Goal: Complete application form: Complete application form

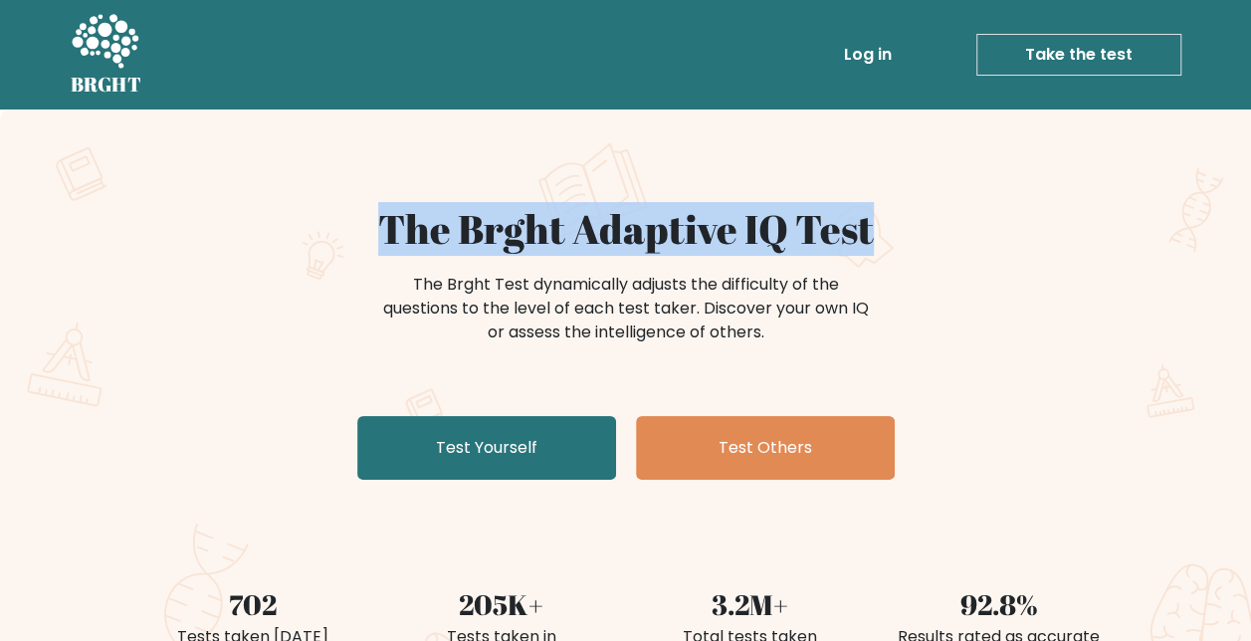
copy h1 "The Brght Adaptive IQ Test"
drag, startPoint x: 378, startPoint y: 236, endPoint x: 1012, endPoint y: 249, distance: 633.3
click at [1012, 249] on h1 "The Brght Adaptive IQ Test" at bounding box center [626, 229] width 972 height 48
click at [1031, 55] on link "Take the test" at bounding box center [1079, 55] width 205 height 42
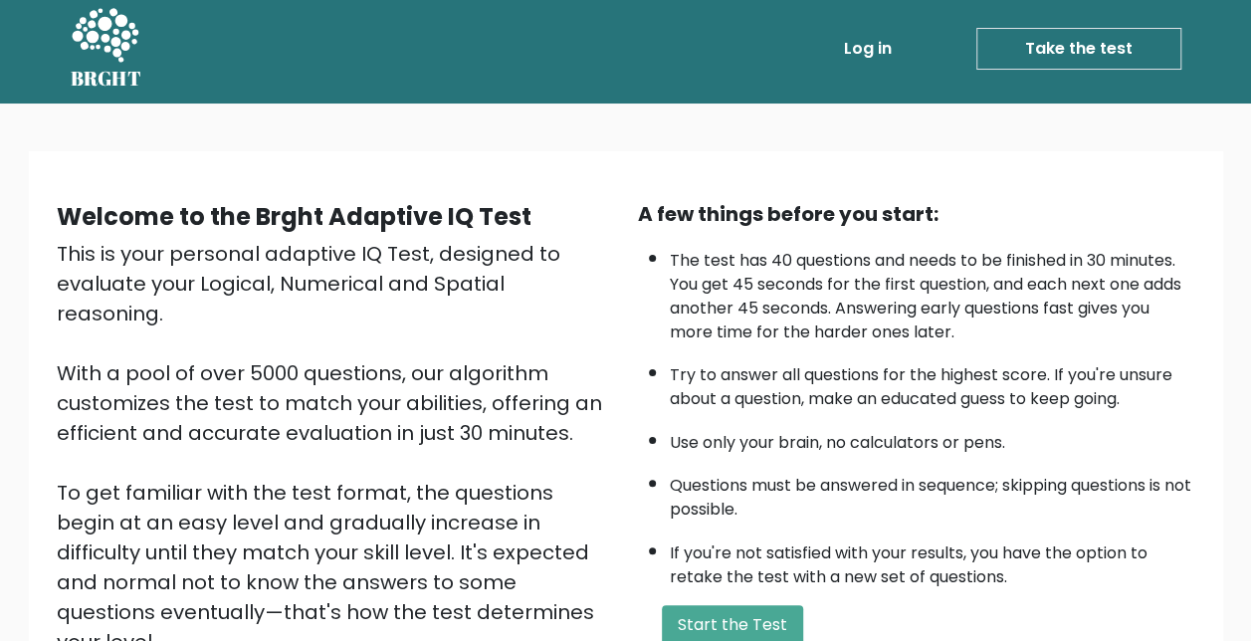
scroll to position [199, 0]
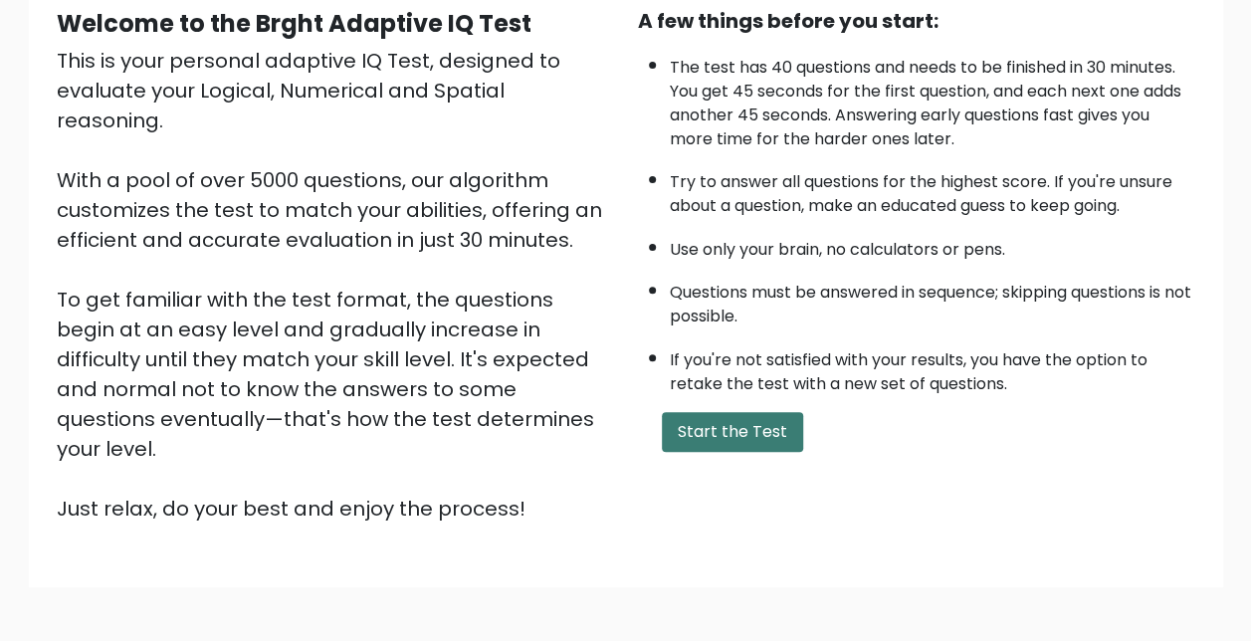
click at [745, 430] on button "Start the Test" at bounding box center [732, 432] width 141 height 40
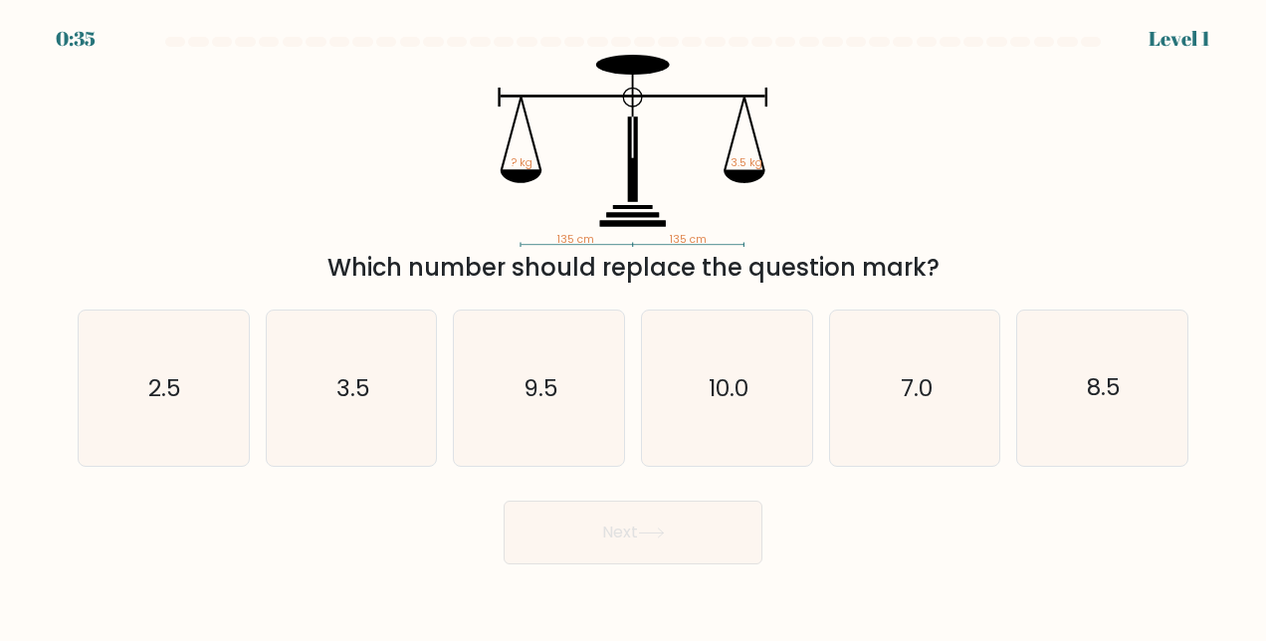
copy div "? kg 3.5 kg Which number should replace the question mark?"
drag, startPoint x: 472, startPoint y: 137, endPoint x: 957, endPoint y: 263, distance: 500.8
click at [957, 263] on div "135 cm 135 cm ? kg 3.5 kg Which number should replace the question mark?" at bounding box center [633, 170] width 1135 height 231
click at [866, 392] on icon "7.0" at bounding box center [914, 388] width 155 height 155
click at [634, 326] on input "e. 7.0" at bounding box center [633, 323] width 1 height 5
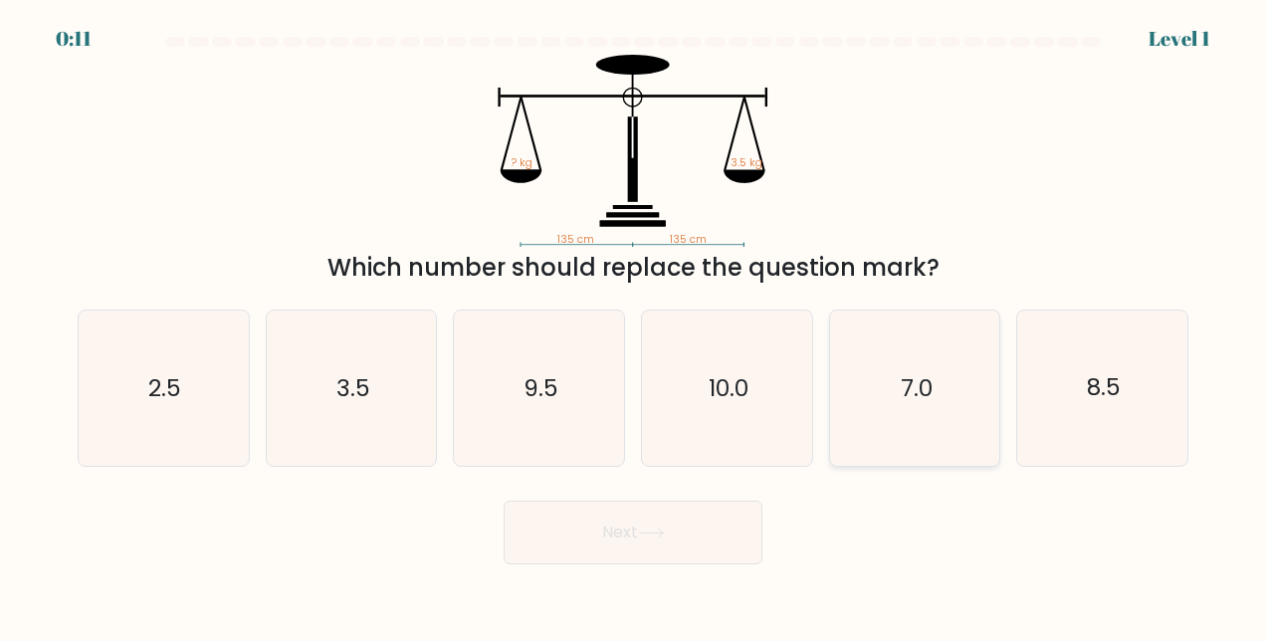
radio input "true"
click at [631, 542] on button "Next" at bounding box center [633, 533] width 259 height 64
click at [666, 540] on button "Next" at bounding box center [633, 533] width 259 height 64
click at [657, 536] on icon at bounding box center [651, 533] width 27 height 11
click at [504, 501] on button "Next" at bounding box center [633, 533] width 259 height 64
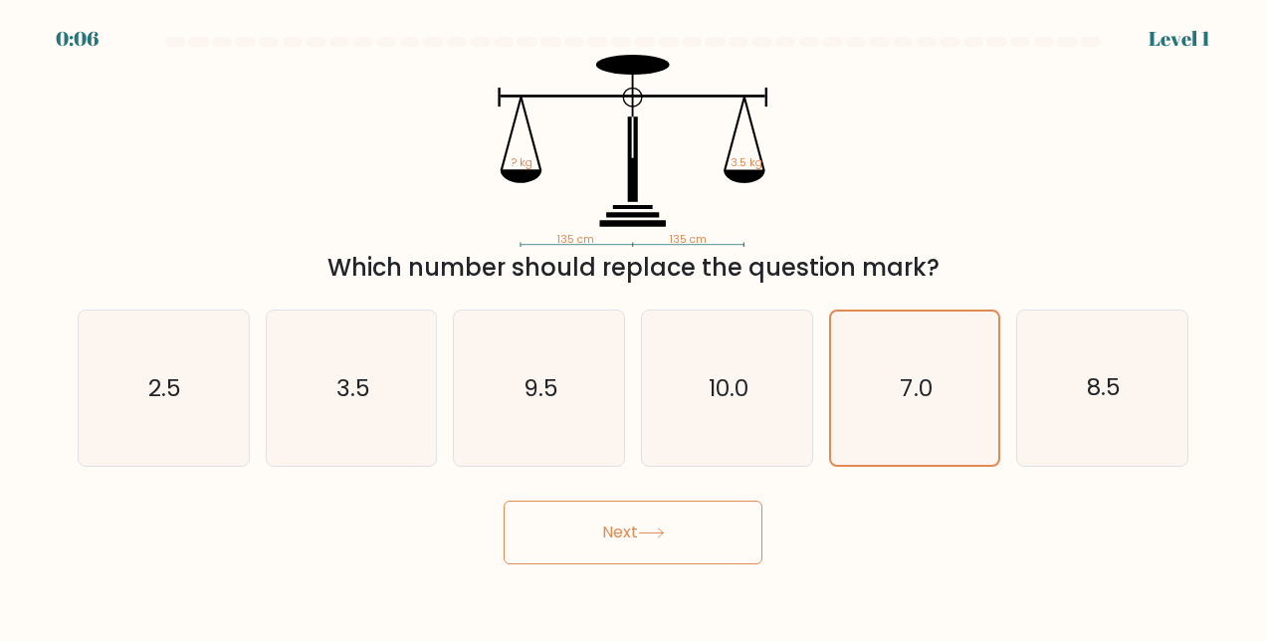
click at [504, 501] on button "Next" at bounding box center [633, 533] width 259 height 64
click at [665, 543] on button "Next" at bounding box center [633, 533] width 259 height 64
click at [666, 542] on button "Next" at bounding box center [633, 533] width 259 height 64
click at [659, 524] on button "Next" at bounding box center [633, 533] width 259 height 64
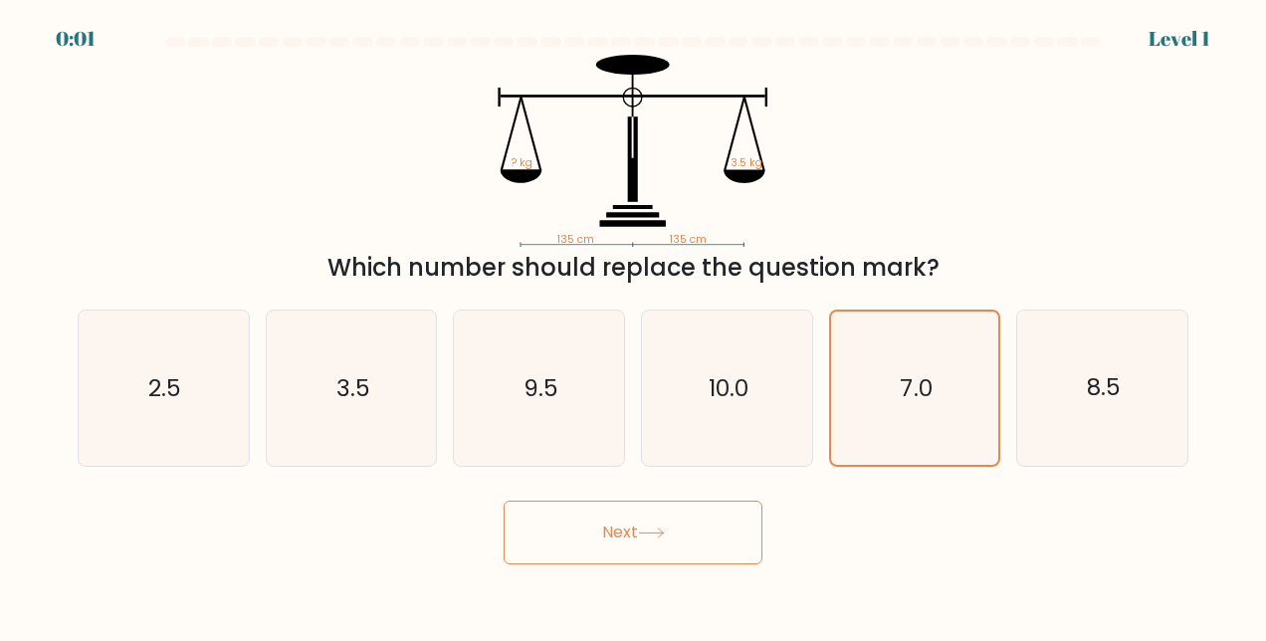
click at [659, 524] on button "Next" at bounding box center [633, 533] width 259 height 64
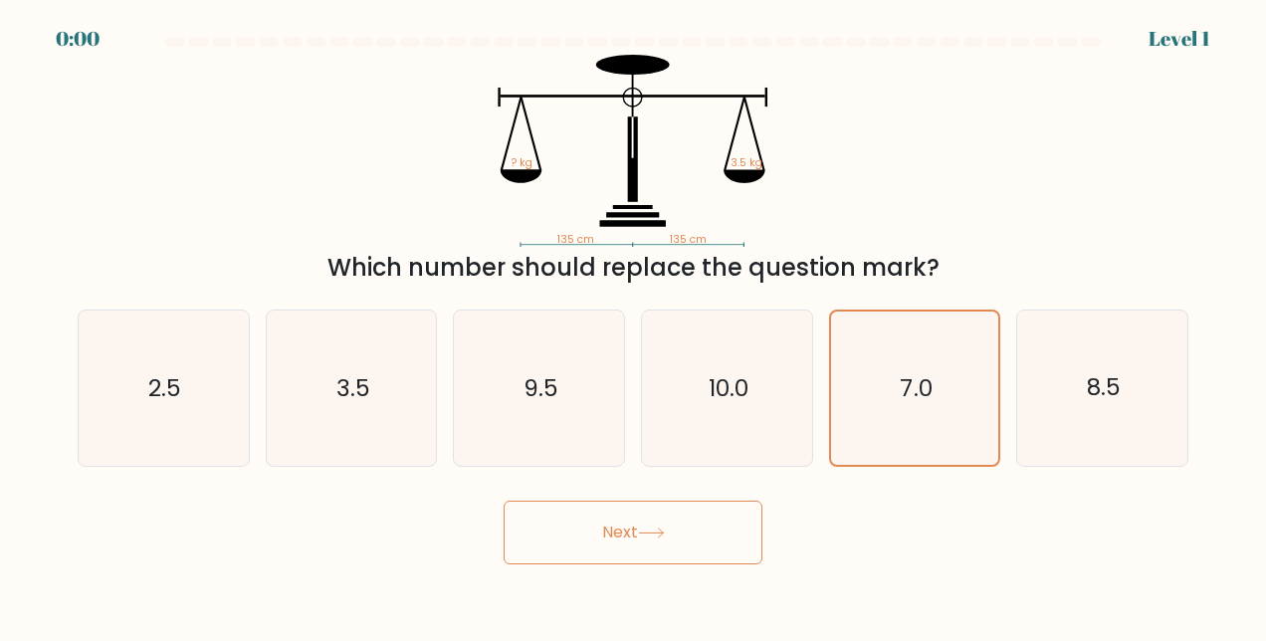
click at [659, 524] on button "Next" at bounding box center [633, 533] width 259 height 64
click at [659, 524] on div "Next" at bounding box center [633, 528] width 1135 height 74
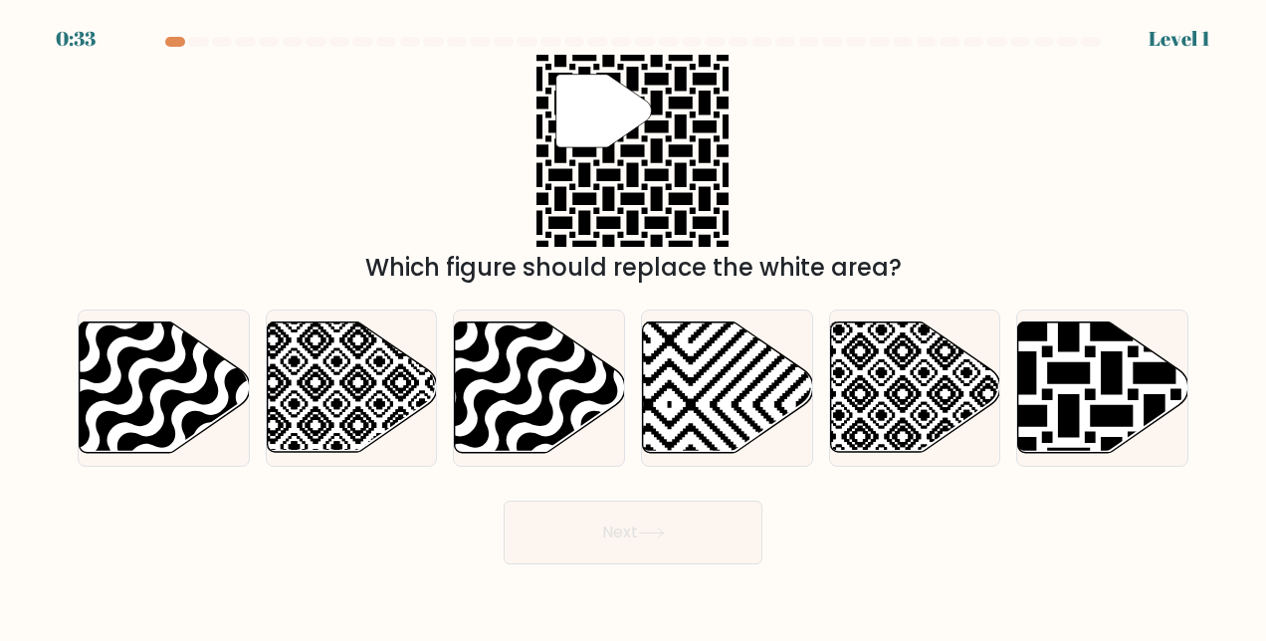
drag, startPoint x: 533, startPoint y: 66, endPoint x: 613, endPoint y: 60, distance: 80.9
click at [748, 94] on div "" Which figure should replace the white area?" at bounding box center [633, 170] width 1135 height 231
click at [613, 60] on icon at bounding box center [633, 151] width 192 height 192
drag, startPoint x: 631, startPoint y: 62, endPoint x: 565, endPoint y: 160, distance: 118.5
drag, startPoint x: 565, startPoint y: 160, endPoint x: 850, endPoint y: 96, distance: 292.0
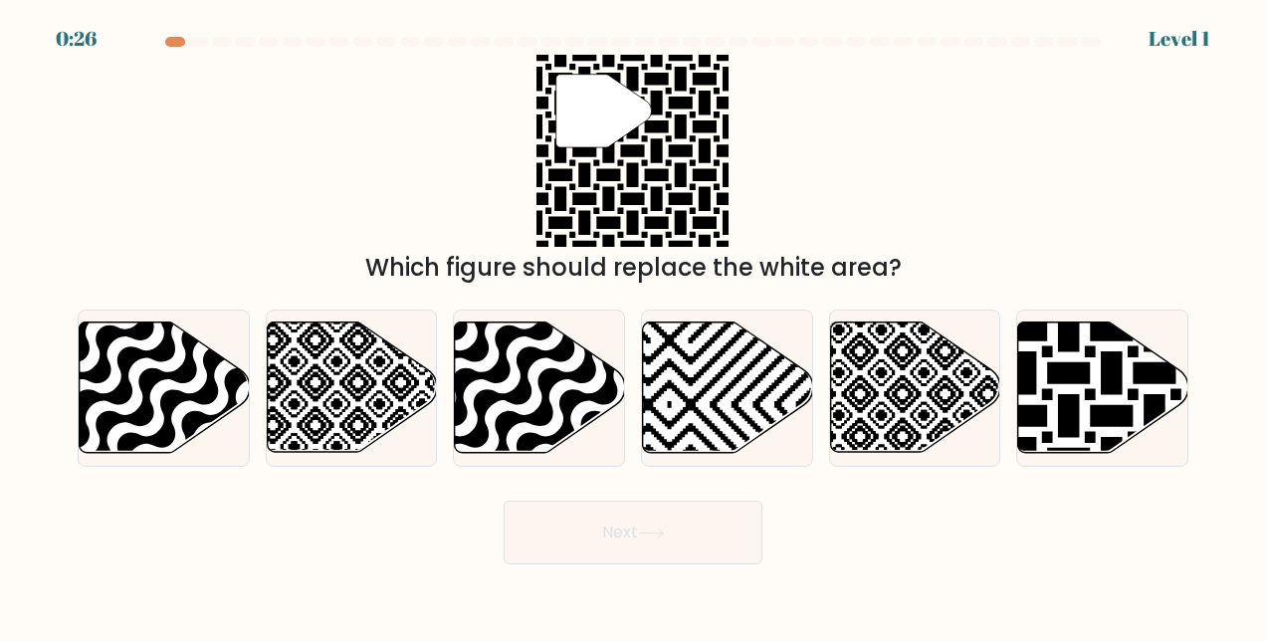
click at [850, 96] on div "" Which figure should replace the white area?" at bounding box center [633, 170] width 1135 height 231
click at [990, 478] on form "a." at bounding box center [633, 301] width 1266 height 528
drag, startPoint x: 1027, startPoint y: 450, endPoint x: 1050, endPoint y: 414, distance: 42.5
click at [1032, 445] on icon at bounding box center [1155, 459] width 342 height 342
click at [634, 326] on input "f." at bounding box center [633, 323] width 1 height 5
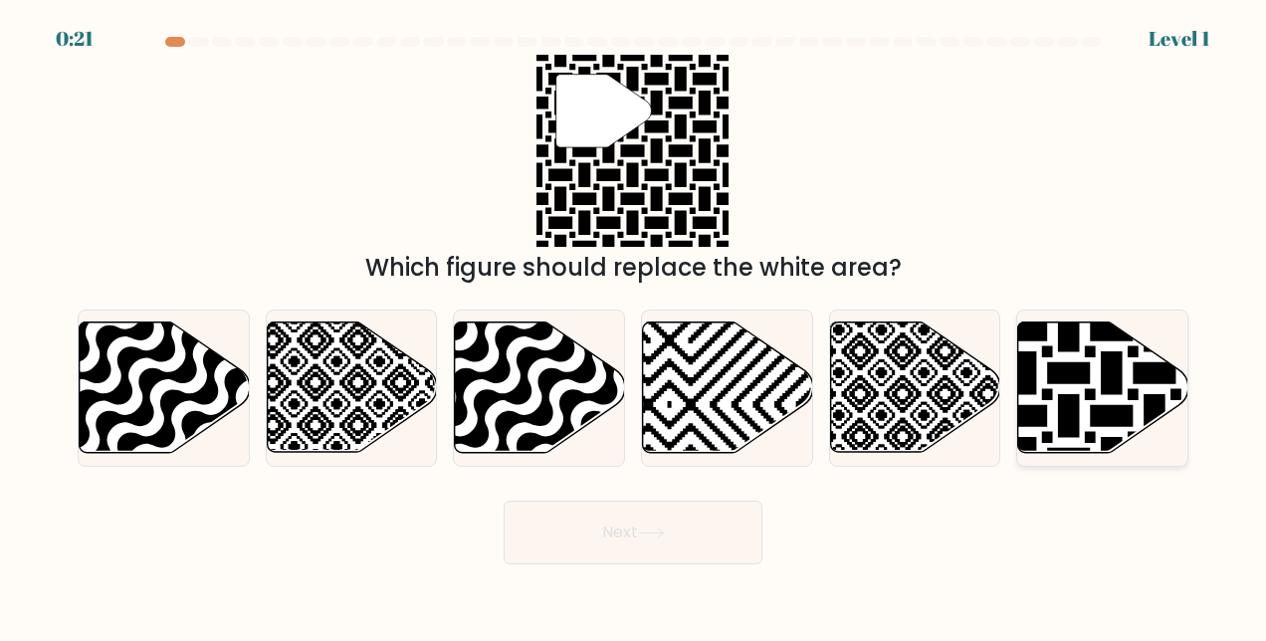
radio input "true"
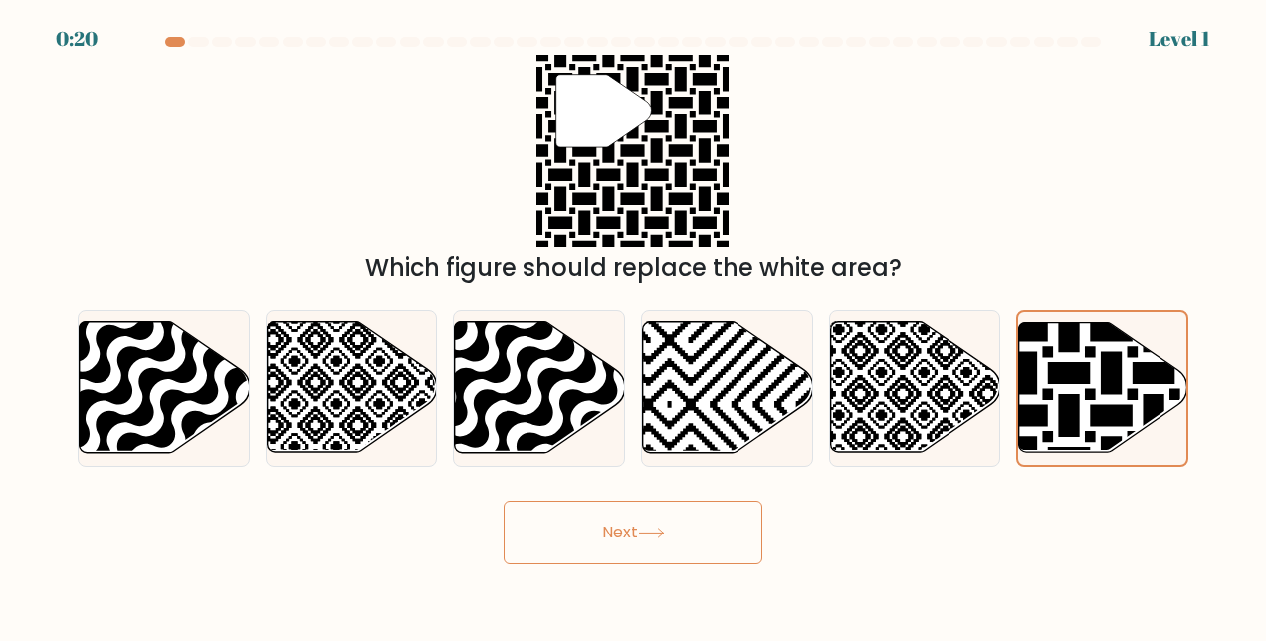
click at [607, 540] on button "Next" at bounding box center [633, 533] width 259 height 64
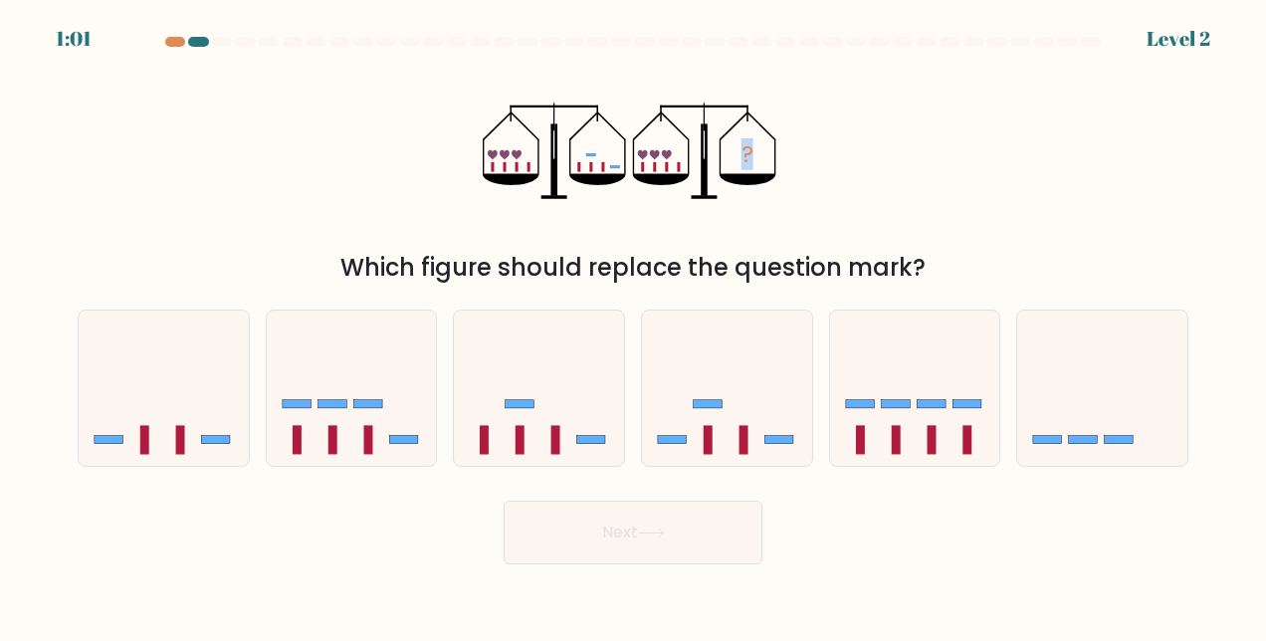
drag, startPoint x: 484, startPoint y: 117, endPoint x: 841, endPoint y: 172, distance: 361.6
click at [841, 172] on div "? Which figure should replace the question mark?" at bounding box center [633, 170] width 1135 height 231
click at [498, 153] on icon "?" at bounding box center [633, 151] width 301 height 192
drag, startPoint x: 490, startPoint y: 153, endPoint x: 578, endPoint y: 153, distance: 88.6
click at [578, 153] on icon "?" at bounding box center [633, 151] width 301 height 192
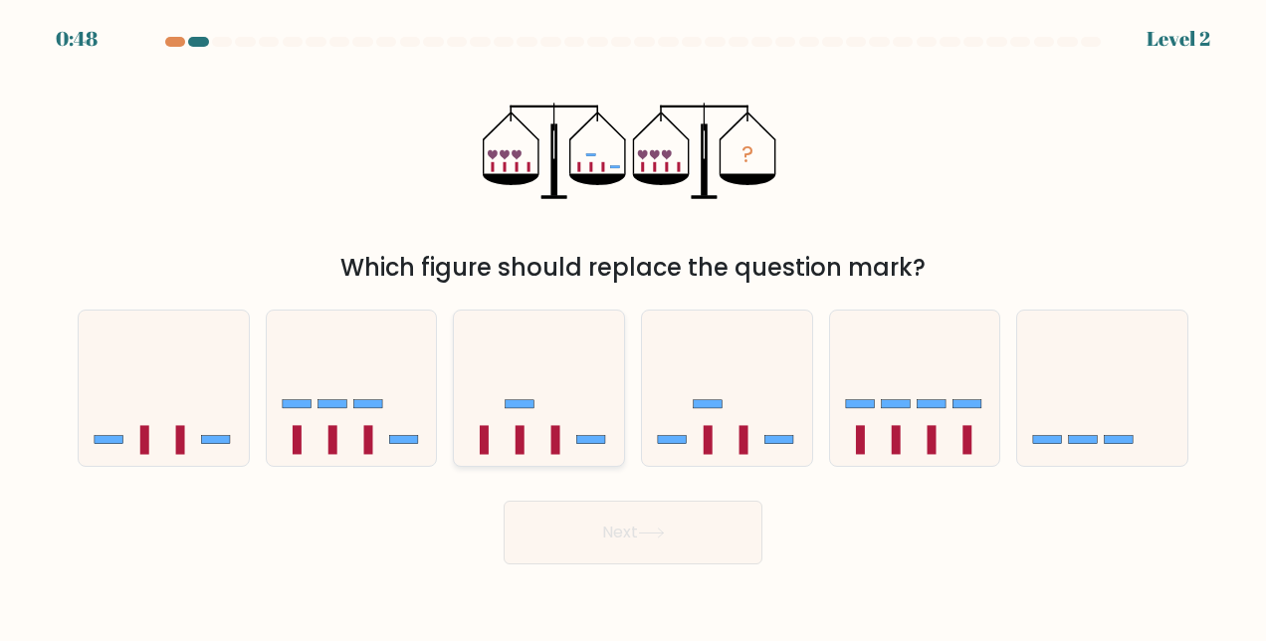
click at [547, 439] on icon at bounding box center [539, 389] width 170 height 140
click at [633, 326] on input "c." at bounding box center [633, 323] width 1 height 5
radio input "true"
click at [673, 536] on button "Next" at bounding box center [633, 533] width 259 height 64
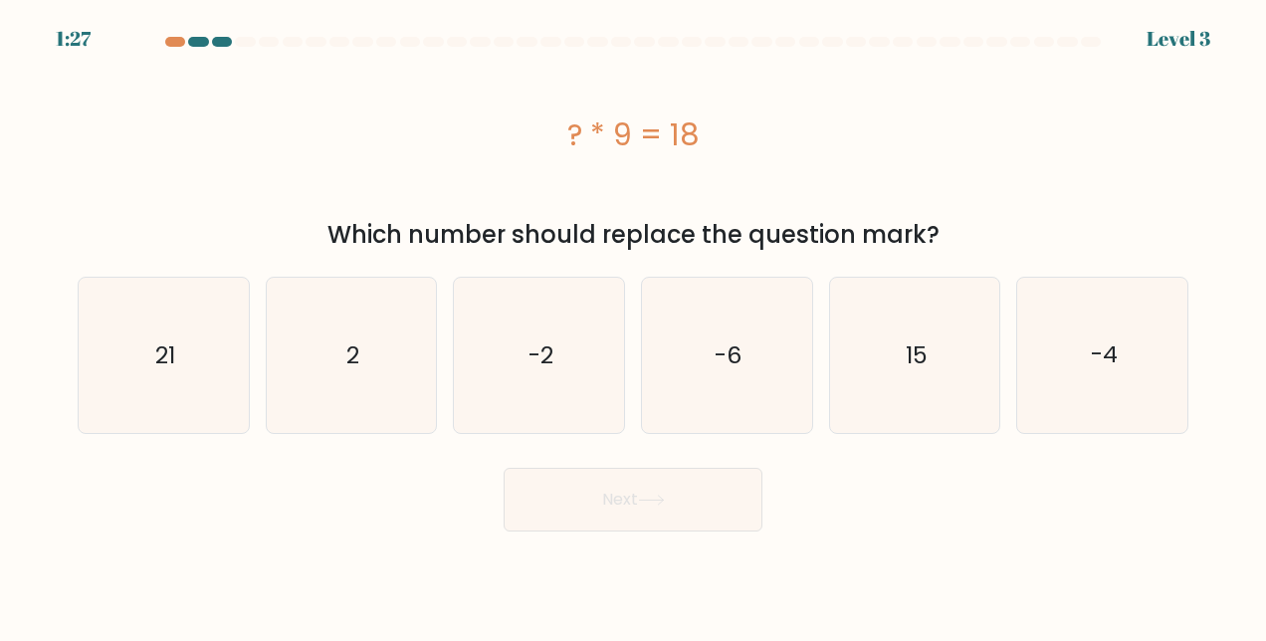
copy div "? * 9 = 18 Which number should replace the question mark?"
drag, startPoint x: 564, startPoint y: 108, endPoint x: 989, endPoint y: 229, distance: 441.2
click at [989, 229] on div "? * 9 = 18 Which number should replace the question mark?" at bounding box center [633, 154] width 1135 height 198
click at [370, 364] on icon "2" at bounding box center [351, 355] width 155 height 155
click at [633, 326] on input "b. 2" at bounding box center [633, 323] width 1 height 5
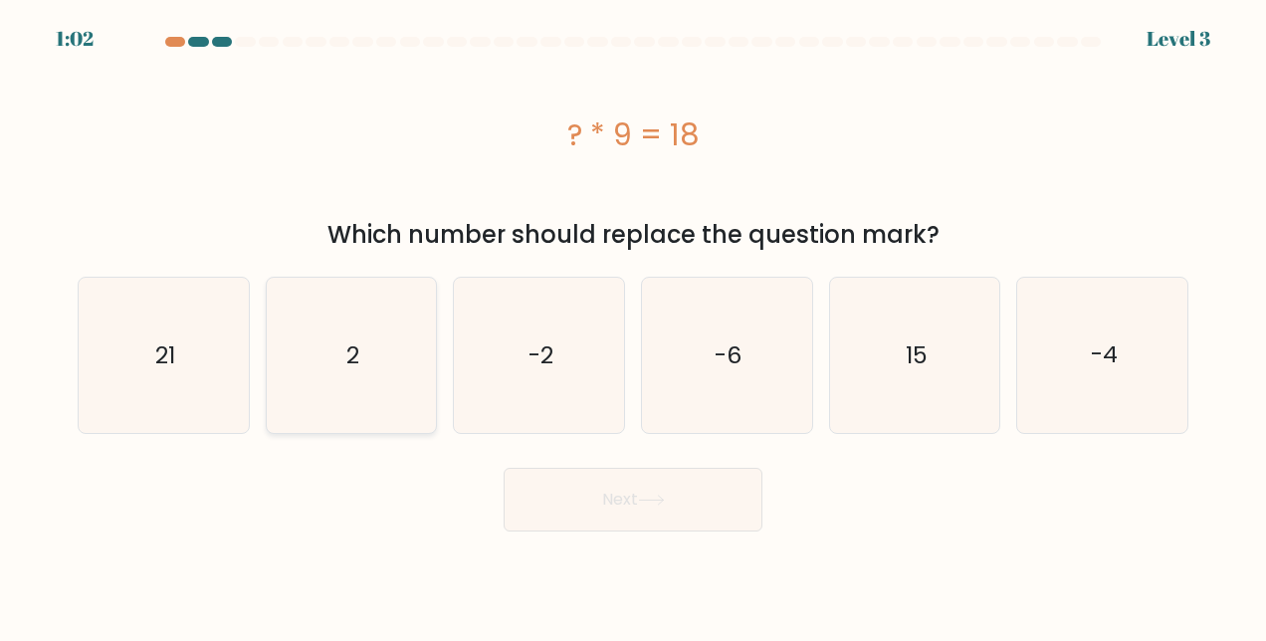
radio input "true"
click at [651, 488] on button "Next" at bounding box center [633, 500] width 259 height 64
click at [662, 508] on button "Next" at bounding box center [633, 500] width 259 height 64
click at [649, 506] on icon at bounding box center [651, 500] width 27 height 11
click at [675, 490] on button "Next" at bounding box center [633, 500] width 259 height 64
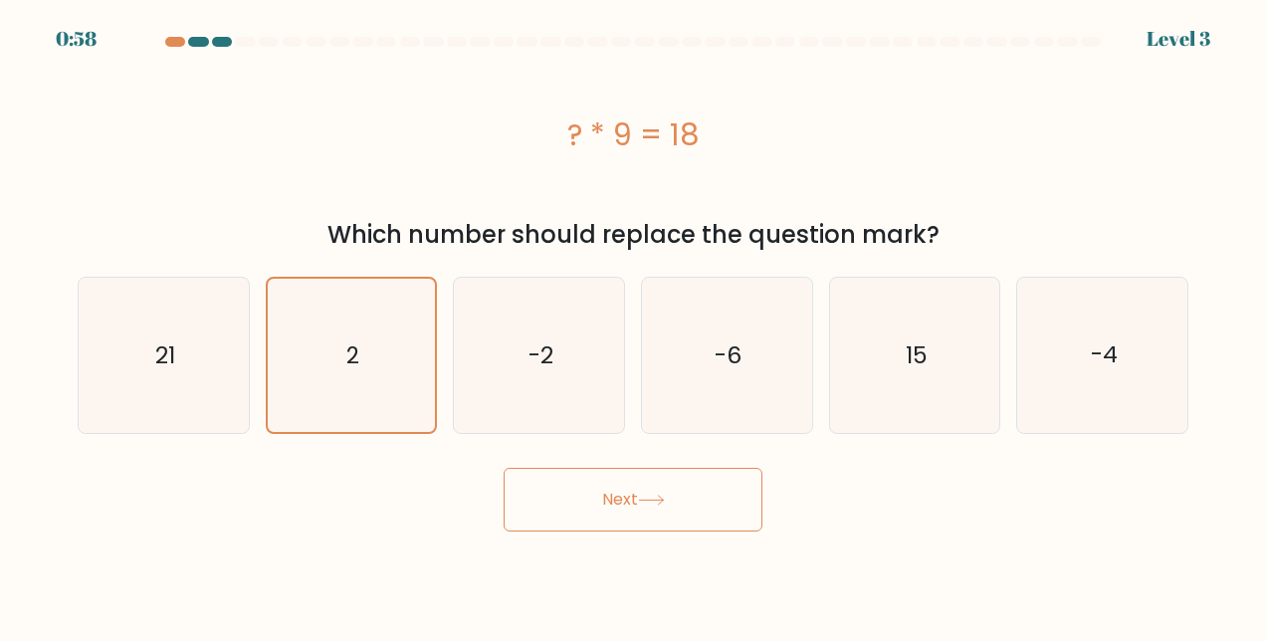
click at [709, 495] on button "Next" at bounding box center [633, 500] width 259 height 64
click at [504, 468] on button "Next" at bounding box center [633, 500] width 259 height 64
click at [709, 495] on button "Next" at bounding box center [633, 500] width 259 height 64
click at [712, 494] on button "Next" at bounding box center [633, 500] width 259 height 64
click at [387, 333] on icon "2" at bounding box center [351, 355] width 153 height 153
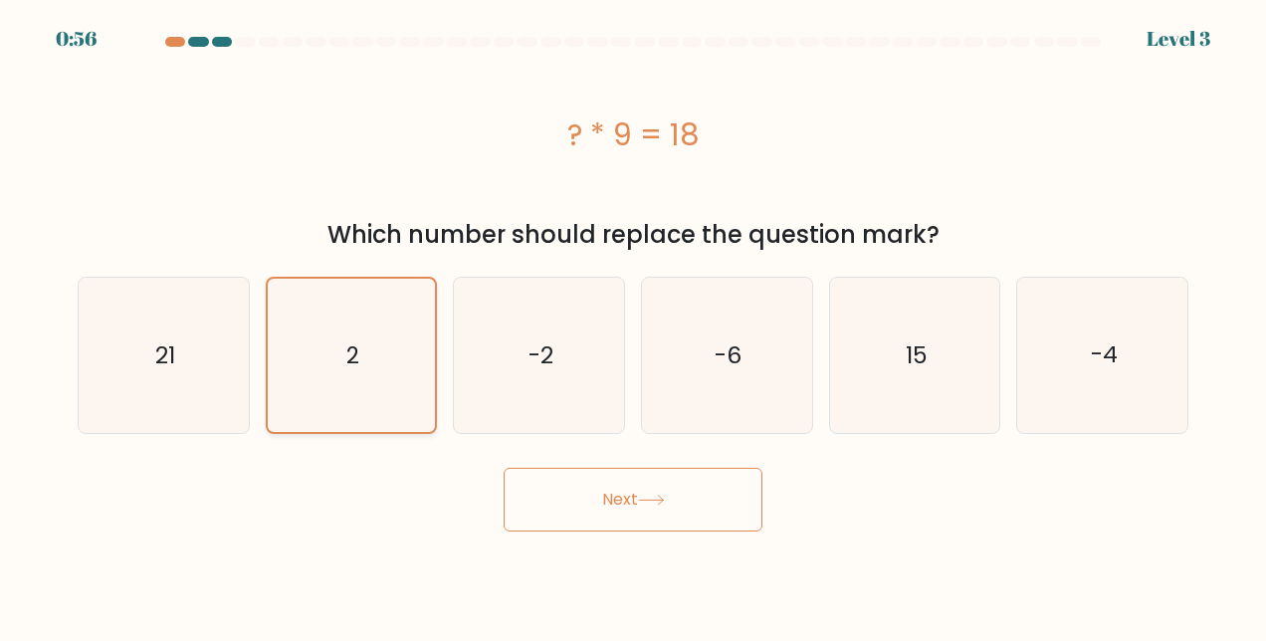
click at [633, 326] on input "b. 2" at bounding box center [633, 323] width 1 height 5
click at [697, 502] on button "Next" at bounding box center [633, 500] width 259 height 64
click at [633, 495] on button "Next" at bounding box center [633, 500] width 259 height 64
click at [633, 493] on button "Next" at bounding box center [633, 500] width 259 height 64
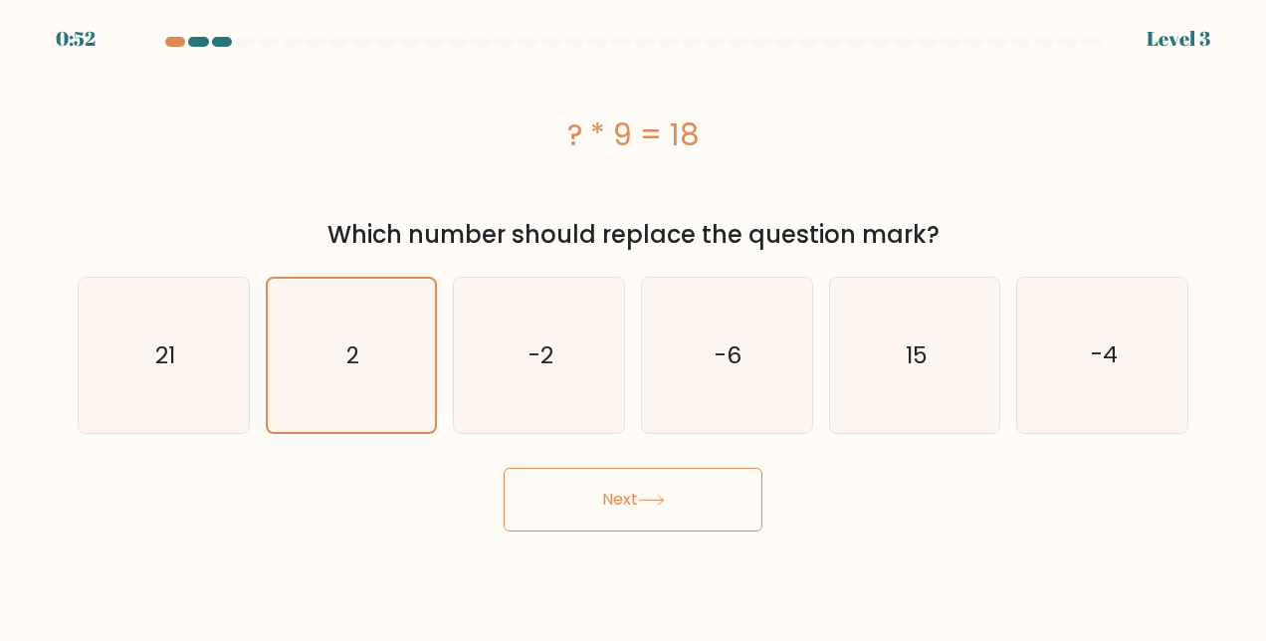
click at [241, 45] on div at bounding box center [245, 42] width 20 height 10
drag, startPoint x: 707, startPoint y: 494, endPoint x: 677, endPoint y: 497, distance: 30.0
click at [705, 492] on button "Next" at bounding box center [633, 500] width 259 height 64
click at [633, 497] on button "Next" at bounding box center [633, 500] width 259 height 64
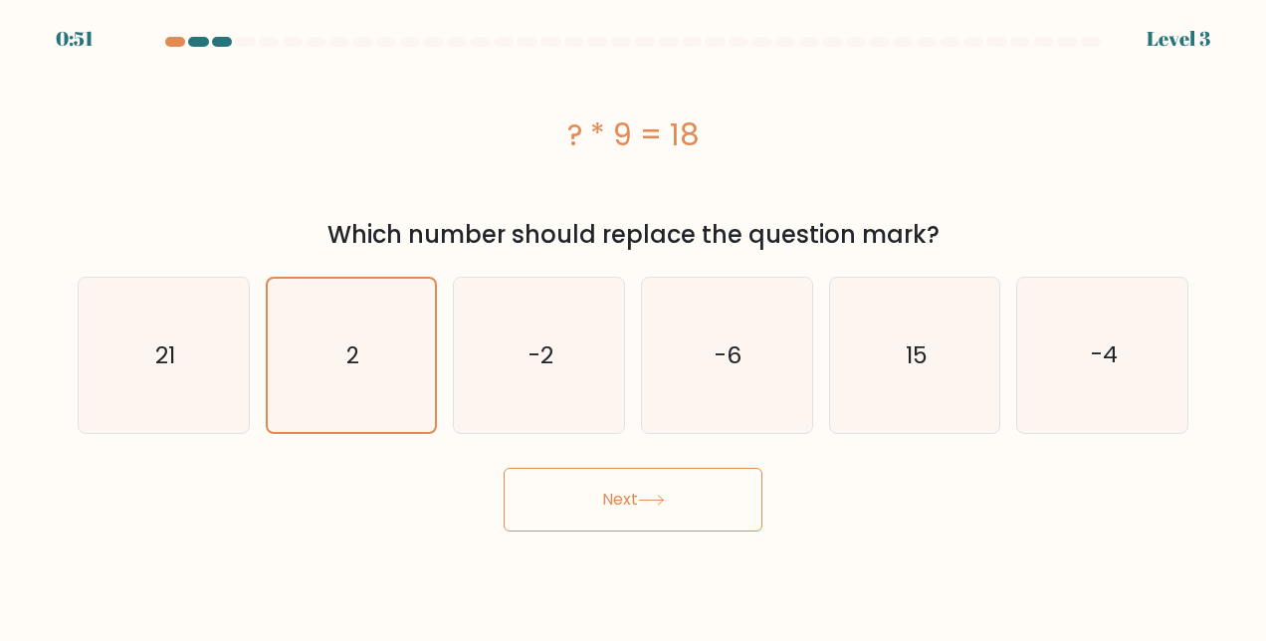
click at [504, 468] on button "Next" at bounding box center [633, 500] width 259 height 64
click at [633, 497] on button "Next" at bounding box center [633, 500] width 259 height 64
click at [591, 499] on button "Next" at bounding box center [633, 500] width 259 height 64
click at [611, 497] on button "Next" at bounding box center [633, 500] width 259 height 64
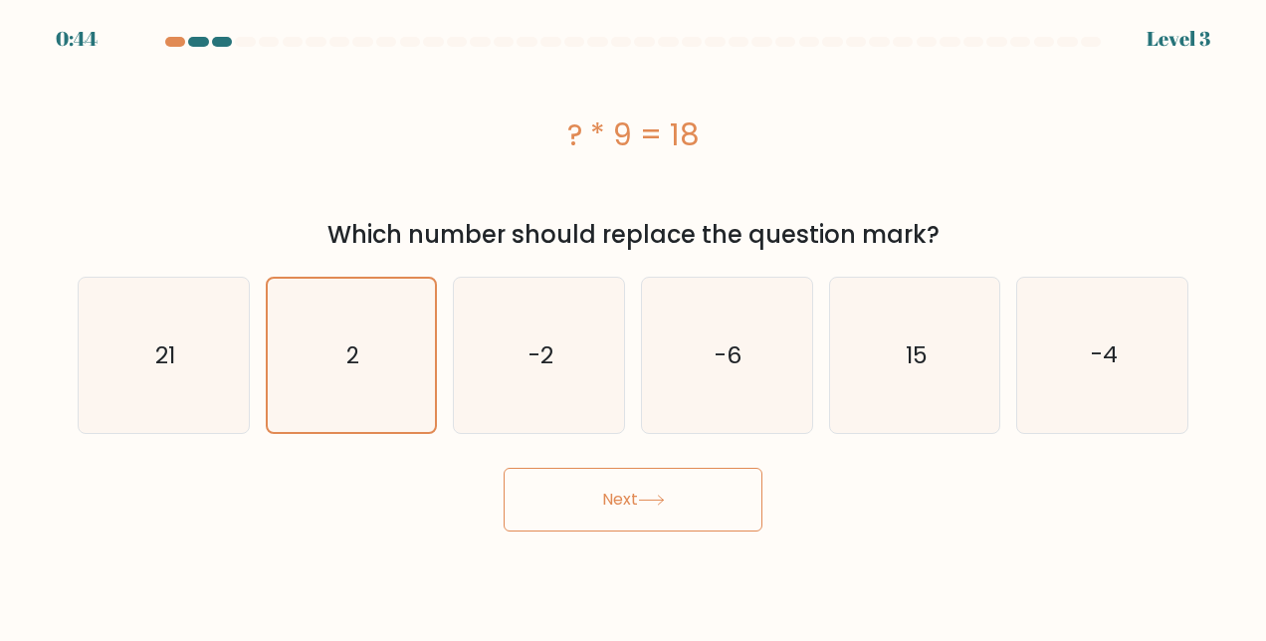
click at [615, 497] on button "Next" at bounding box center [633, 500] width 259 height 64
click at [651, 496] on icon at bounding box center [651, 500] width 27 height 11
click at [653, 492] on button "Next" at bounding box center [633, 500] width 259 height 64
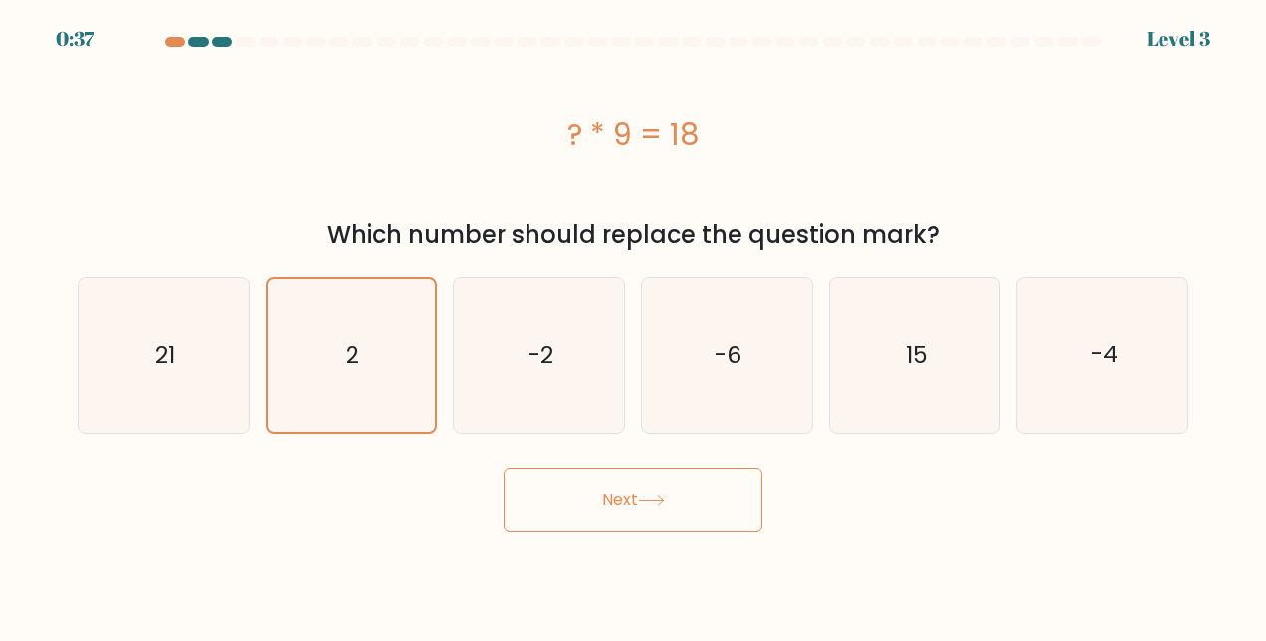
click at [653, 492] on button "Next" at bounding box center [633, 500] width 259 height 64
click at [650, 490] on button "Next" at bounding box center [633, 500] width 259 height 64
drag, startPoint x: 609, startPoint y: 496, endPoint x: 623, endPoint y: 490, distance: 15.2
click at [623, 490] on button "Next" at bounding box center [633, 500] width 259 height 64
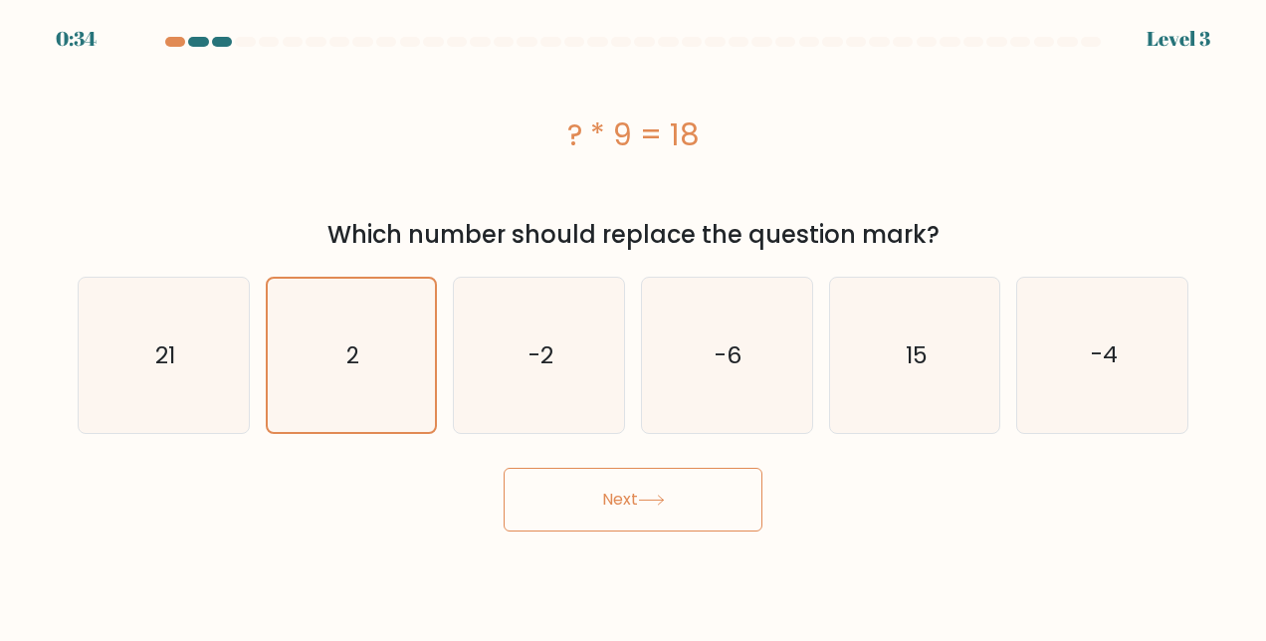
click at [623, 490] on button "Next" at bounding box center [633, 500] width 259 height 64
drag, startPoint x: 623, startPoint y: 490, endPoint x: 654, endPoint y: 447, distance: 52.8
click at [625, 487] on button "Next" at bounding box center [633, 500] width 259 height 64
click at [709, 528] on button "Next" at bounding box center [633, 500] width 259 height 64
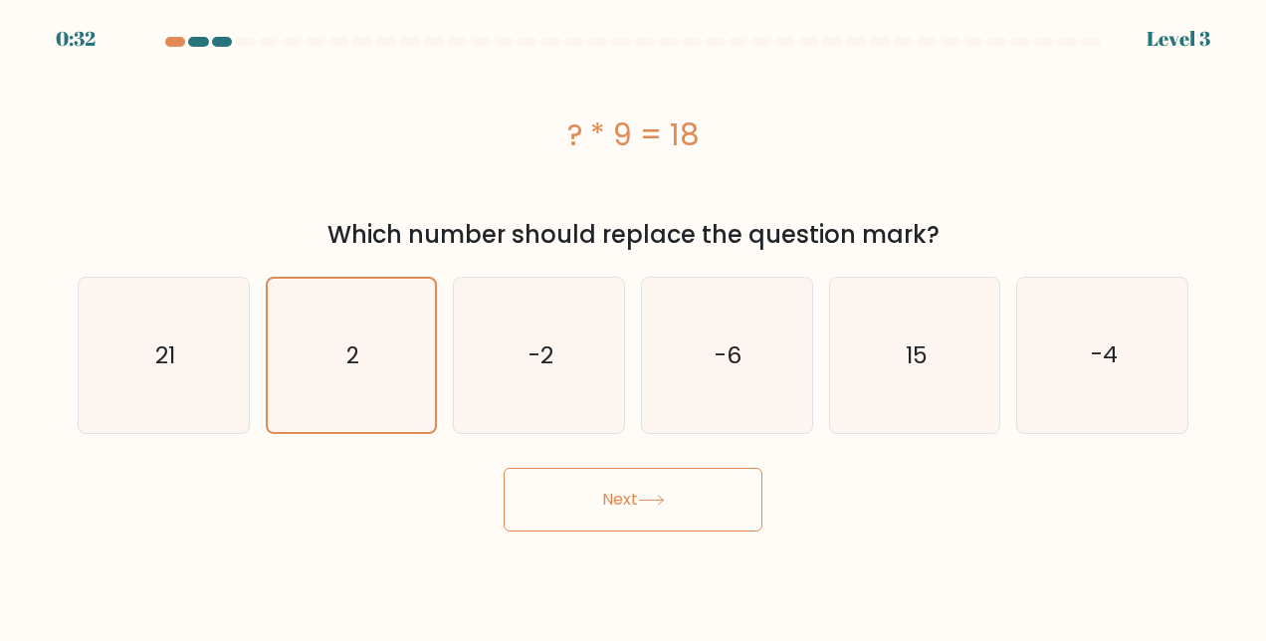
click at [709, 528] on button "Next" at bounding box center [633, 500] width 259 height 64
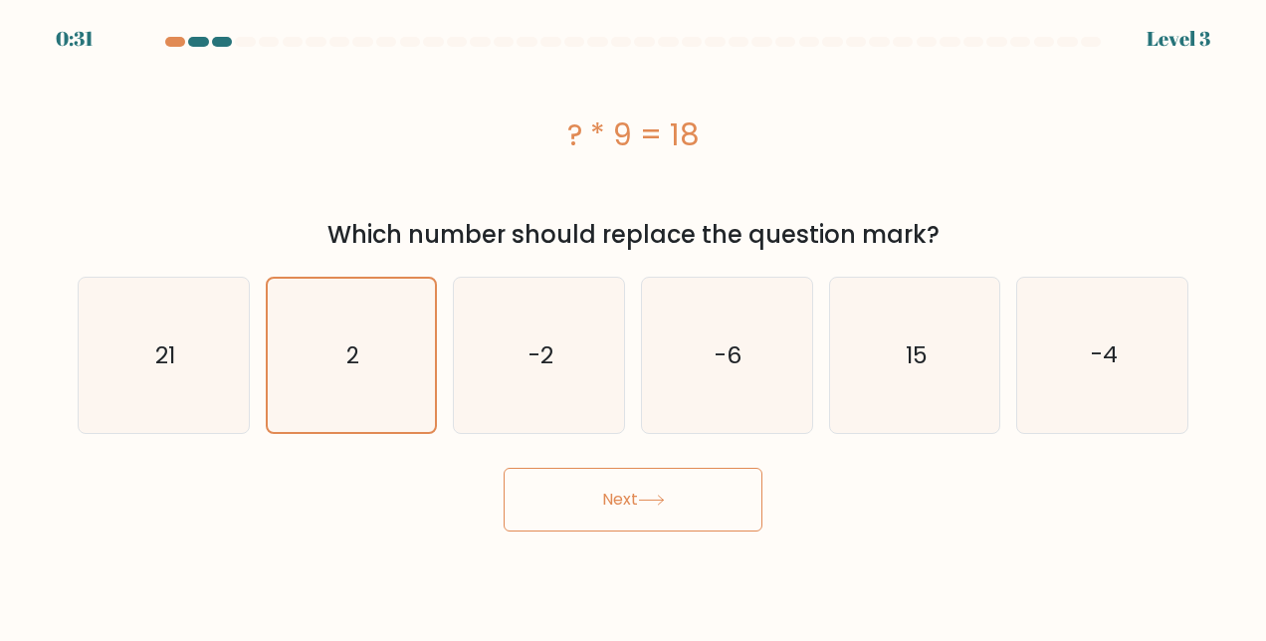
click at [709, 528] on button "Next" at bounding box center [633, 500] width 259 height 64
click at [637, 497] on button "Next" at bounding box center [633, 500] width 259 height 64
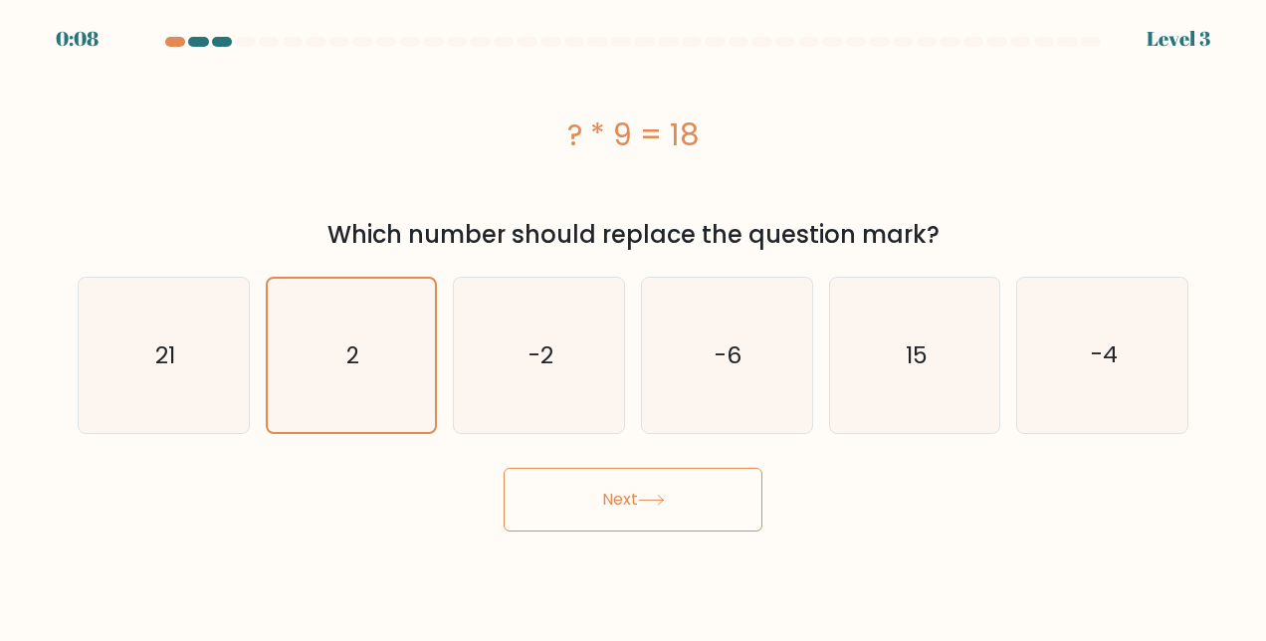
click at [637, 497] on button "Next" at bounding box center [633, 500] width 259 height 64
click at [673, 492] on div "Next" at bounding box center [633, 495] width 1135 height 74
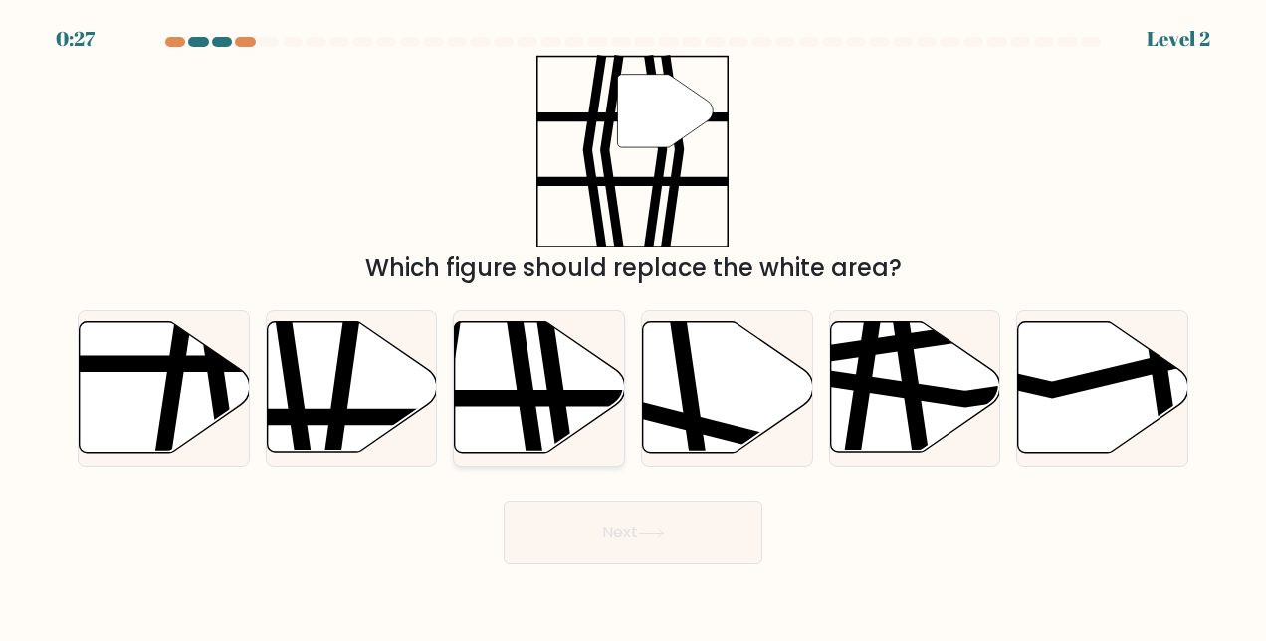
click at [519, 391] on icon at bounding box center [523, 460] width 25 height 342
click at [633, 326] on input "c." at bounding box center [633, 323] width 1 height 5
radio input "true"
click at [680, 542] on button "Next" at bounding box center [633, 533] width 259 height 64
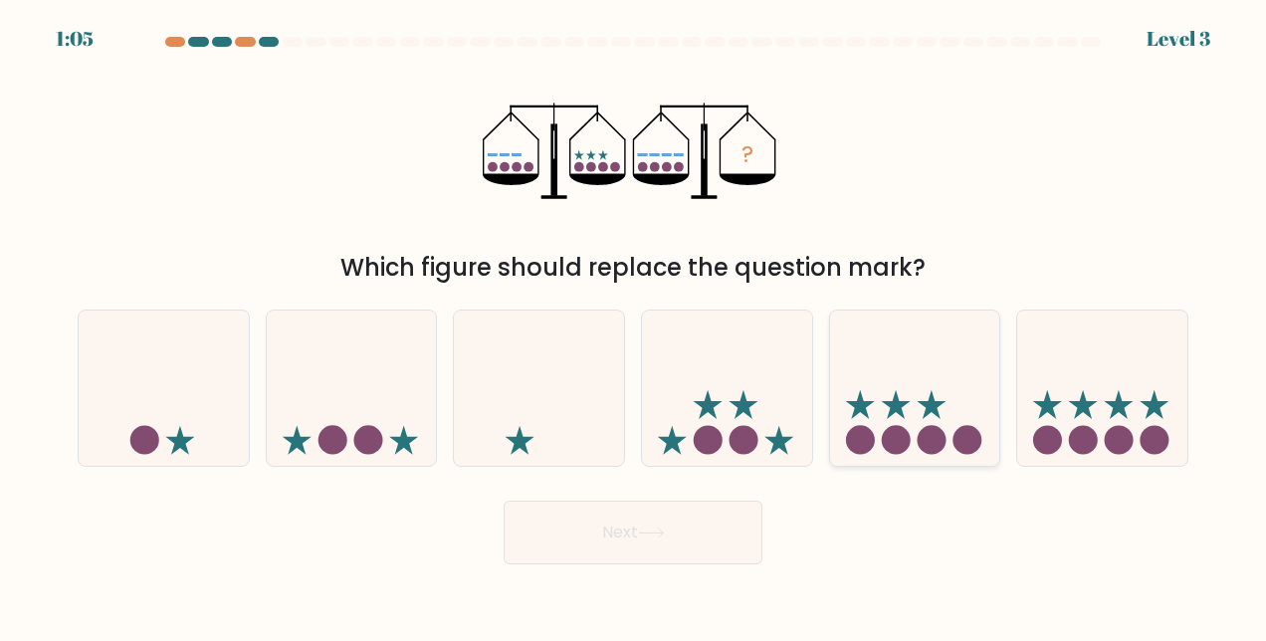
click at [886, 398] on icon at bounding box center [915, 389] width 170 height 140
click at [634, 326] on input "e." at bounding box center [633, 323] width 1 height 5
radio input "true"
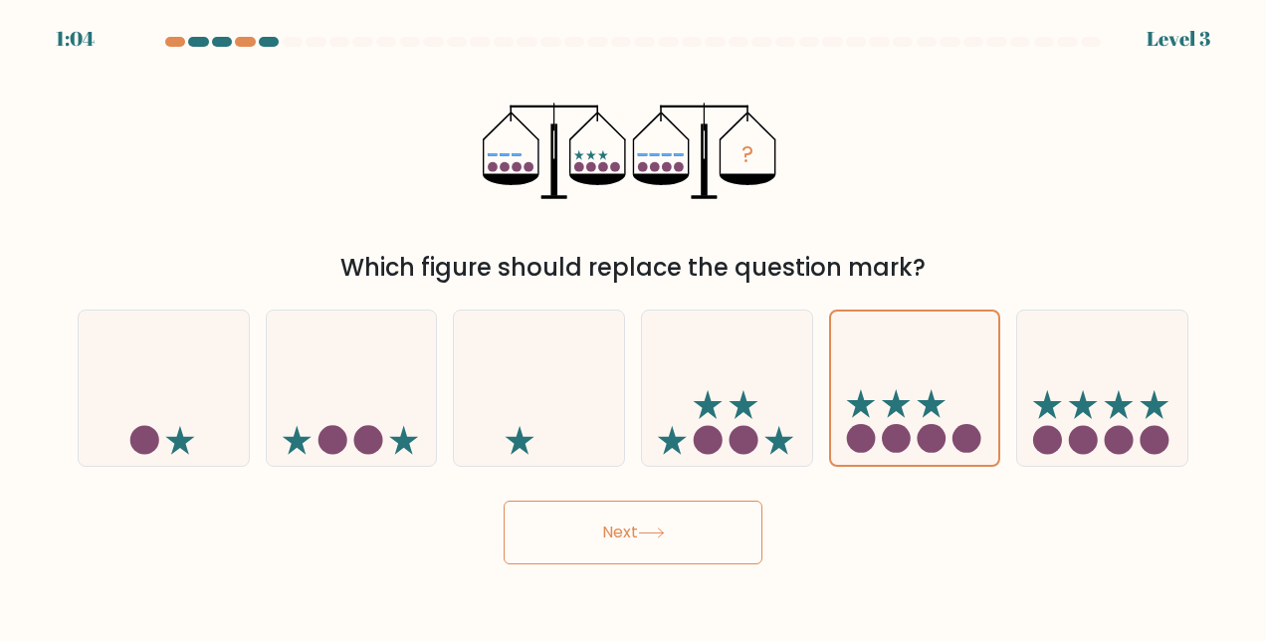
click at [659, 531] on icon at bounding box center [651, 533] width 27 height 11
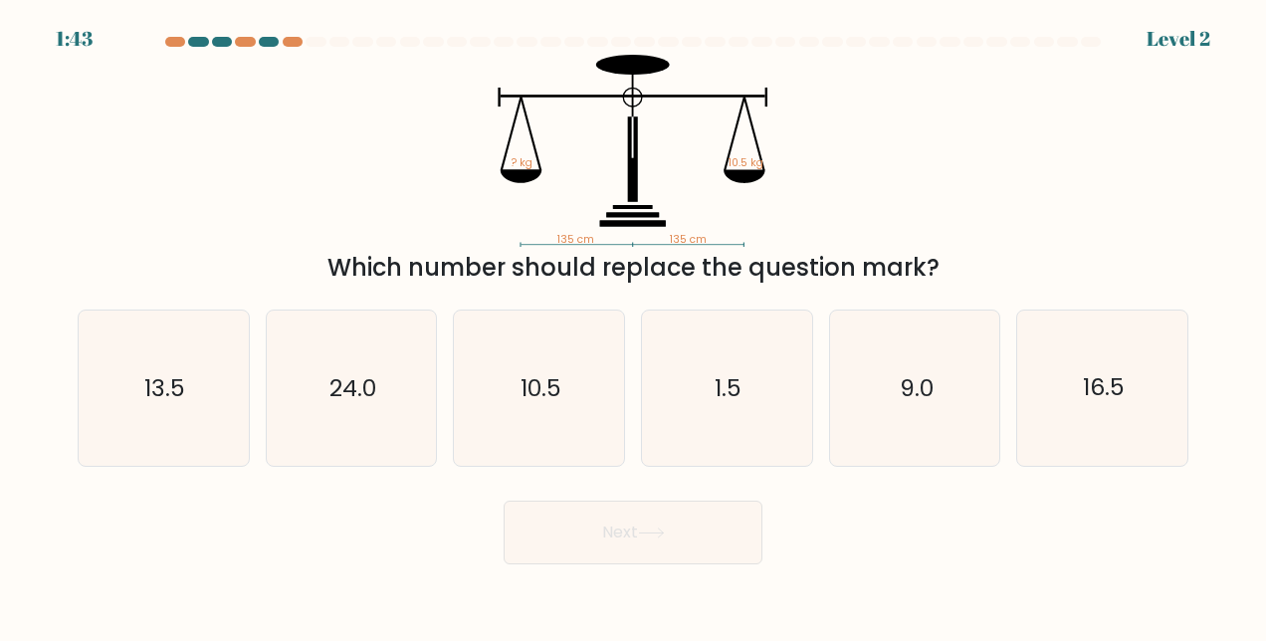
drag, startPoint x: 506, startPoint y: 164, endPoint x: 773, endPoint y: 243, distance: 278.2
click at [773, 243] on icon "135 cm 135 cm ? kg 10.5 kg" at bounding box center [633, 151] width 597 height 192
click at [496, 159] on icon "135 cm 135 cm ? kg 10.5 kg" at bounding box center [633, 151] width 597 height 192
copy div "kg 10.5 kg Which number should replace the question mark?"
drag, startPoint x: 517, startPoint y: 163, endPoint x: 936, endPoint y: 283, distance: 435.8
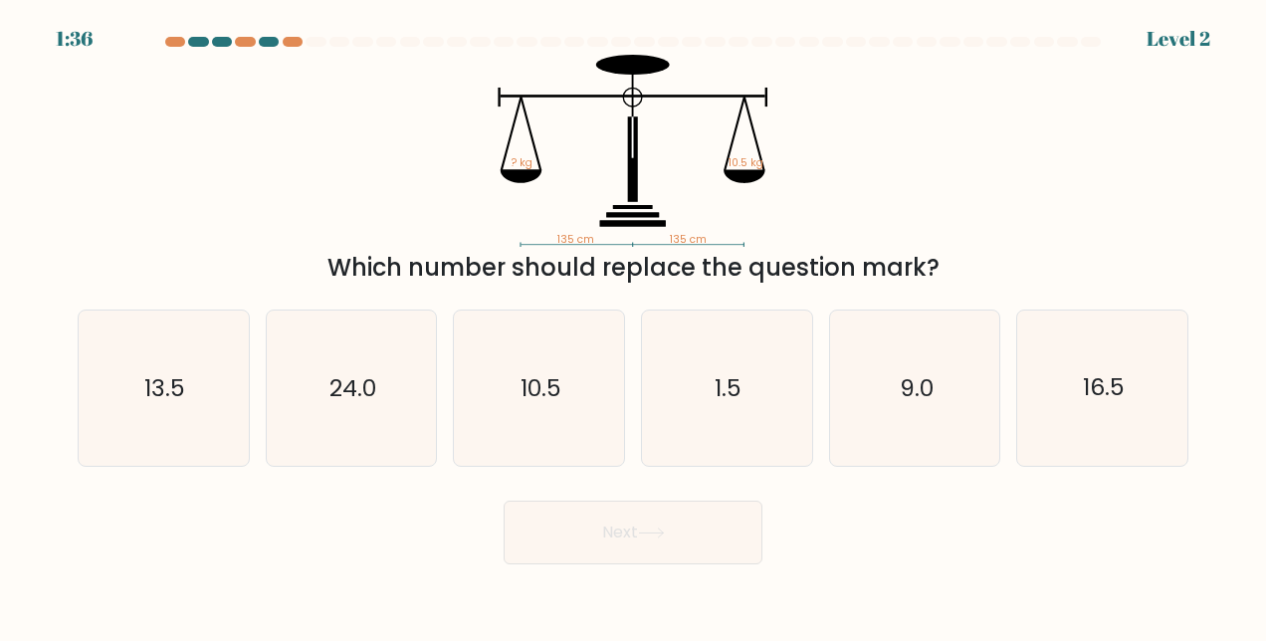
click at [936, 283] on div "135 cm 135 cm ? kg 10.5 kg Which number should replace the question mark?" at bounding box center [633, 170] width 1135 height 231
click at [560, 235] on tspan "135 cm" at bounding box center [577, 239] width 37 height 15
click at [549, 237] on icon "135 cm 135 cm ? kg 10.5 kg" at bounding box center [633, 151] width 597 height 192
drag, startPoint x: 560, startPoint y: 237, endPoint x: 675, endPoint y: 233, distance: 115.6
click at [675, 233] on icon "135 cm 135 cm ? kg 10.5 kg" at bounding box center [633, 151] width 597 height 192
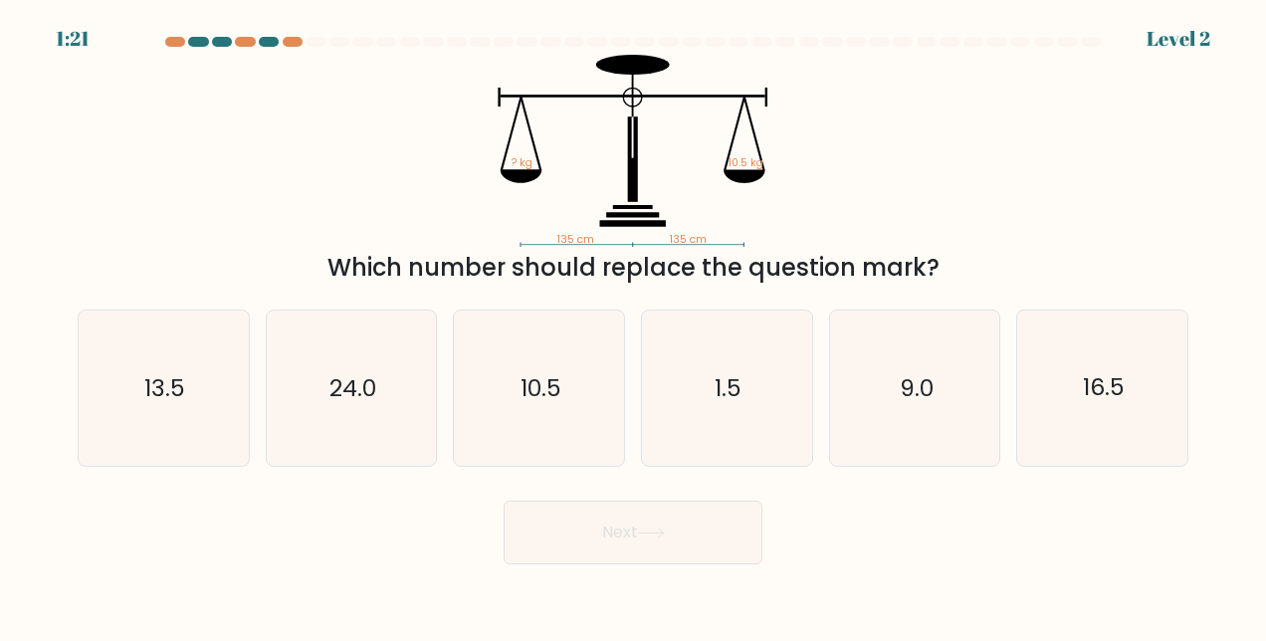
click at [556, 163] on icon "135 cm 135 cm ? kg 10.5 kg" at bounding box center [633, 151] width 597 height 192
click at [511, 159] on icon "135 cm 135 cm ? kg 10.5 kg" at bounding box center [633, 151] width 597 height 192
copy icon "kg 10.5 kg"
drag, startPoint x: 515, startPoint y: 159, endPoint x: 773, endPoint y: 169, distance: 258.0
click at [773, 169] on icon "135 cm 135 cm ? kg 10.5 kg" at bounding box center [633, 151] width 597 height 192
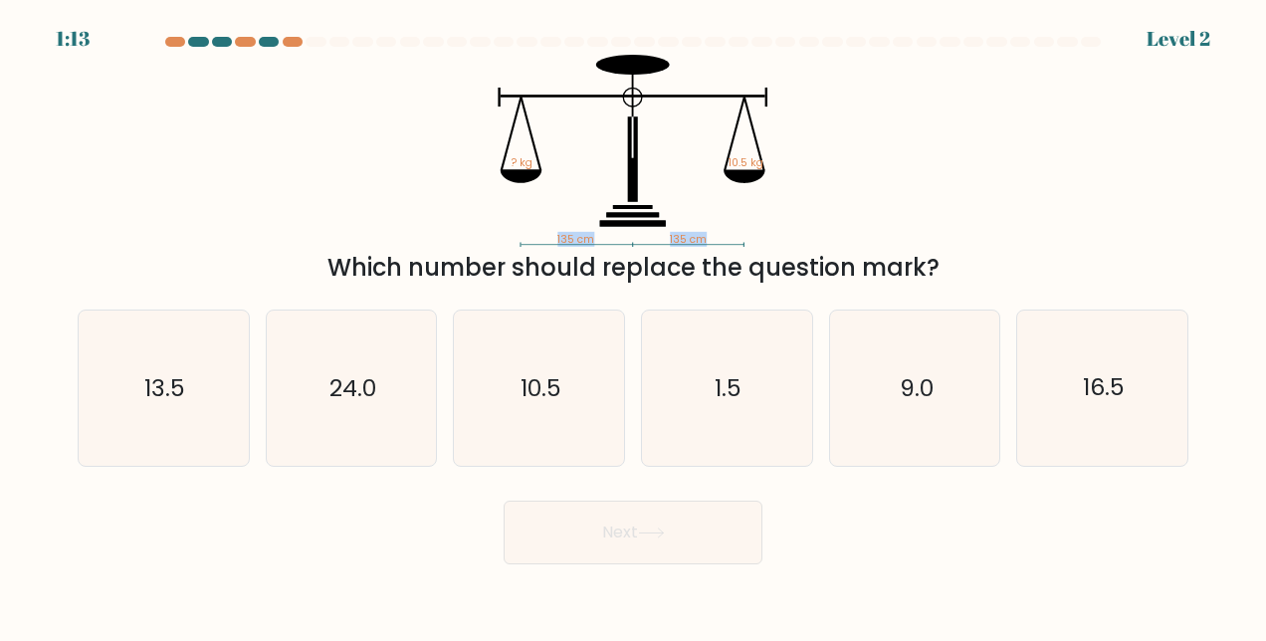
copy icon "135 cm 135 cm"
drag, startPoint x: 559, startPoint y: 237, endPoint x: 715, endPoint y: 235, distance: 156.3
click at [715, 235] on icon "135 cm 135 cm ? kg 10.5 kg" at bounding box center [633, 151] width 597 height 192
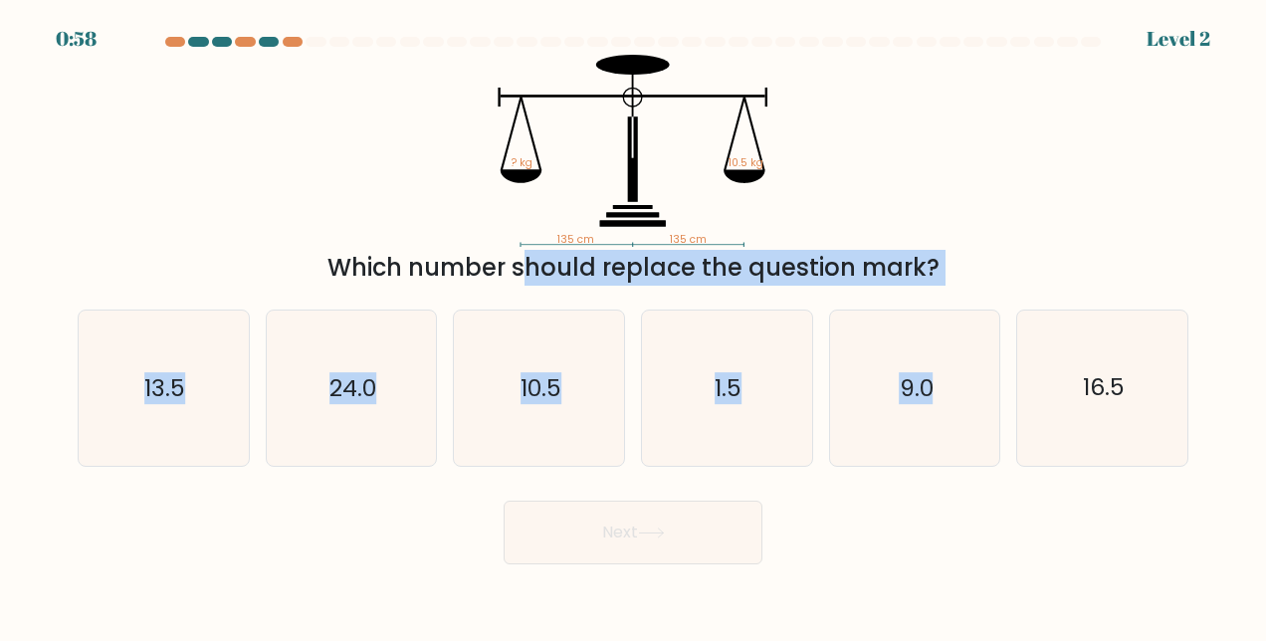
copy form "Which number should replace the question mark? a. 13.5 b. 24.0 c. 10.5 d. 1.5 e…"
drag, startPoint x: 427, startPoint y: 266, endPoint x: 981, endPoint y: 287, distance: 553.9
click at [981, 287] on form at bounding box center [633, 301] width 1266 height 528
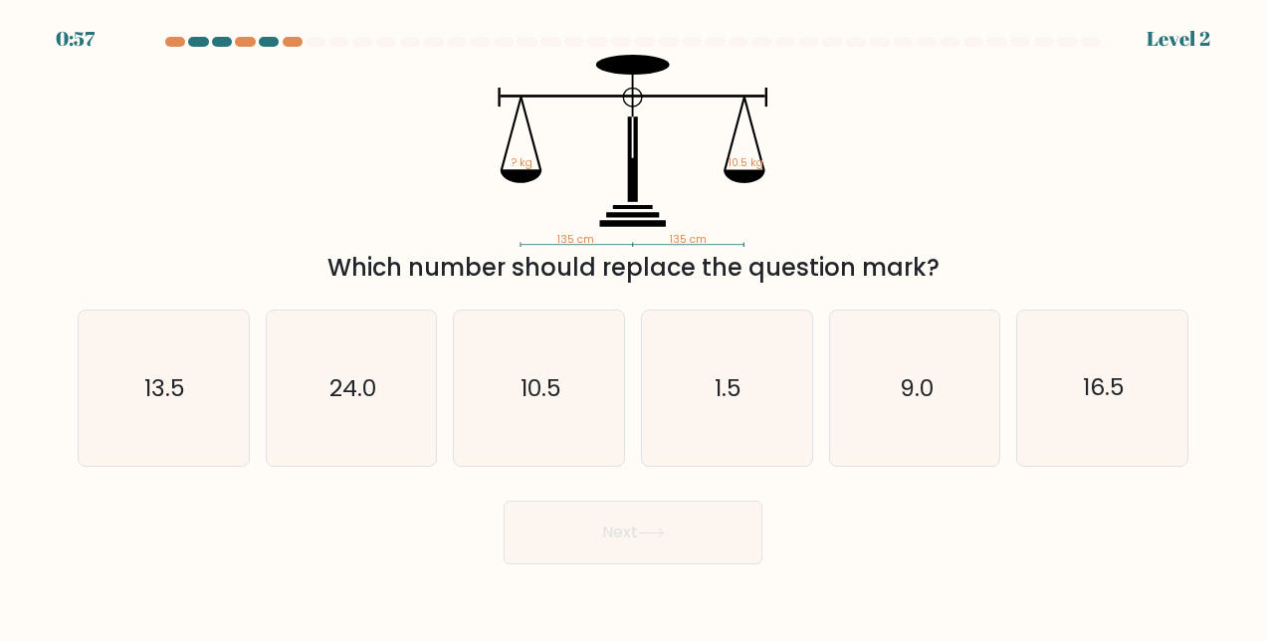
drag, startPoint x: 447, startPoint y: 243, endPoint x: 318, endPoint y: 265, distance: 131.3
click at [446, 243] on icon "135 cm 135 cm ? kg 10.5 kg" at bounding box center [633, 151] width 597 height 192
click at [346, 265] on div "Which number should replace the question mark?" at bounding box center [633, 268] width 1087 height 36
copy div "Which number should replace the question mark?"
drag, startPoint x: 336, startPoint y: 270, endPoint x: 942, endPoint y: 273, distance: 606.3
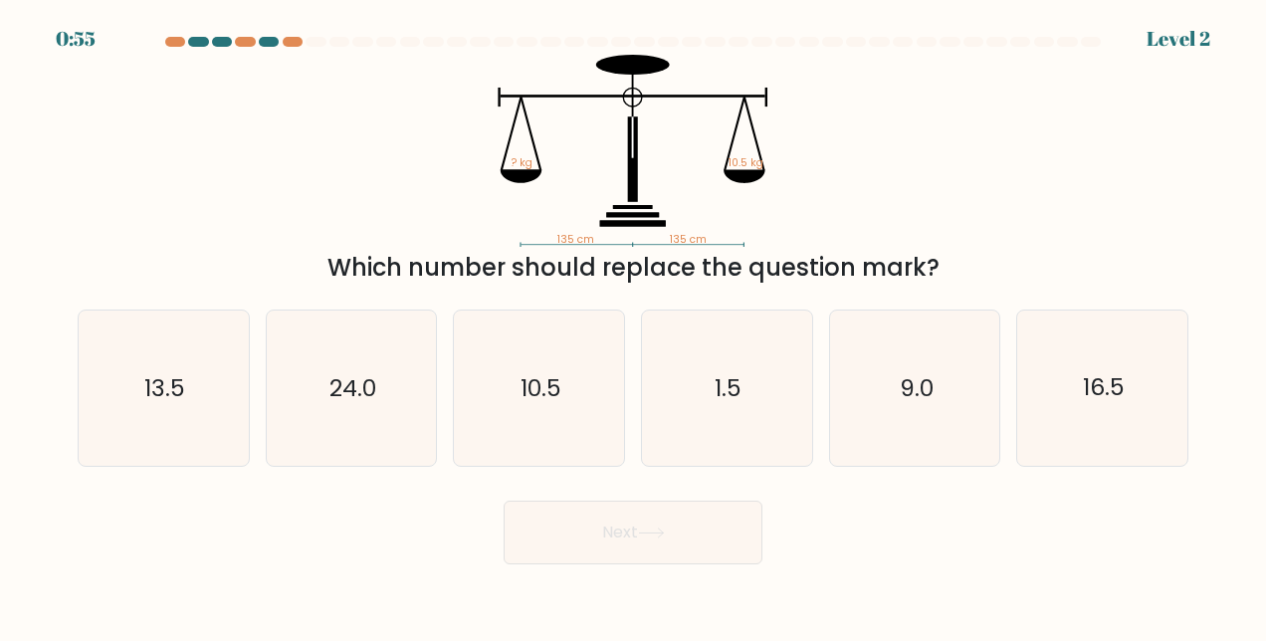
click at [942, 273] on div "Which number should replace the question mark?" at bounding box center [633, 268] width 1087 height 36
click at [521, 395] on text "10.5" at bounding box center [541, 388] width 41 height 32
click at [633, 326] on input "c. 10.5" at bounding box center [633, 323] width 1 height 5
radio input "true"
click at [670, 557] on button "Next" at bounding box center [633, 533] width 259 height 64
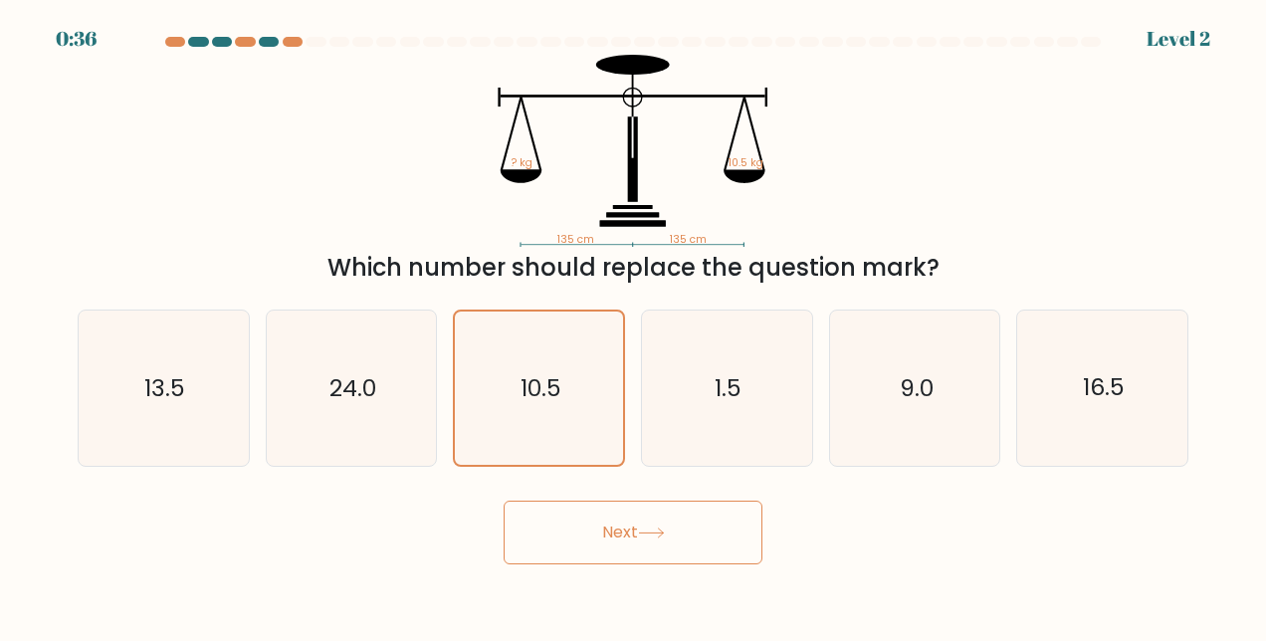
click at [671, 540] on button "Next" at bounding box center [633, 533] width 259 height 64
click at [654, 534] on icon at bounding box center [651, 533] width 27 height 11
click at [660, 532] on icon at bounding box center [651, 533] width 27 height 11
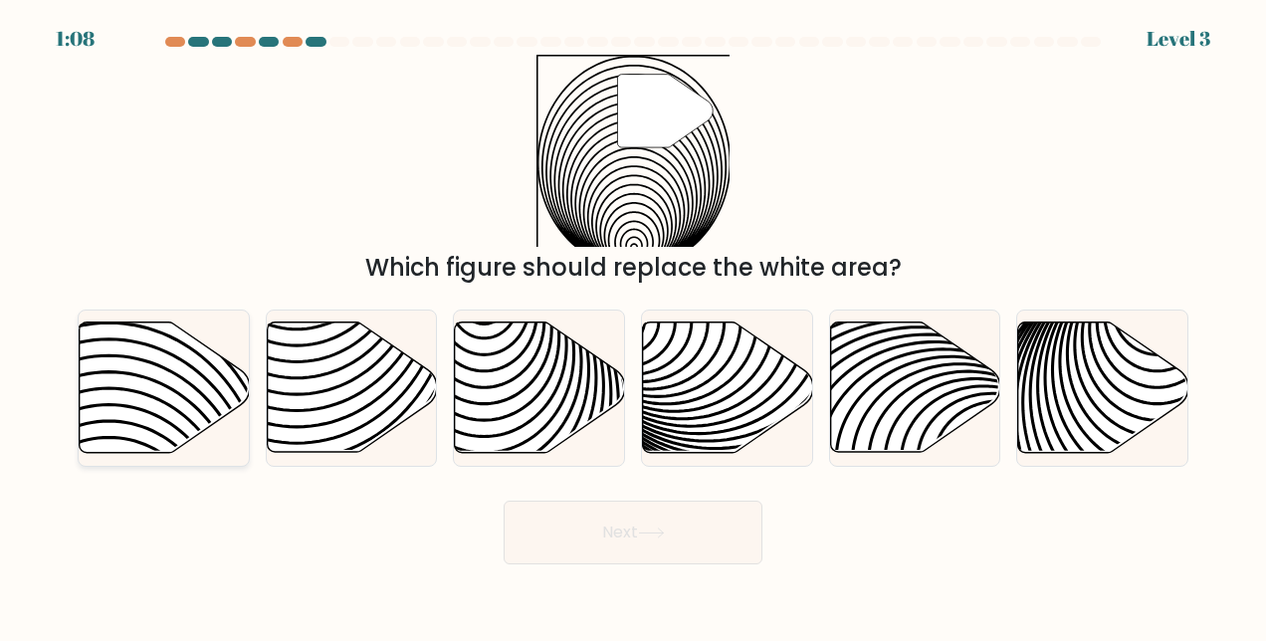
click at [153, 373] on icon at bounding box center [165, 388] width 170 height 130
click at [633, 326] on input "a." at bounding box center [633, 323] width 1 height 5
radio input "true"
click at [664, 528] on icon at bounding box center [651, 533] width 27 height 11
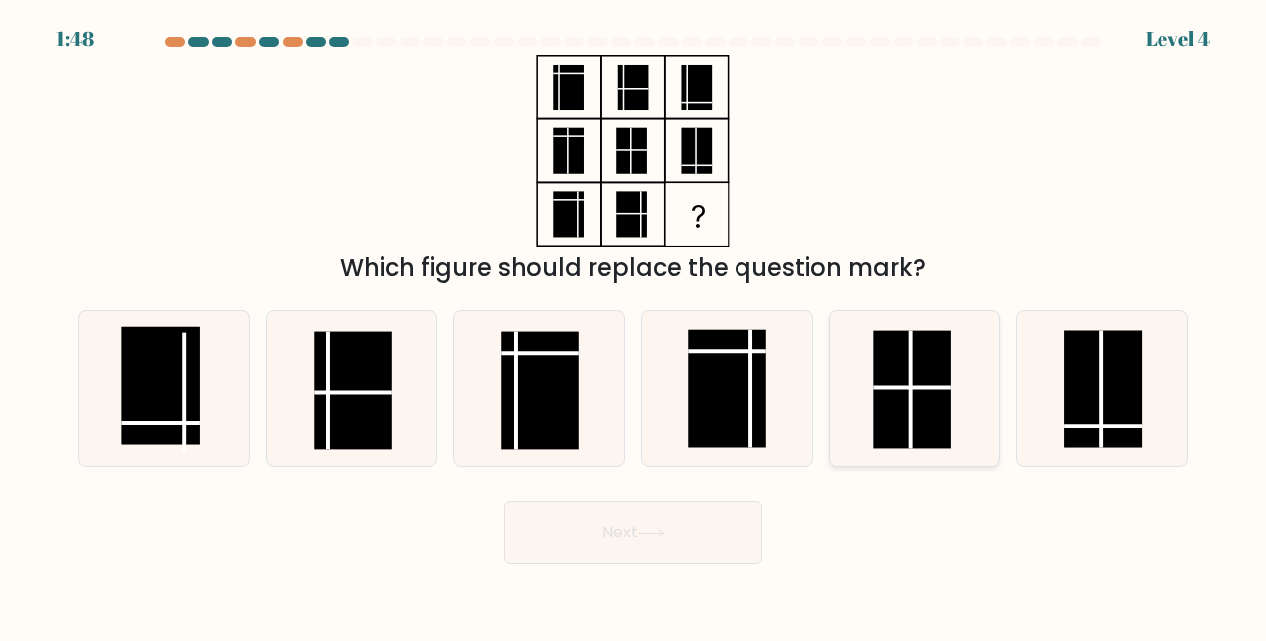
click at [922, 410] on rect at bounding box center [912, 390] width 78 height 117
click at [634, 326] on input "e." at bounding box center [633, 323] width 1 height 5
radio input "true"
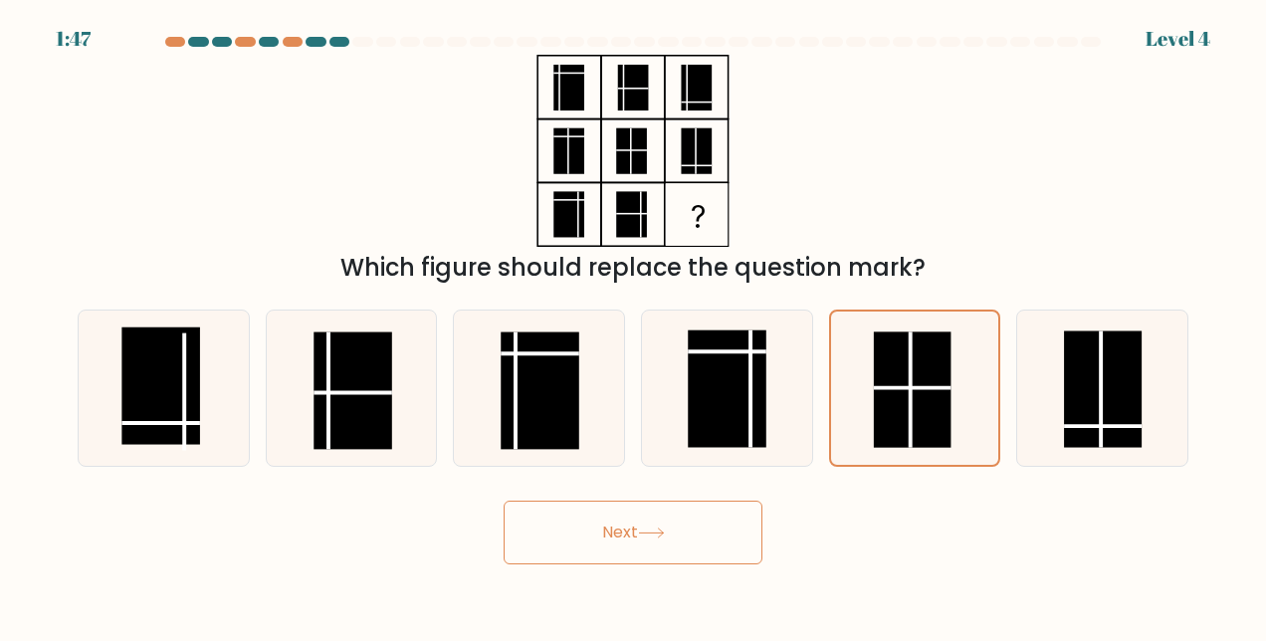
click at [660, 533] on icon at bounding box center [651, 533] width 24 height 9
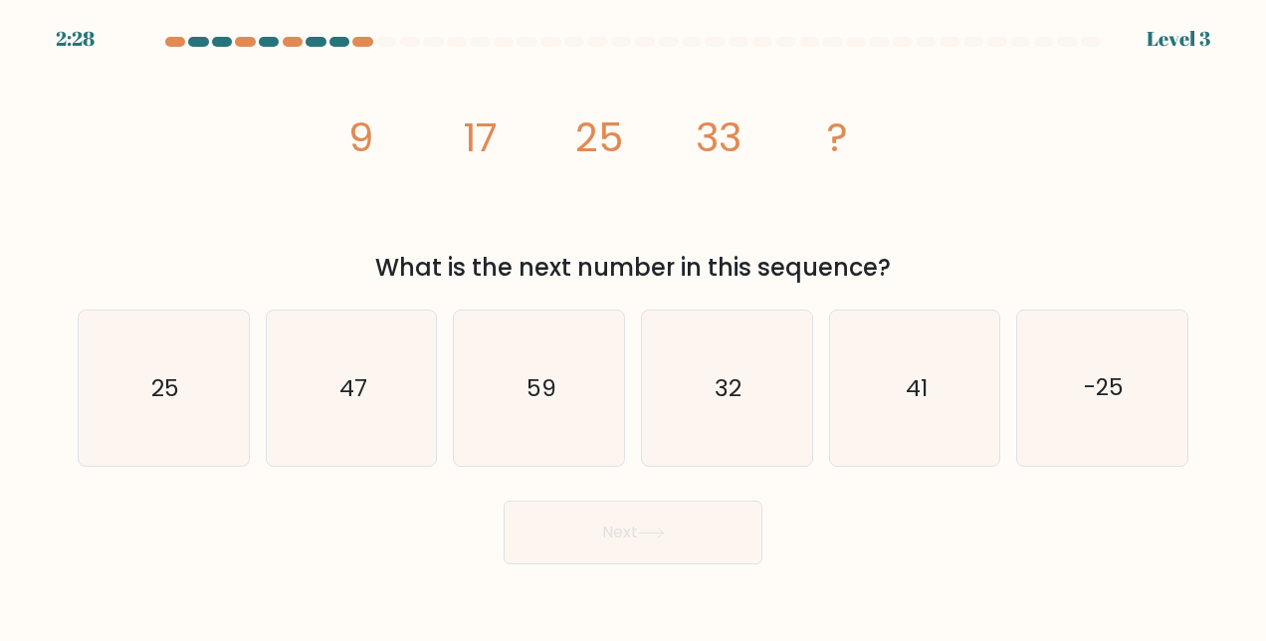
copy div "9 17 25 33 ? What is the next number in this sequence?"
drag, startPoint x: 348, startPoint y: 139, endPoint x: 926, endPoint y: 269, distance: 591.8
click at [926, 269] on div "image/svg+xml 9 17 25 33 ? What is the next number in this sequence?" at bounding box center [633, 170] width 1135 height 231
click at [943, 418] on icon "41" at bounding box center [914, 388] width 155 height 155
click at [634, 326] on input "e. 41" at bounding box center [633, 323] width 1 height 5
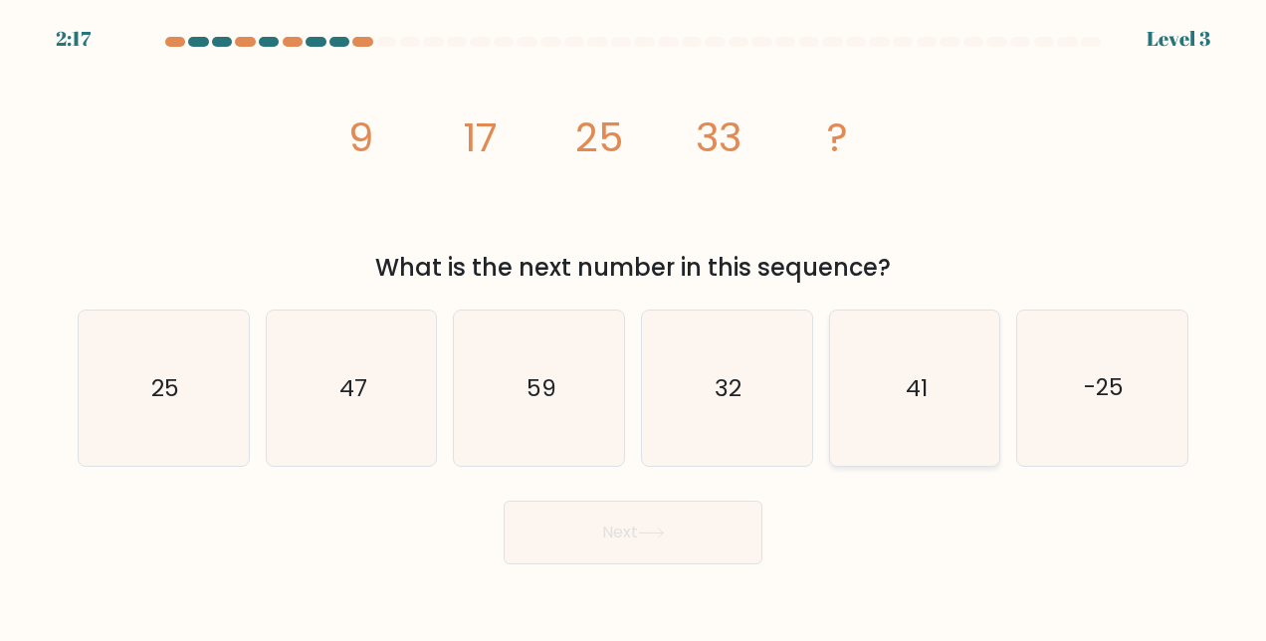
radio input "true"
click at [617, 530] on button "Next" at bounding box center [633, 533] width 259 height 64
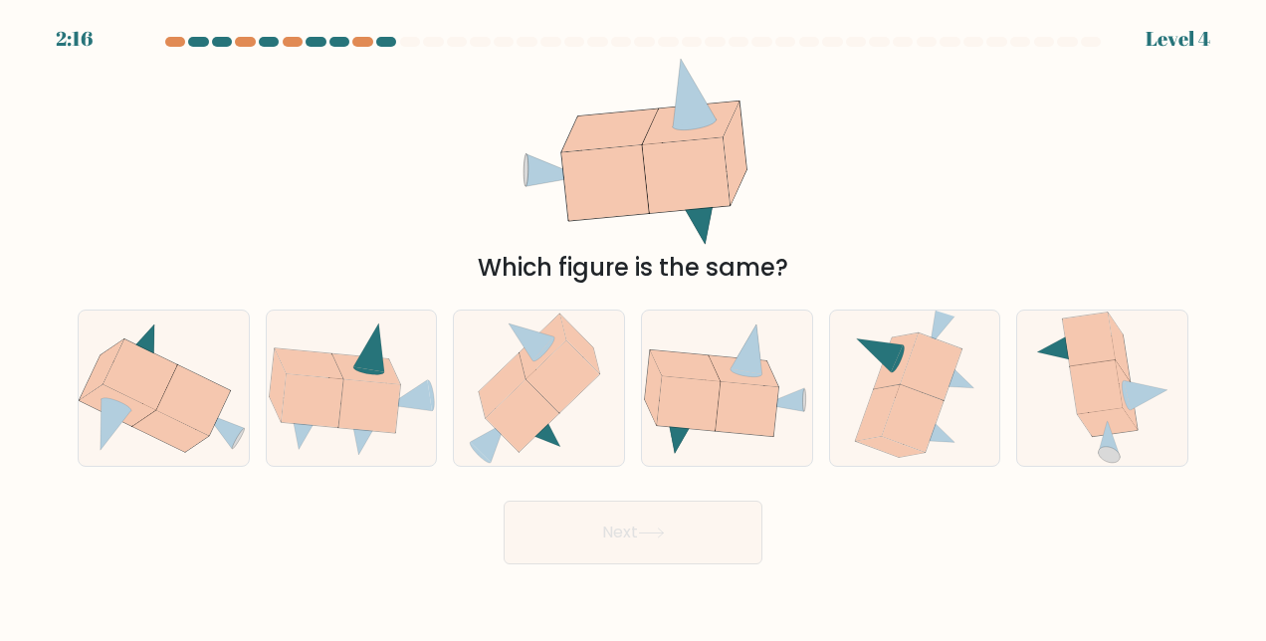
click at [665, 530] on icon at bounding box center [651, 533] width 27 height 11
click at [173, 413] on icon at bounding box center [193, 400] width 74 height 71
click at [633, 326] on input "a." at bounding box center [633, 323] width 1 height 5
radio input "true"
click at [663, 533] on icon at bounding box center [651, 533] width 24 height 9
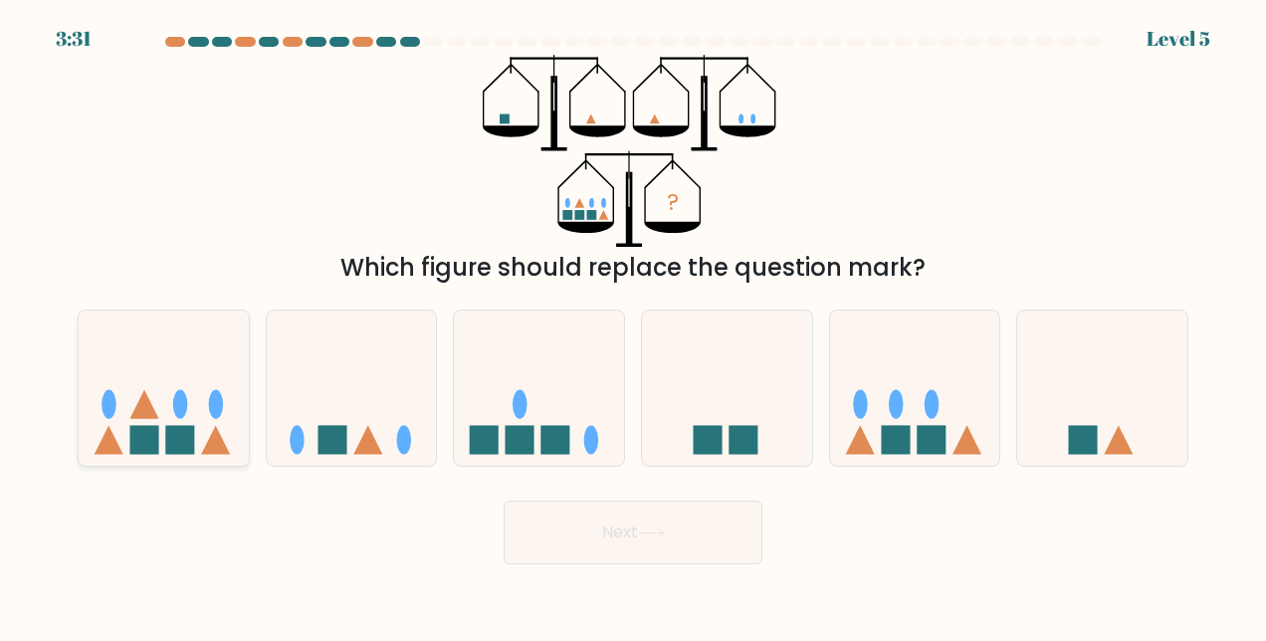
click at [163, 393] on icon at bounding box center [164, 389] width 170 height 140
click at [633, 326] on input "a." at bounding box center [633, 323] width 1 height 5
radio input "true"
click at [659, 531] on icon at bounding box center [651, 533] width 27 height 11
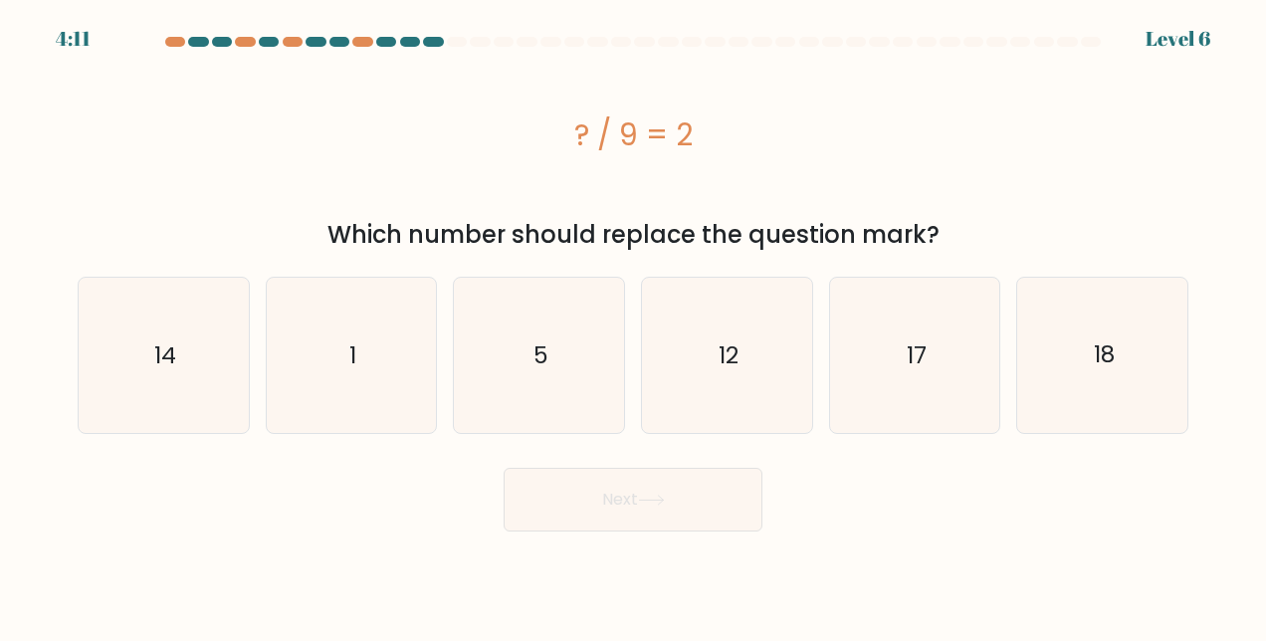
copy div "? / 9 = 2 Which number should replace the question mark?"
drag, startPoint x: 579, startPoint y: 126, endPoint x: 946, endPoint y: 227, distance: 379.9
click at [946, 227] on div "? / 9 = 2 Which number should replace the question mark?" at bounding box center [633, 154] width 1135 height 198
click at [1070, 362] on icon "18" at bounding box center [1102, 355] width 155 height 155
click at [634, 326] on input "f. 18" at bounding box center [633, 323] width 1 height 5
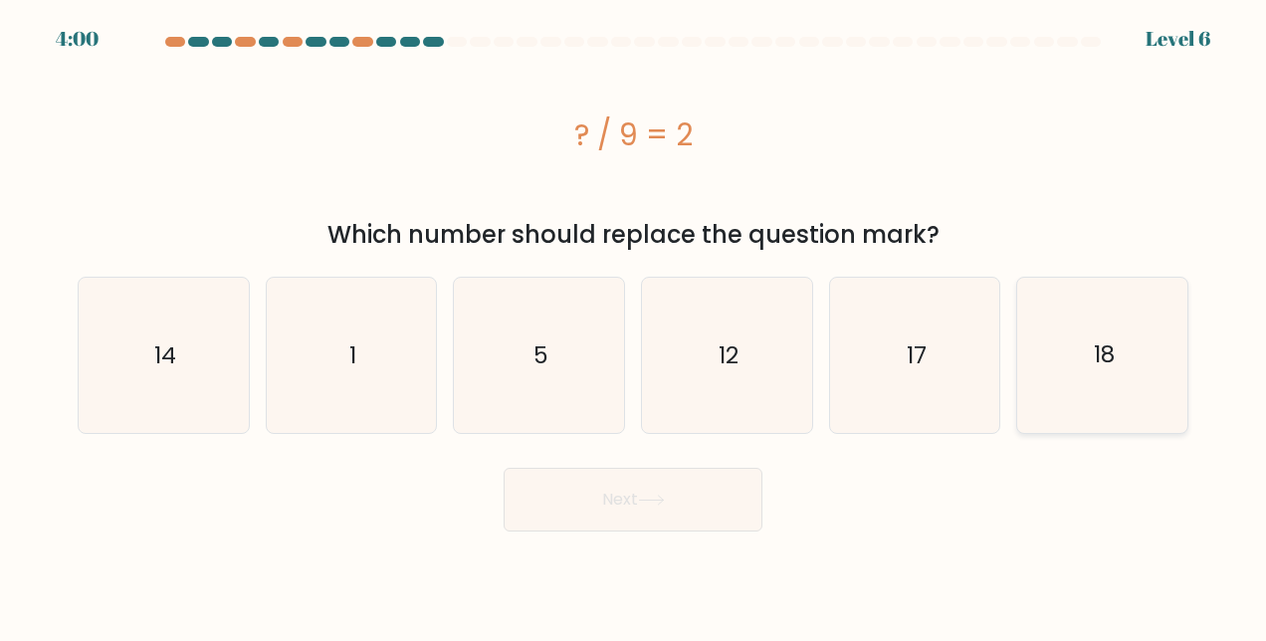
radio input "true"
click at [657, 501] on icon at bounding box center [651, 500] width 27 height 11
click at [665, 496] on icon at bounding box center [651, 500] width 27 height 11
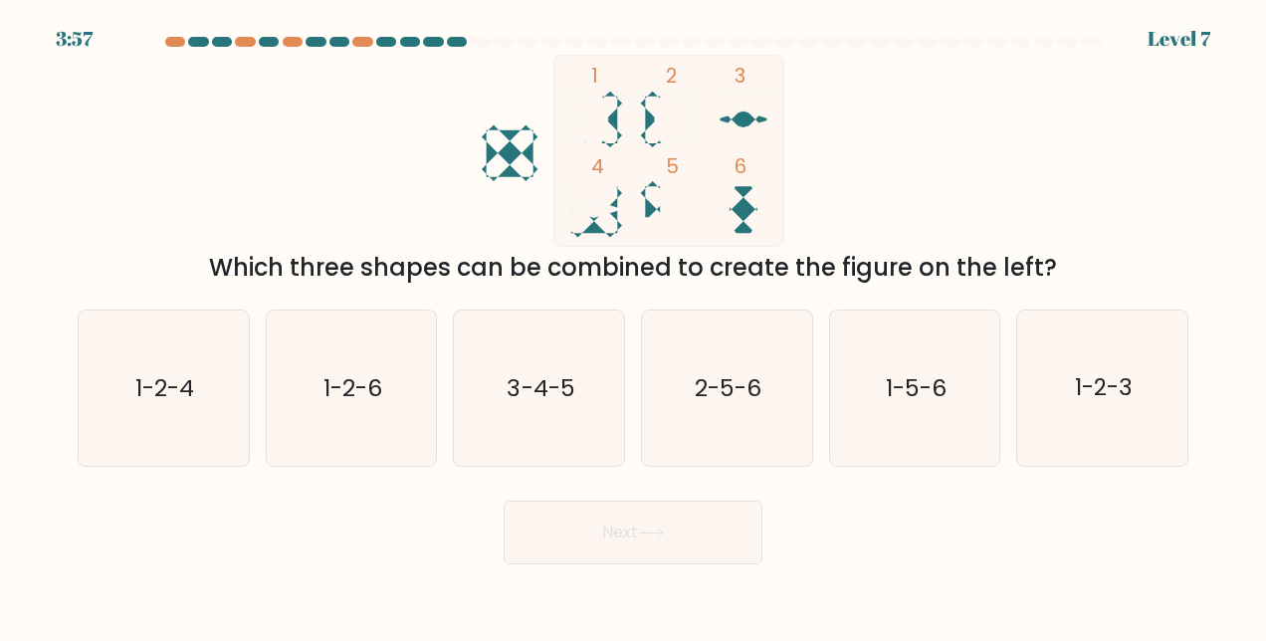
click at [665, 498] on div "Next" at bounding box center [633, 528] width 1135 height 74
copy div "1 2 3 4 5 6 Which three shapes can be combined to create the figure on the left?"
drag, startPoint x: 592, startPoint y: 72, endPoint x: 1067, endPoint y: 268, distance: 513.8
click at [1067, 268] on div "1 2 3 4 5 6 Which three shapes can be combined to create the figure on the left?" at bounding box center [633, 170] width 1135 height 231
click at [1095, 429] on icon "1-2-3" at bounding box center [1102, 388] width 155 height 155
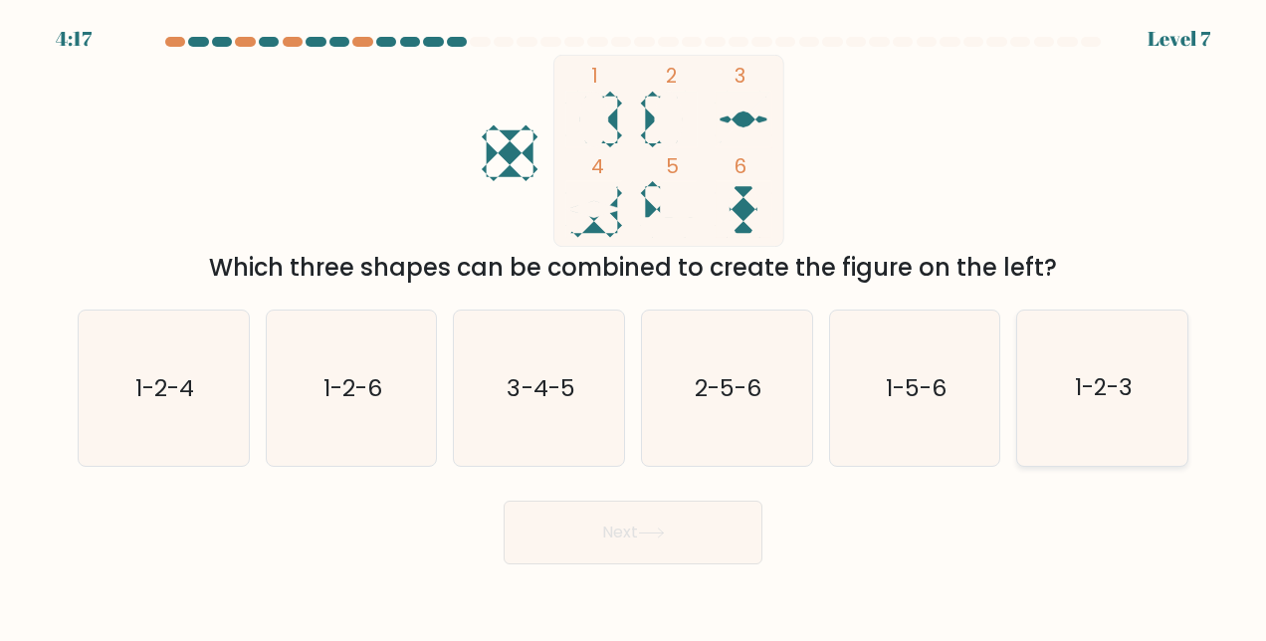
click at [634, 326] on input "f. 1-2-3" at bounding box center [633, 323] width 1 height 5
radio input "true"
click at [658, 532] on icon at bounding box center [651, 533] width 27 height 11
click at [663, 532] on icon at bounding box center [651, 533] width 27 height 11
click at [657, 532] on icon at bounding box center [651, 533] width 27 height 11
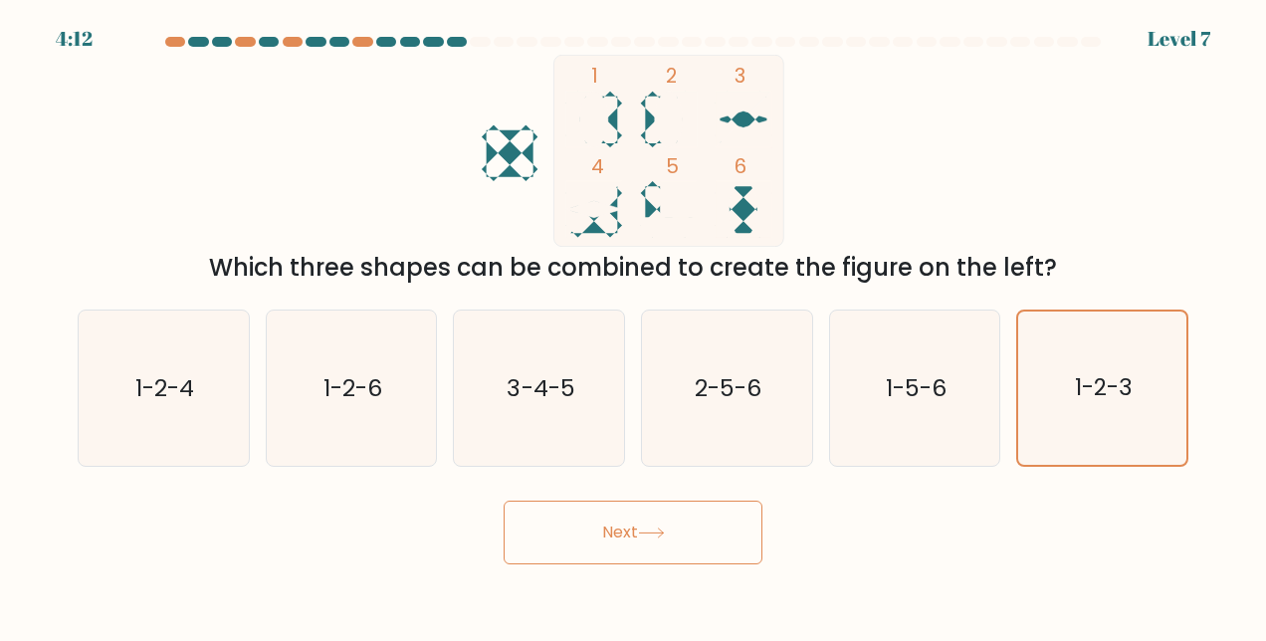
click at [645, 530] on icon at bounding box center [651, 533] width 27 height 11
click at [661, 528] on icon at bounding box center [651, 533] width 27 height 11
click at [665, 526] on button "Next" at bounding box center [633, 533] width 259 height 64
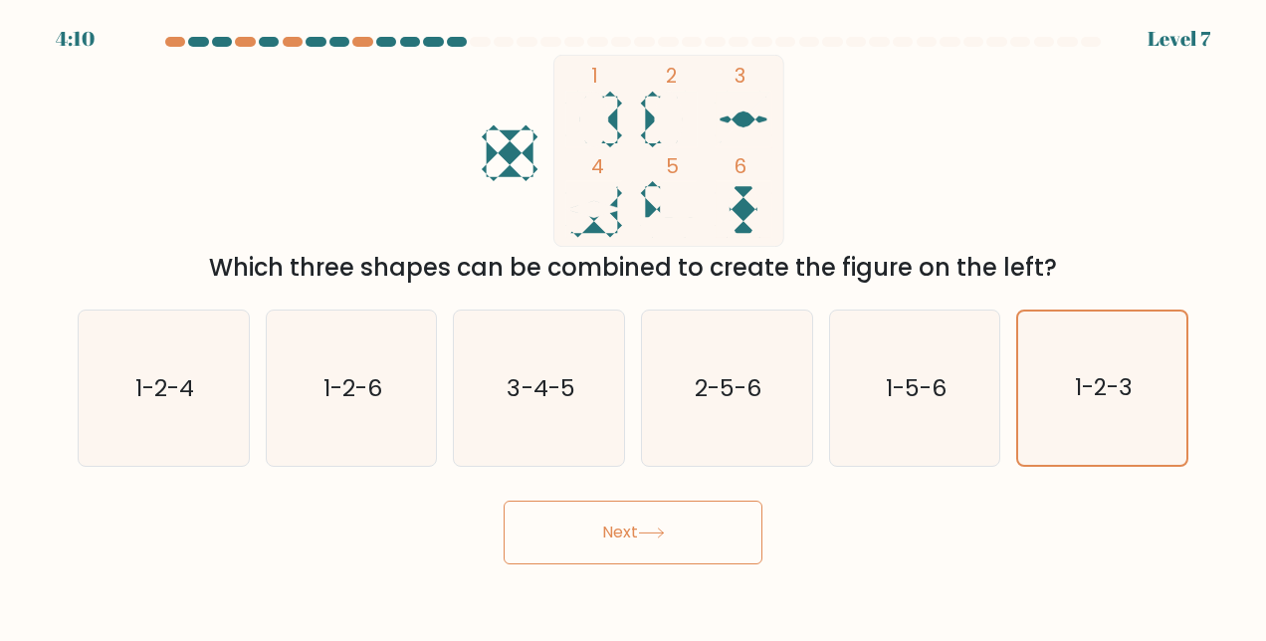
click at [665, 526] on button "Next" at bounding box center [633, 533] width 259 height 64
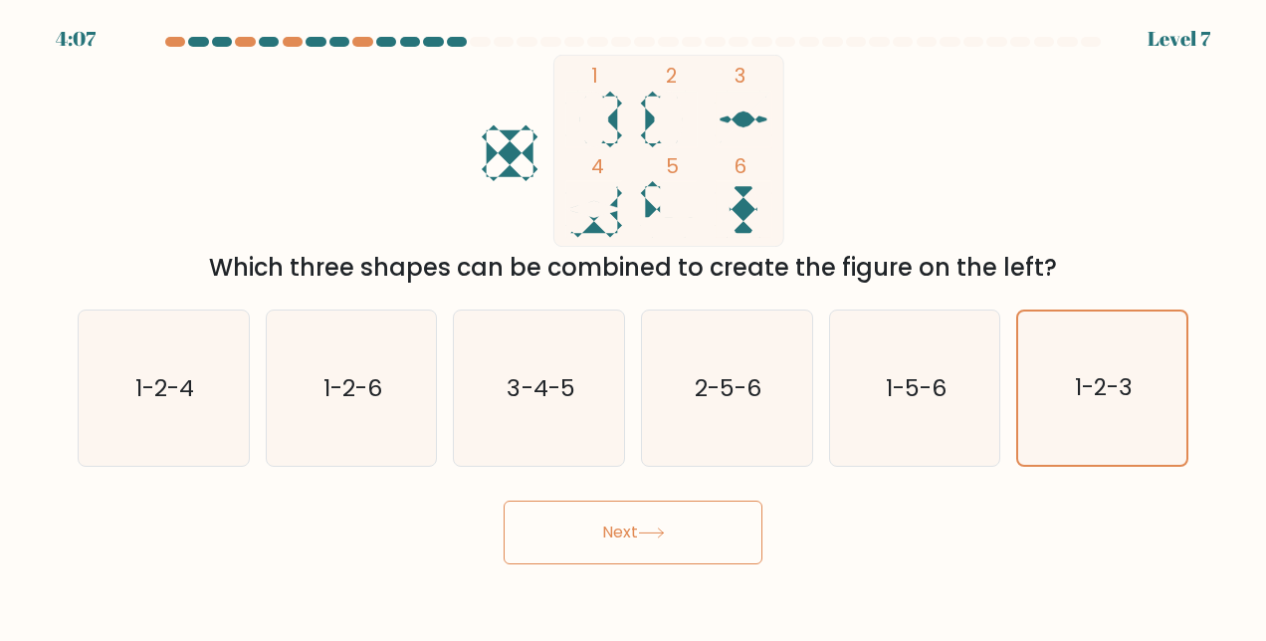
click at [665, 526] on button "Next" at bounding box center [633, 533] width 259 height 64
click at [663, 529] on icon at bounding box center [651, 533] width 24 height 9
click at [657, 532] on icon at bounding box center [651, 533] width 27 height 11
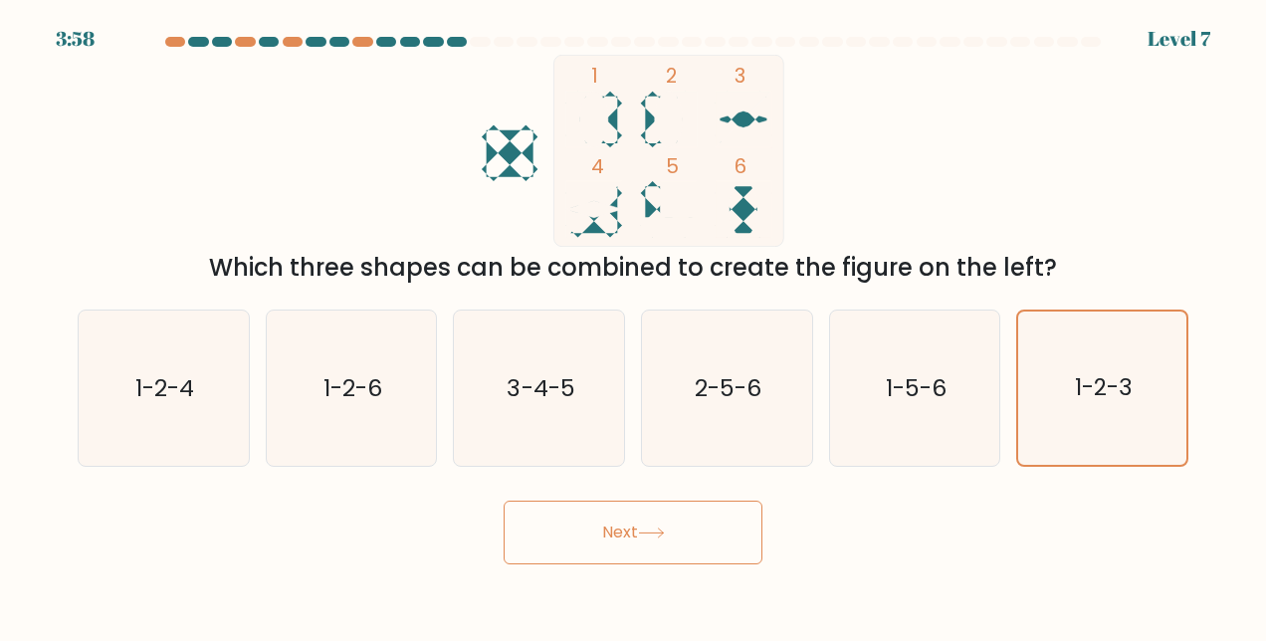
click at [657, 532] on icon at bounding box center [651, 533] width 27 height 11
click at [657, 530] on icon at bounding box center [651, 533] width 27 height 11
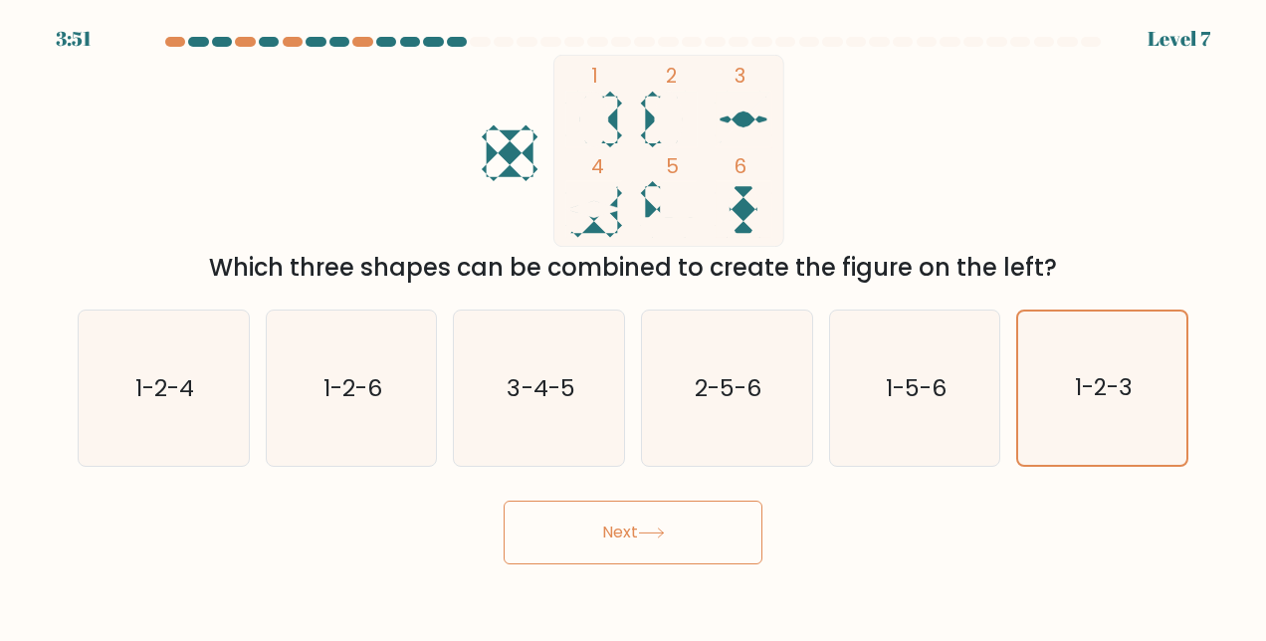
click at [655, 524] on button "Next" at bounding box center [633, 533] width 259 height 64
click at [659, 530] on icon at bounding box center [651, 533] width 27 height 11
click at [673, 529] on button "Next" at bounding box center [633, 533] width 259 height 64
click at [672, 529] on button "Next" at bounding box center [633, 533] width 259 height 64
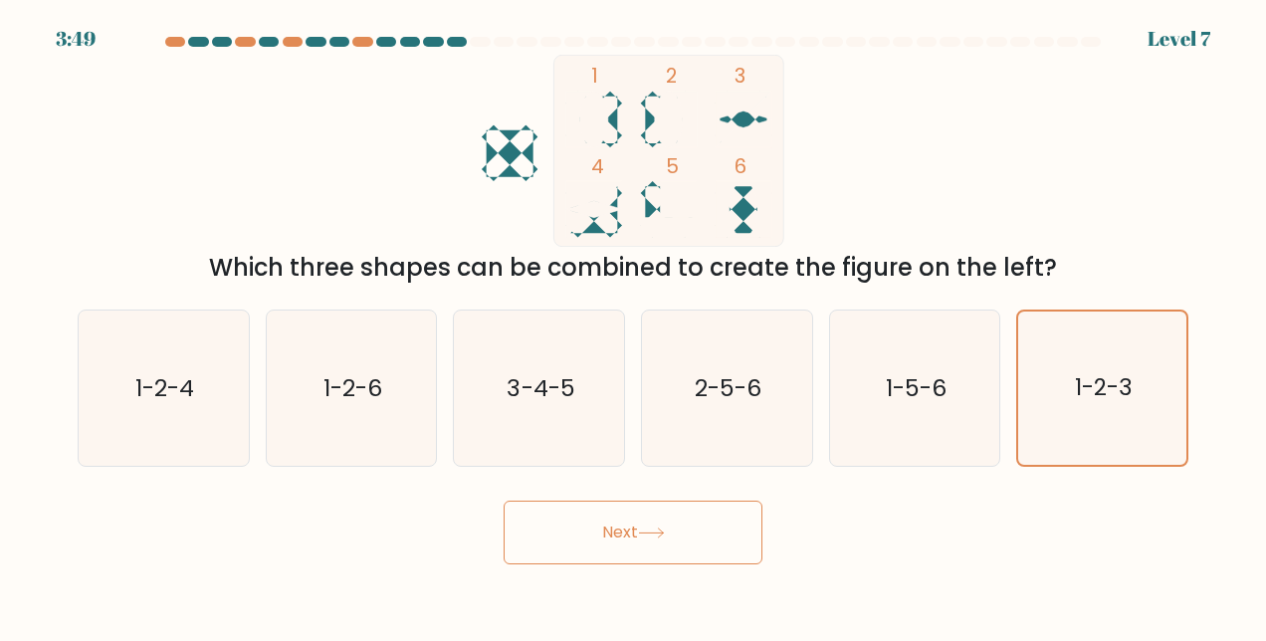
click at [672, 529] on button "Next" at bounding box center [633, 533] width 259 height 64
drag, startPoint x: 667, startPoint y: 529, endPoint x: 657, endPoint y: 531, distance: 10.2
click at [657, 531] on icon at bounding box center [651, 533] width 27 height 11
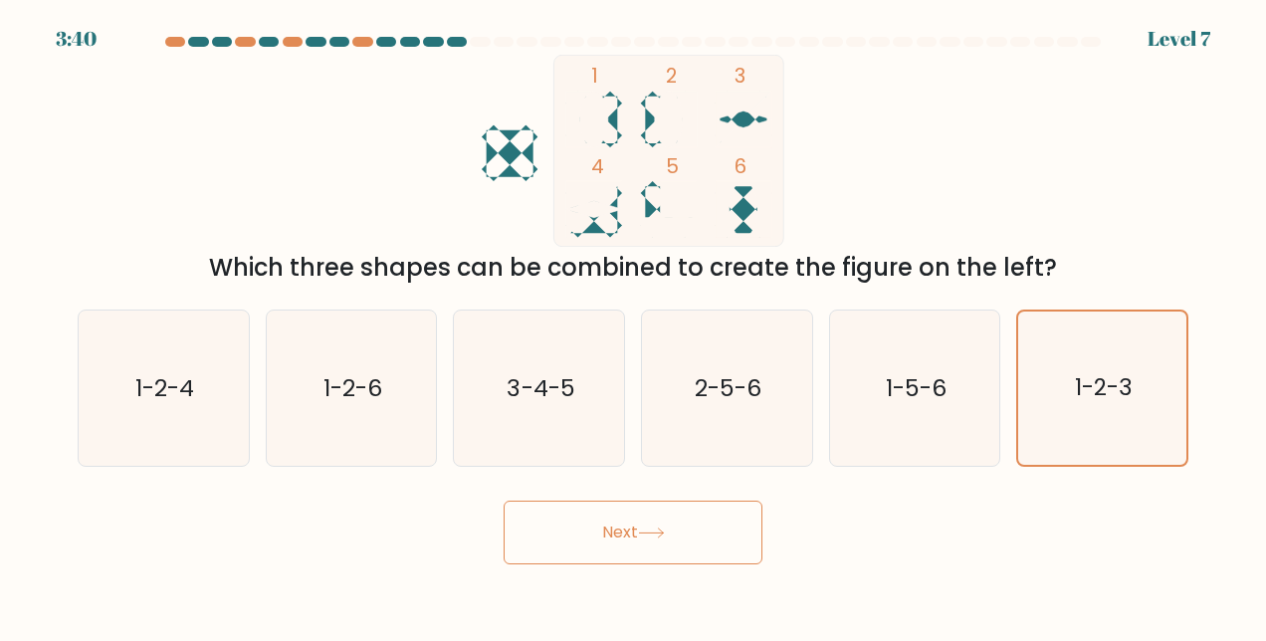
click at [657, 531] on icon at bounding box center [651, 533] width 27 height 11
click at [641, 535] on button "Next" at bounding box center [633, 533] width 259 height 64
click at [632, 529] on button "Next" at bounding box center [633, 533] width 259 height 64
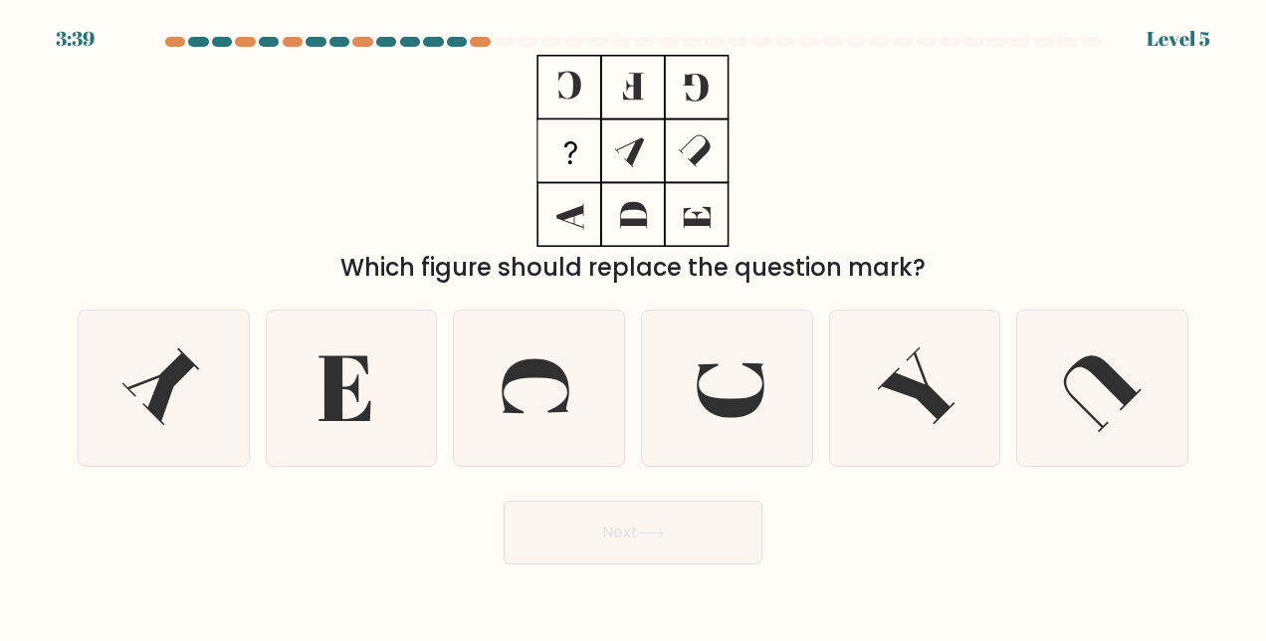
click at [609, 531] on button "Next" at bounding box center [633, 533] width 259 height 64
drag, startPoint x: 562, startPoint y: 78, endPoint x: 709, endPoint y: 153, distance: 165.6
click at [709, 153] on icon at bounding box center [633, 151] width 249 height 192
click at [181, 380] on icon at bounding box center [163, 388] width 155 height 155
click at [633, 326] on input "a." at bounding box center [633, 323] width 1 height 5
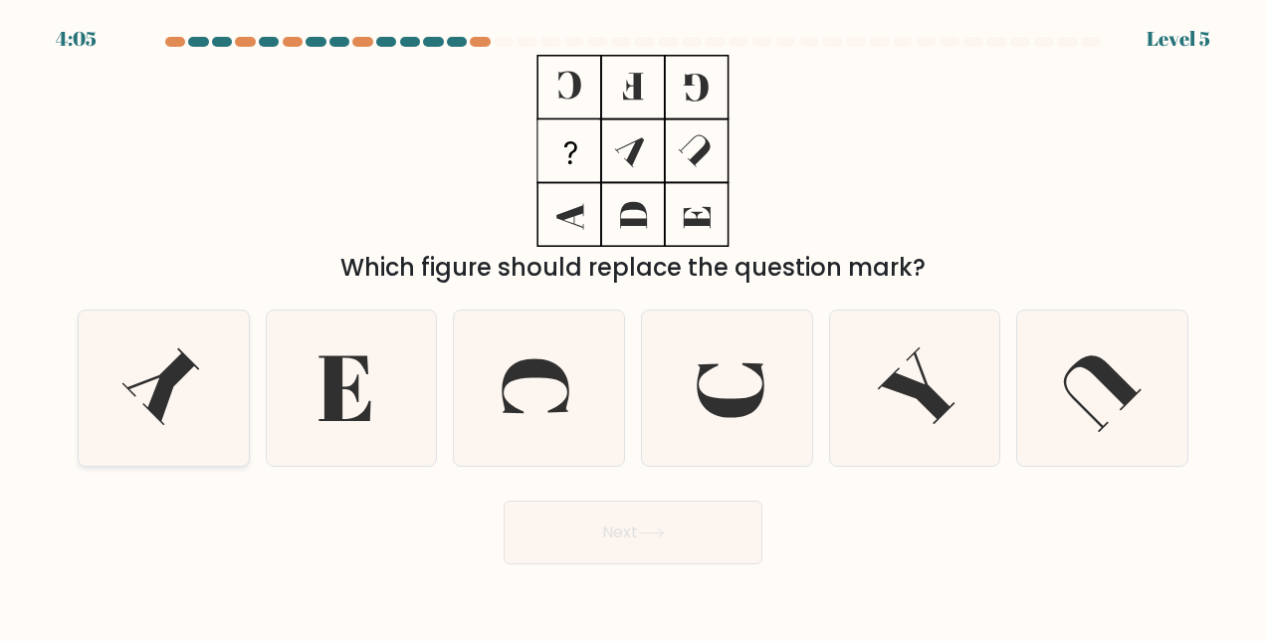
radio input "true"
click at [643, 531] on icon at bounding box center [651, 533] width 27 height 11
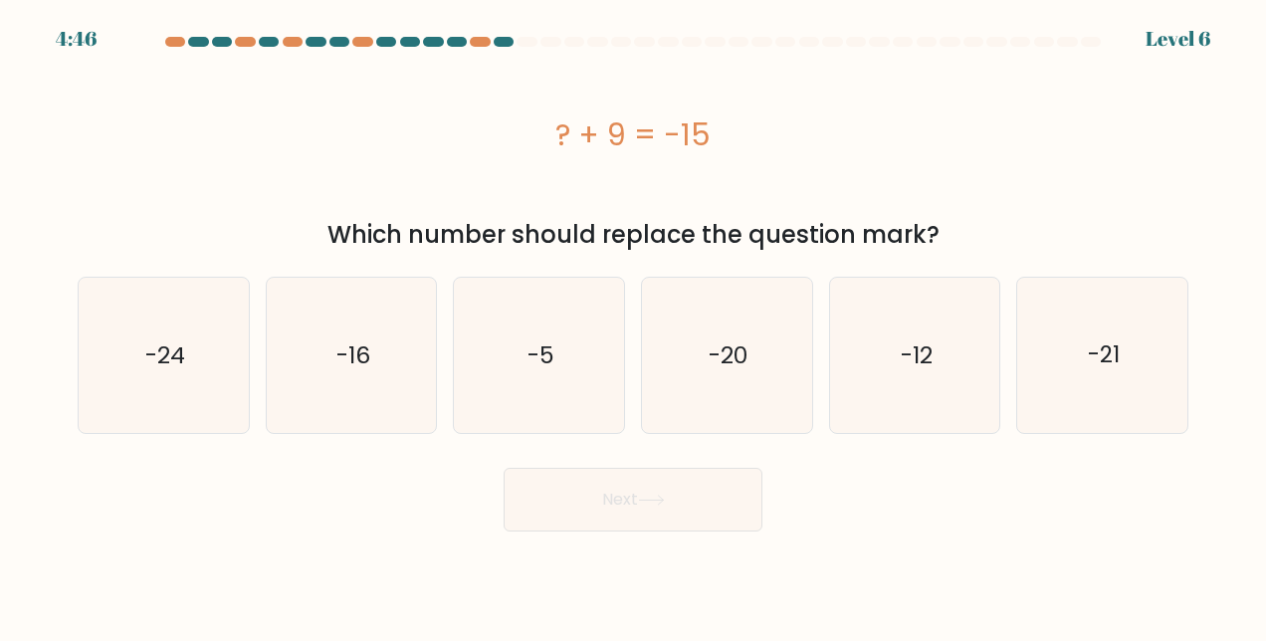
copy div "? + 9 = -15 Which number should replace the question mark?"
drag, startPoint x: 558, startPoint y: 131, endPoint x: 999, endPoint y: 240, distance: 454.2
click at [999, 240] on div "? + 9 = -15 Which number should replace the question mark?" at bounding box center [633, 154] width 1135 height 198
click at [178, 369] on text "-24" at bounding box center [165, 355] width 40 height 32
click at [633, 326] on input "a. -24" at bounding box center [633, 323] width 1 height 5
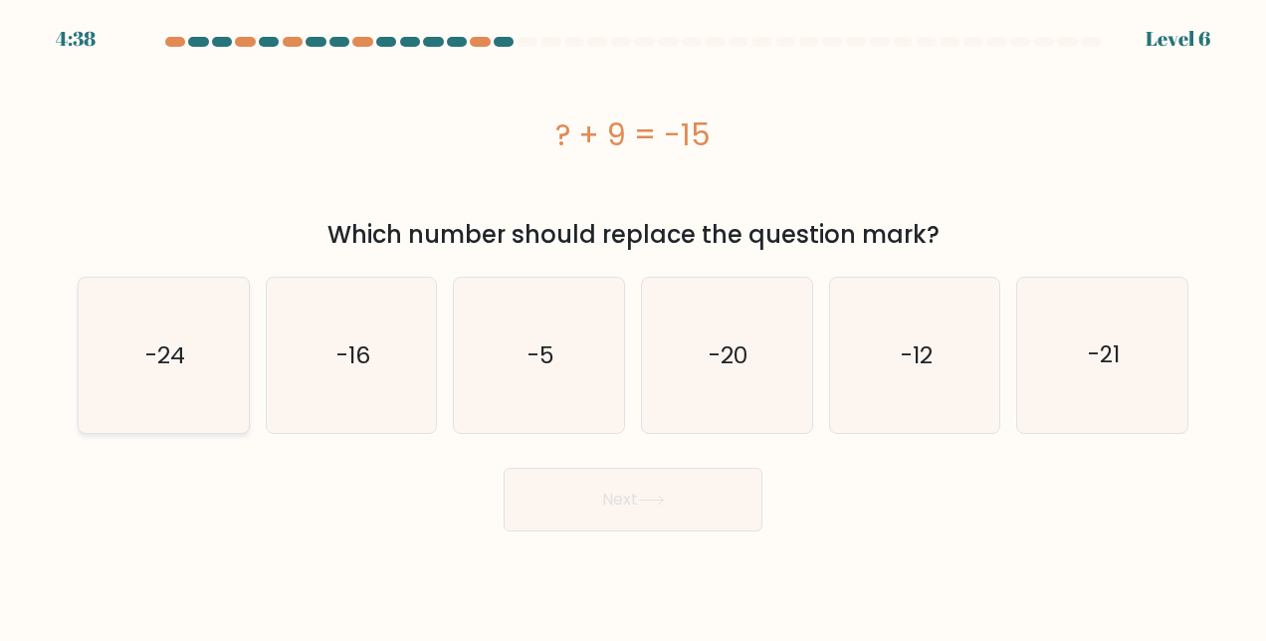
radio input "true"
click at [655, 498] on icon at bounding box center [651, 500] width 27 height 11
click at [637, 498] on button "Next" at bounding box center [633, 500] width 259 height 64
click at [623, 496] on button "Next" at bounding box center [633, 500] width 259 height 64
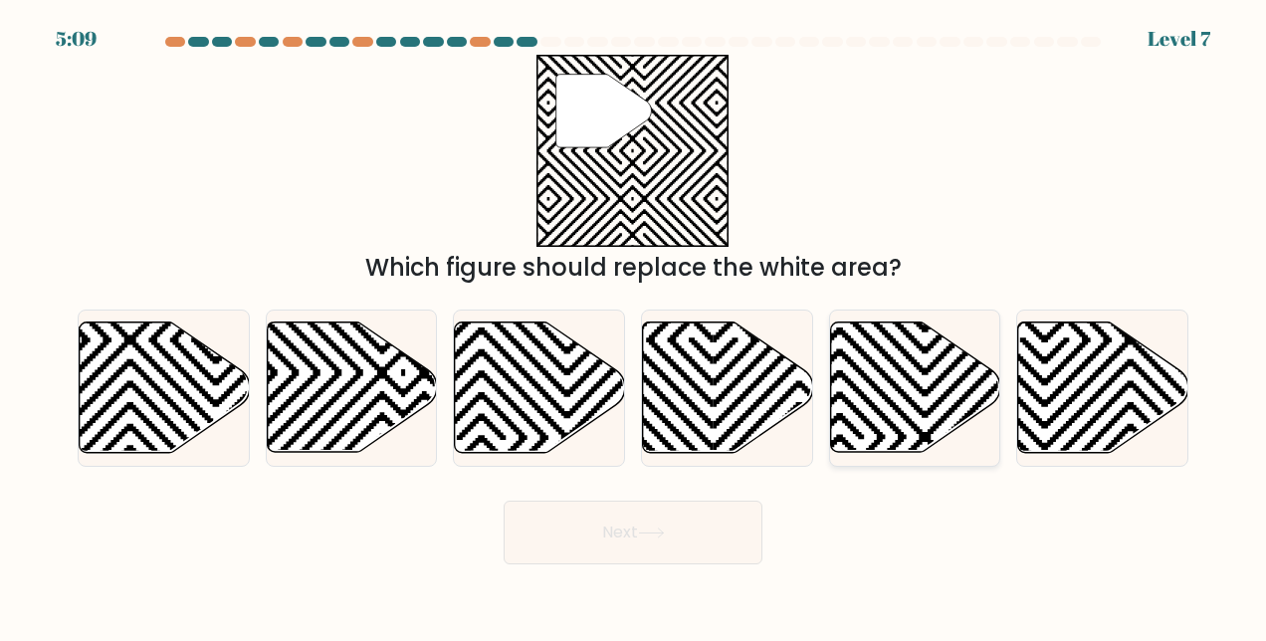
click at [893, 380] on icon at bounding box center [915, 388] width 170 height 130
click at [634, 326] on input "e." at bounding box center [633, 323] width 1 height 5
radio input "true"
click at [647, 534] on icon at bounding box center [651, 533] width 27 height 11
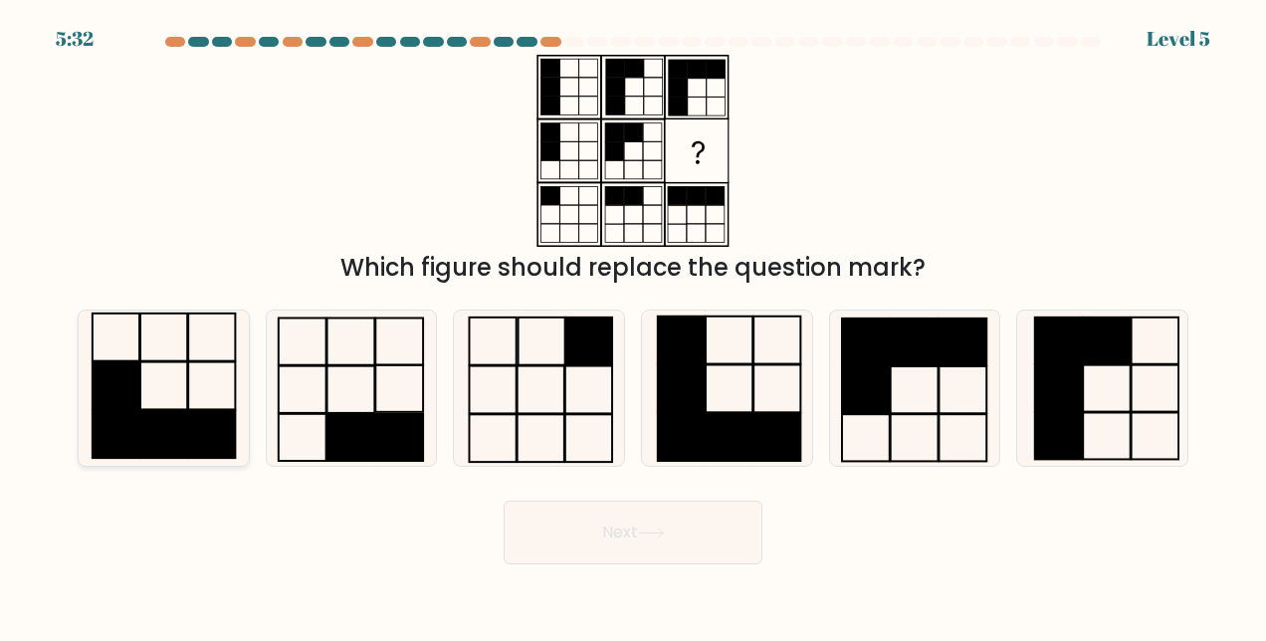
click at [155, 413] on rect at bounding box center [163, 435] width 47 height 48
click at [633, 326] on input "a." at bounding box center [633, 323] width 1 height 5
radio input "true"
click at [645, 528] on icon at bounding box center [651, 533] width 27 height 11
click at [650, 528] on icon at bounding box center [651, 533] width 27 height 11
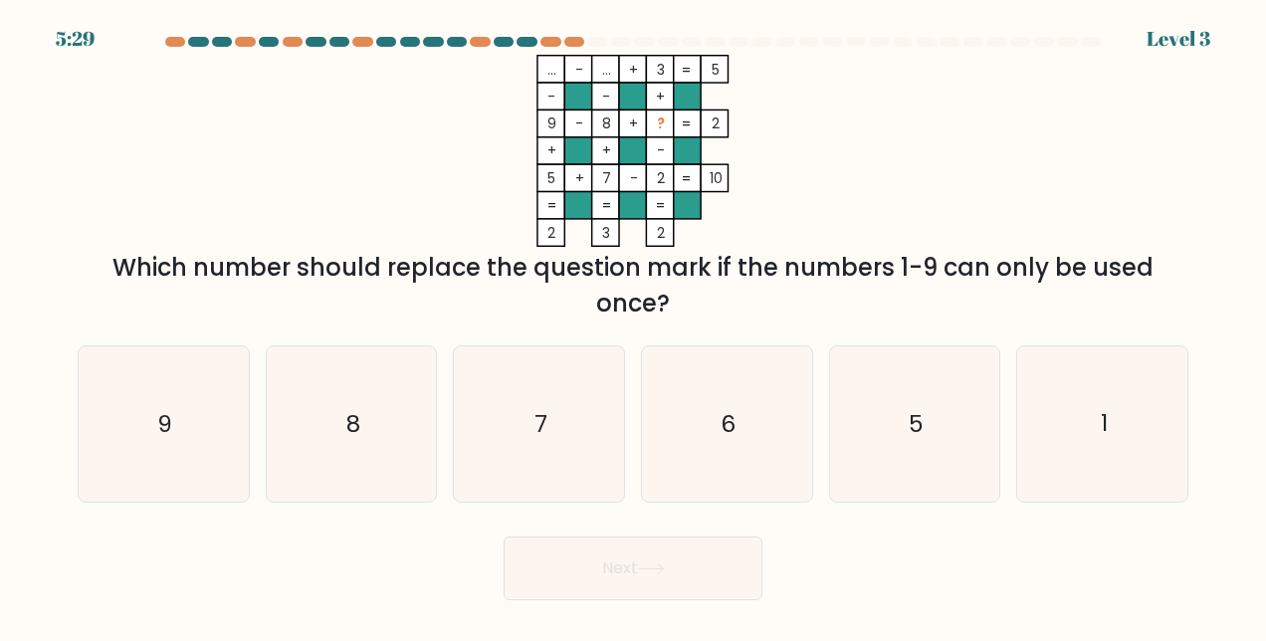
click at [592, 531] on div "Next" at bounding box center [633, 564] width 1135 height 74
copy div "... - ... + 3 5 - - + 9 - 8 + ? 2 + + - 5 + 7 - 2 = 10 = = = = 2 3 2 = Which nu…"
drag, startPoint x: 542, startPoint y: 60, endPoint x: 945, endPoint y: 308, distance: 473.3
click at [945, 308] on div "... - ... + 3 5 - - + 9 - 8 + ? 2 + + - 5 + 7 - 2 = 10 = = = = 2 3 2 = Which nu…" at bounding box center [633, 188] width 1135 height 267
click at [695, 432] on icon "6" at bounding box center [726, 423] width 155 height 155
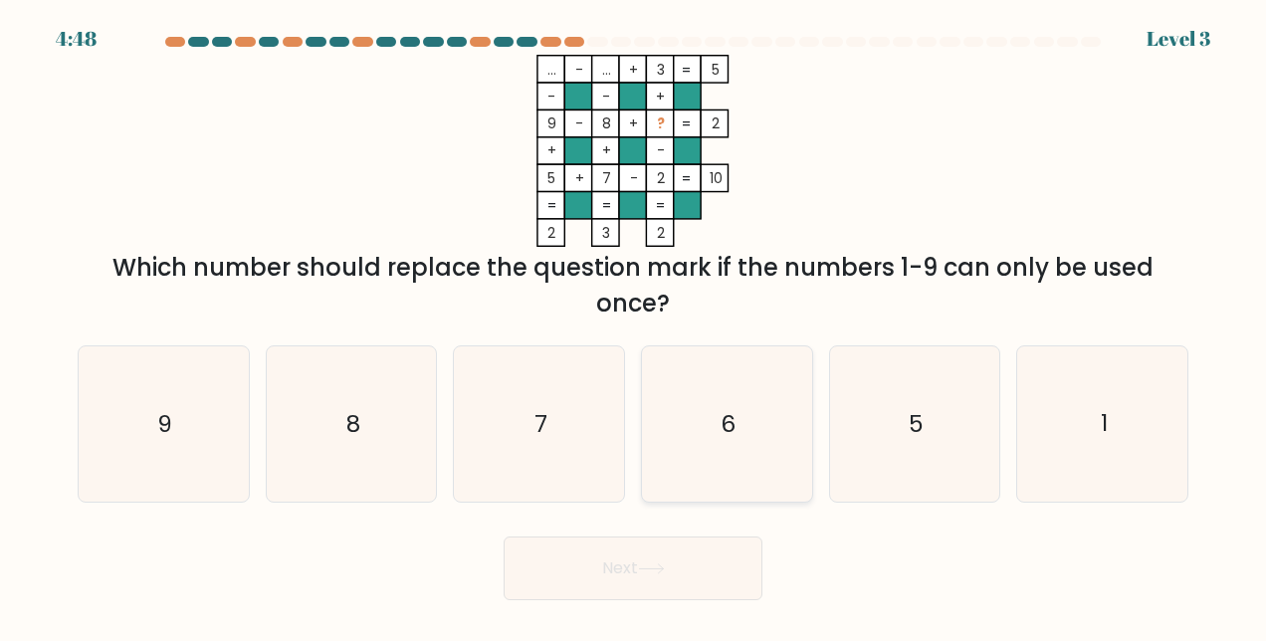
click at [634, 326] on input "d. 6" at bounding box center [633, 323] width 1 height 5
radio input "true"
click at [656, 571] on icon at bounding box center [651, 568] width 27 height 11
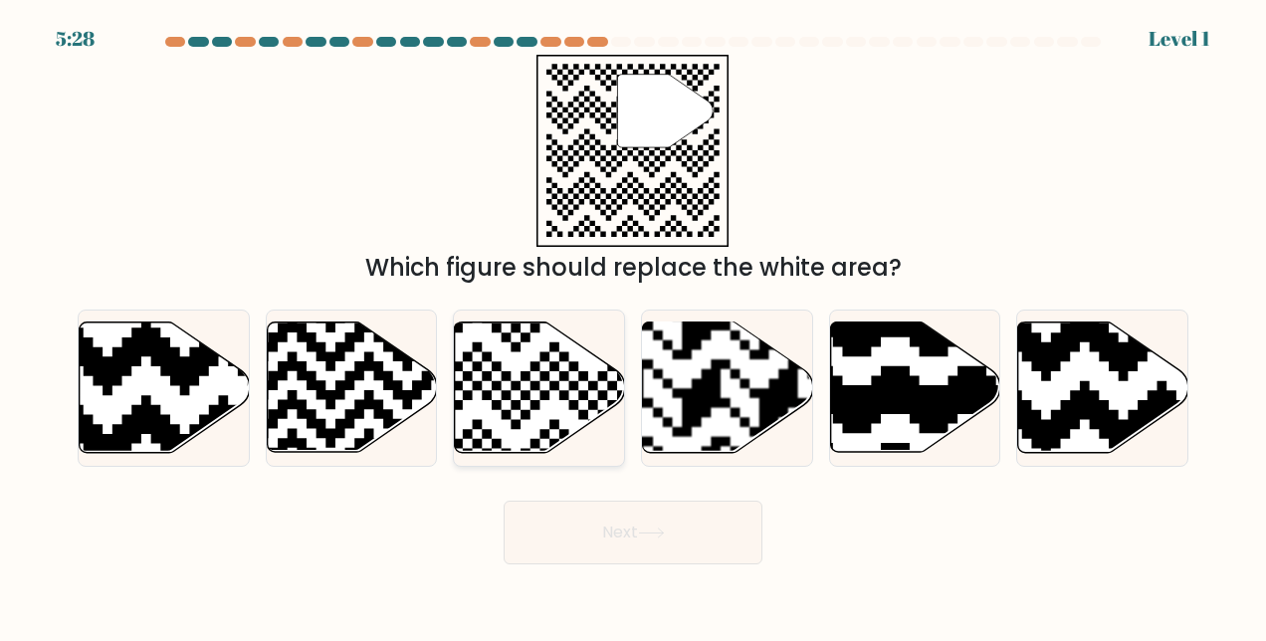
click at [542, 390] on icon at bounding box center [540, 388] width 170 height 130
click at [633, 326] on input "c." at bounding box center [633, 323] width 1 height 5
radio input "true"
click at [649, 528] on button "Next" at bounding box center [633, 533] width 259 height 64
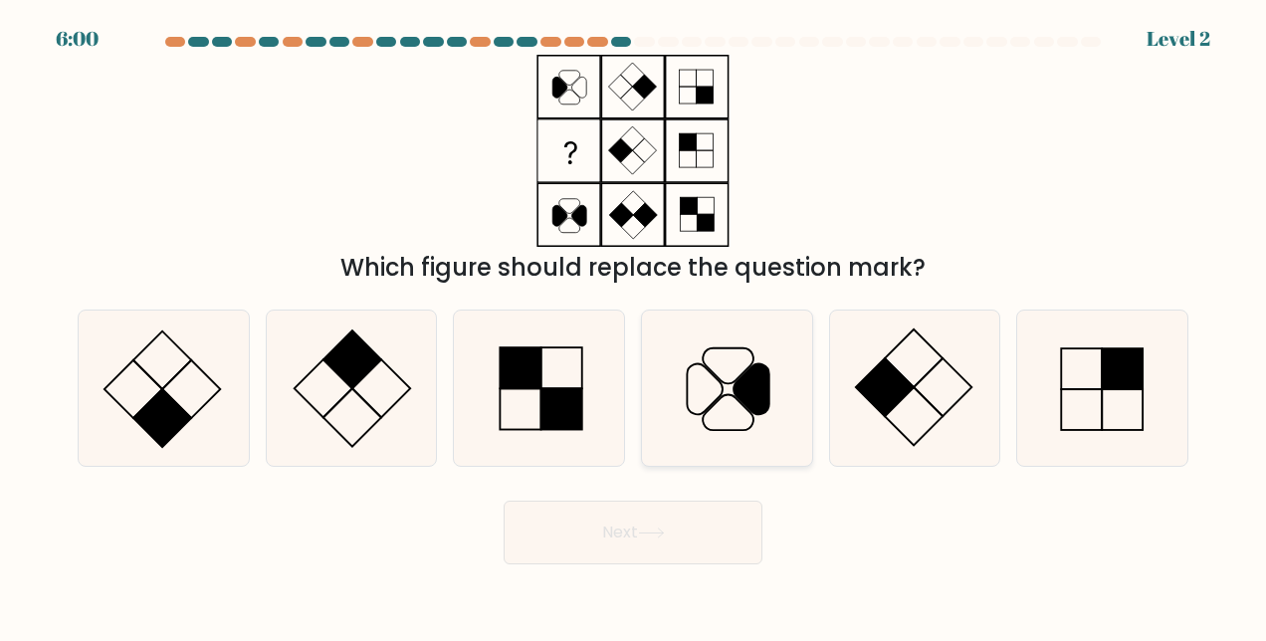
click at [739, 410] on icon at bounding box center [726, 388] width 155 height 155
click at [634, 326] on input "d." at bounding box center [633, 323] width 1 height 5
radio input "true"
click at [647, 530] on icon at bounding box center [651, 533] width 27 height 11
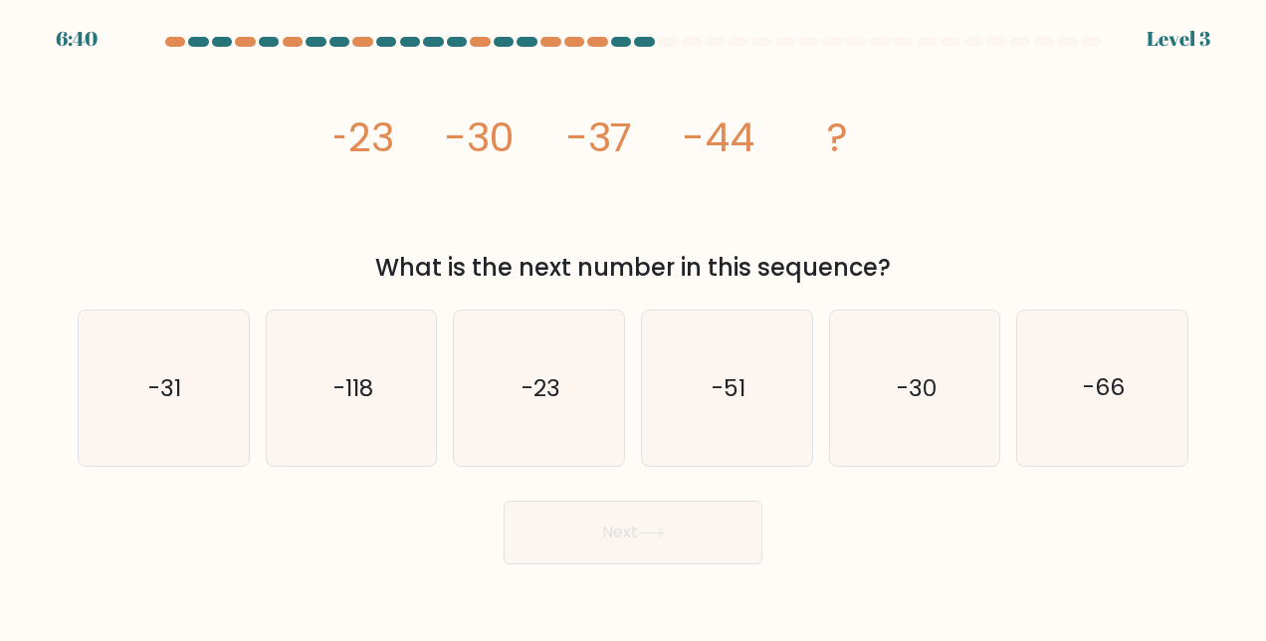
drag, startPoint x: 337, startPoint y: 135, endPoint x: 957, endPoint y: 265, distance: 633.6
click at [957, 265] on div "image/svg+xml -23 -30 -37 -44 ? What is the next number in this sequence?" at bounding box center [633, 170] width 1135 height 231
click at [785, 402] on icon "-51" at bounding box center [726, 388] width 155 height 155
click at [634, 326] on input "d. -51" at bounding box center [633, 323] width 1 height 5
radio input "true"
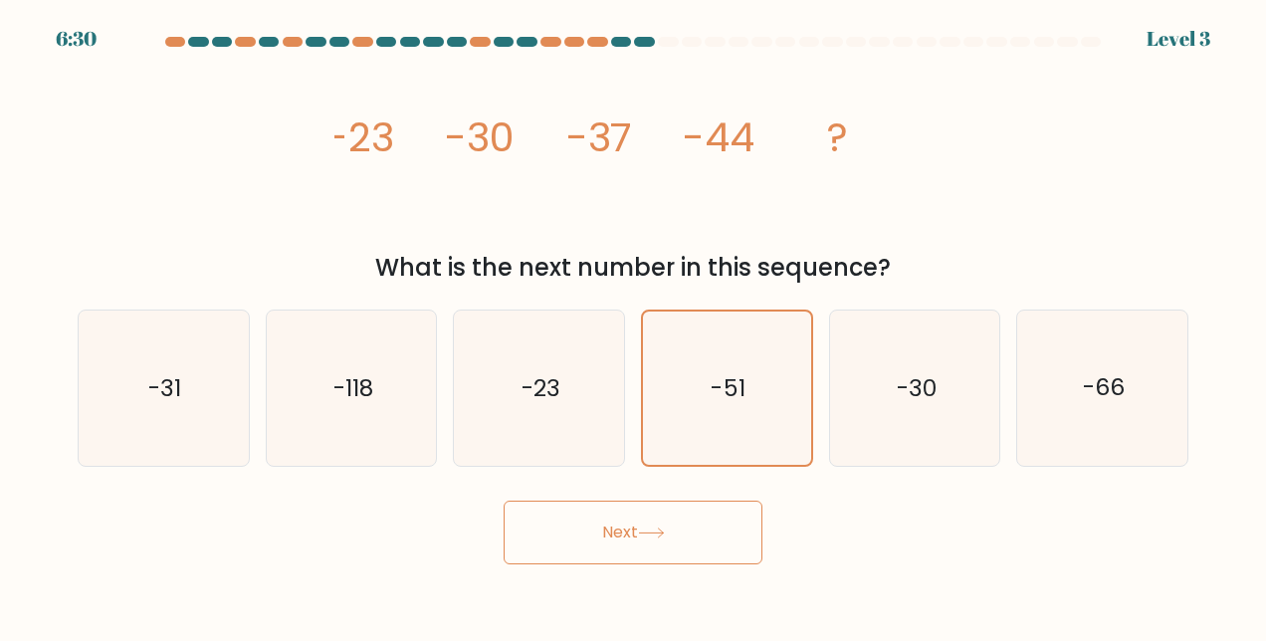
click at [645, 536] on icon at bounding box center [651, 533] width 27 height 11
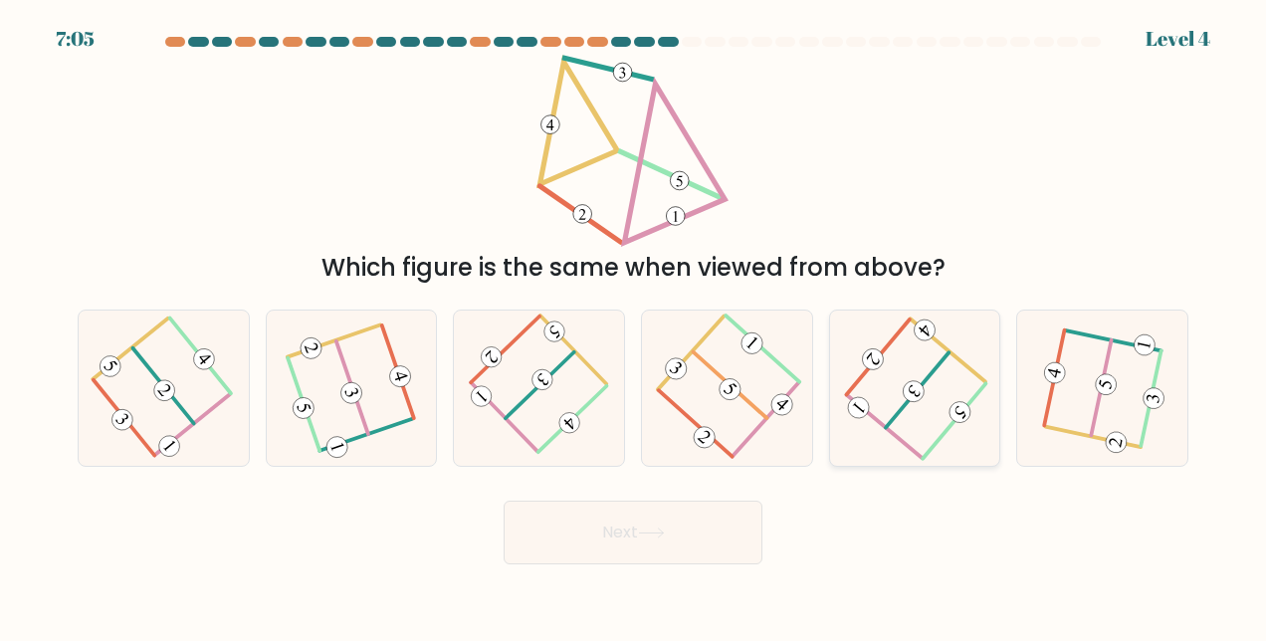
click at [895, 399] on icon at bounding box center [915, 389] width 124 height 124
click at [634, 326] on input "e." at bounding box center [633, 323] width 1 height 5
radio input "true"
click at [643, 532] on icon at bounding box center [651, 533] width 27 height 11
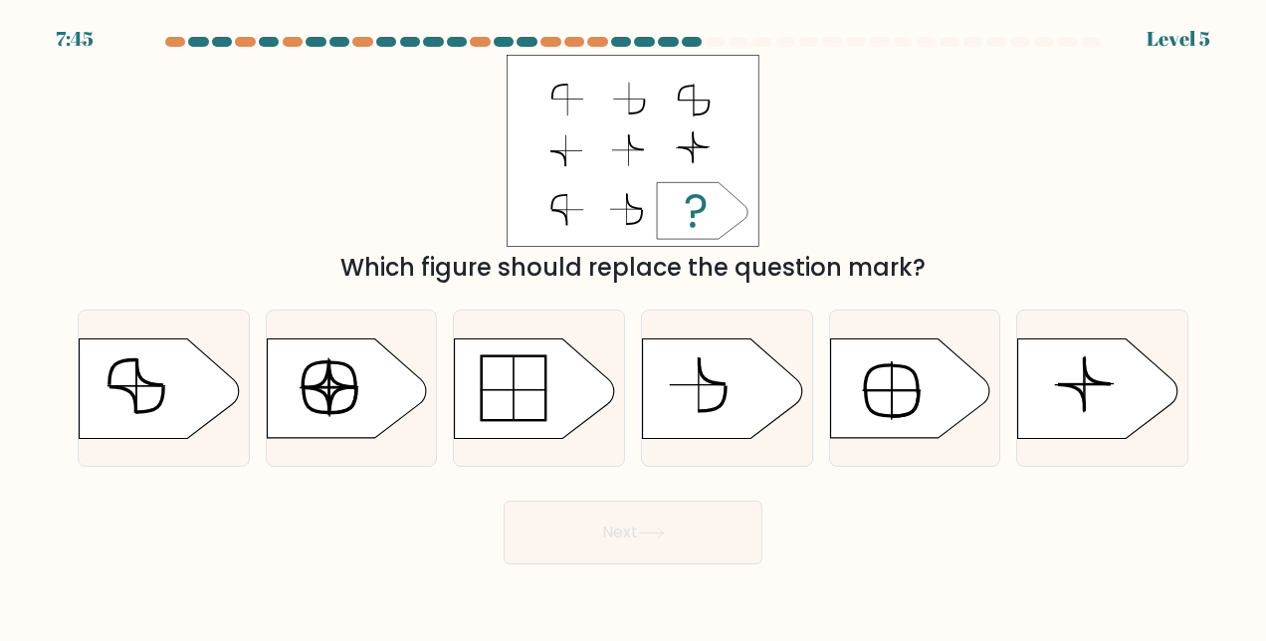
drag, startPoint x: 546, startPoint y: 86, endPoint x: 737, endPoint y: 218, distance: 232.5
click at [737, 218] on icon at bounding box center [633, 151] width 253 height 192
click at [1089, 408] on icon at bounding box center [1097, 388] width 159 height 100
click at [634, 326] on input "f." at bounding box center [633, 323] width 1 height 5
radio input "true"
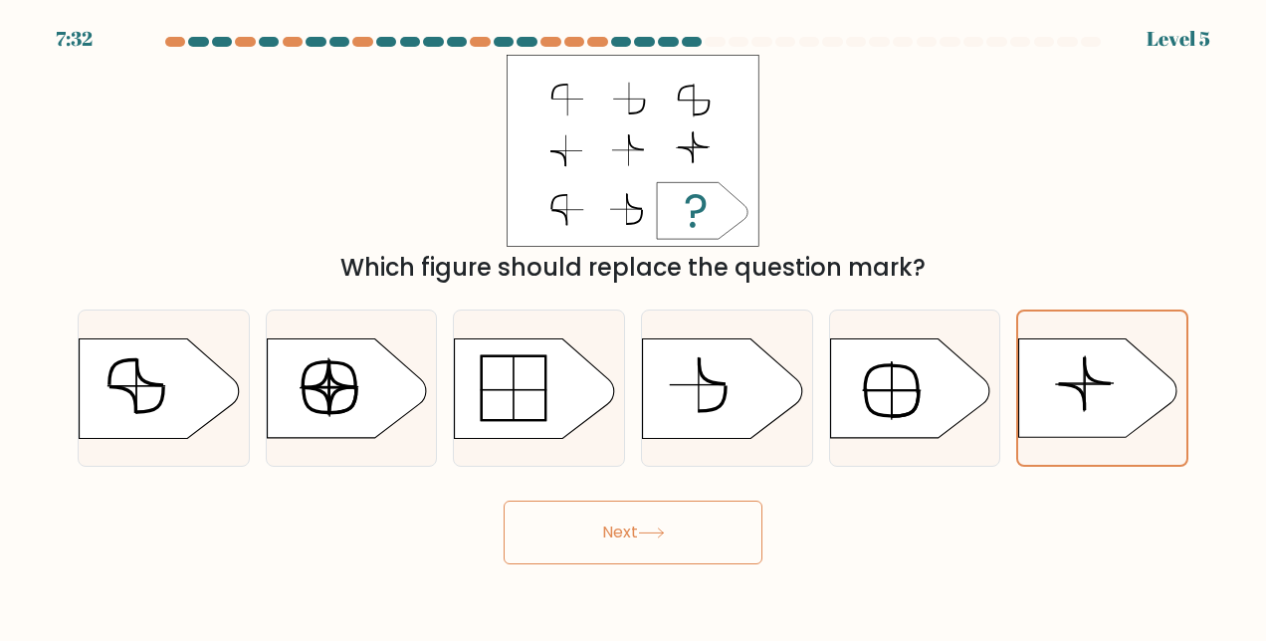
click at [643, 526] on button "Next" at bounding box center [633, 533] width 259 height 64
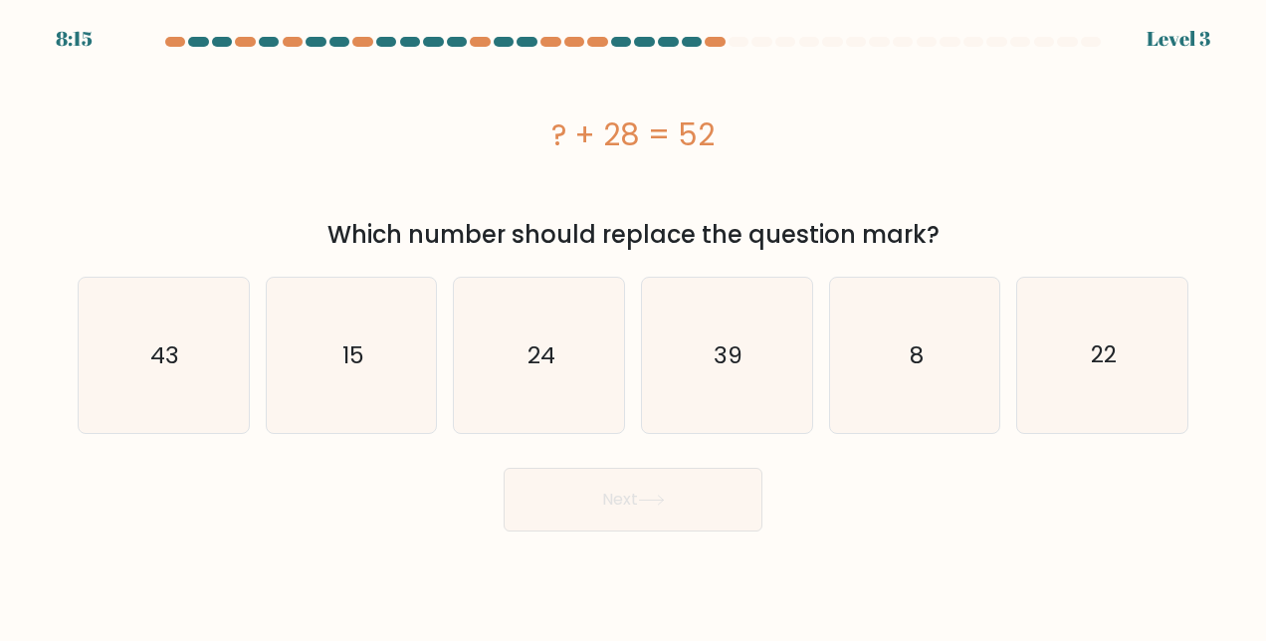
drag, startPoint x: 550, startPoint y: 129, endPoint x: 969, endPoint y: 241, distance: 433.7
click at [969, 241] on div "? + 28 = 52 Which number should replace the question mark?" at bounding box center [633, 154] width 1135 height 198
click at [540, 362] on text "24" at bounding box center [541, 355] width 28 height 32
click at [633, 326] on input "c. 24" at bounding box center [633, 323] width 1 height 5
radio input "true"
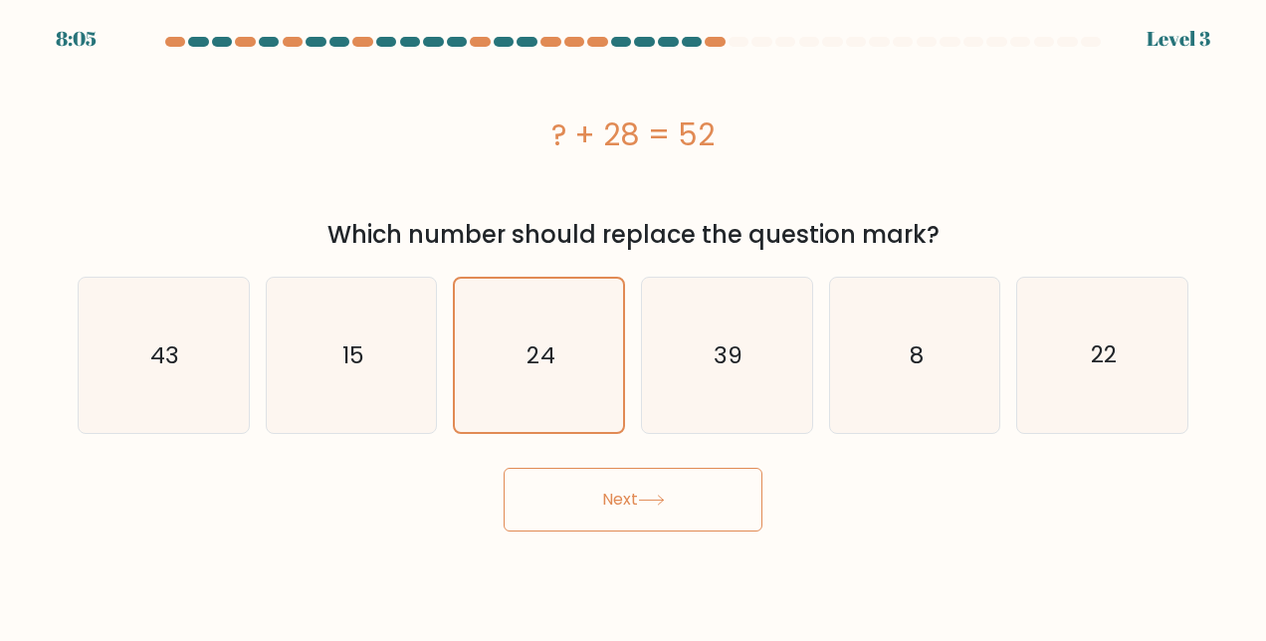
click at [655, 500] on icon at bounding box center [651, 500] width 24 height 9
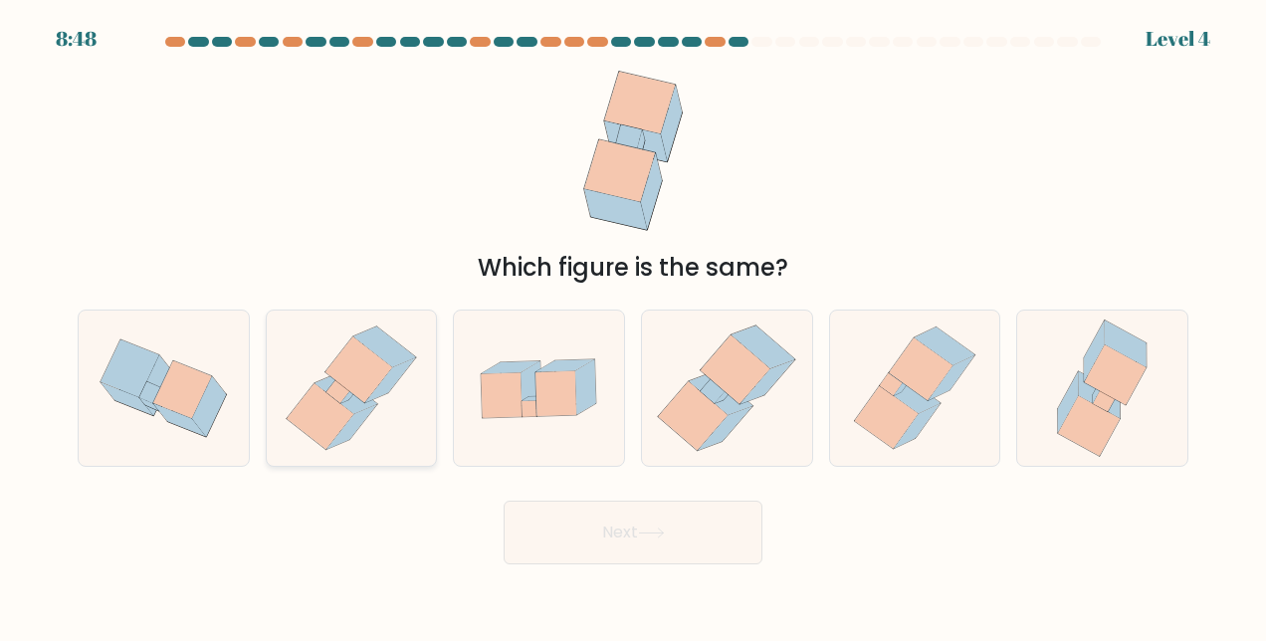
click at [358, 412] on icon at bounding box center [346, 393] width 63 height 41
click at [633, 326] on input "b." at bounding box center [633, 323] width 1 height 5
radio input "true"
click at [659, 530] on icon at bounding box center [651, 533] width 27 height 11
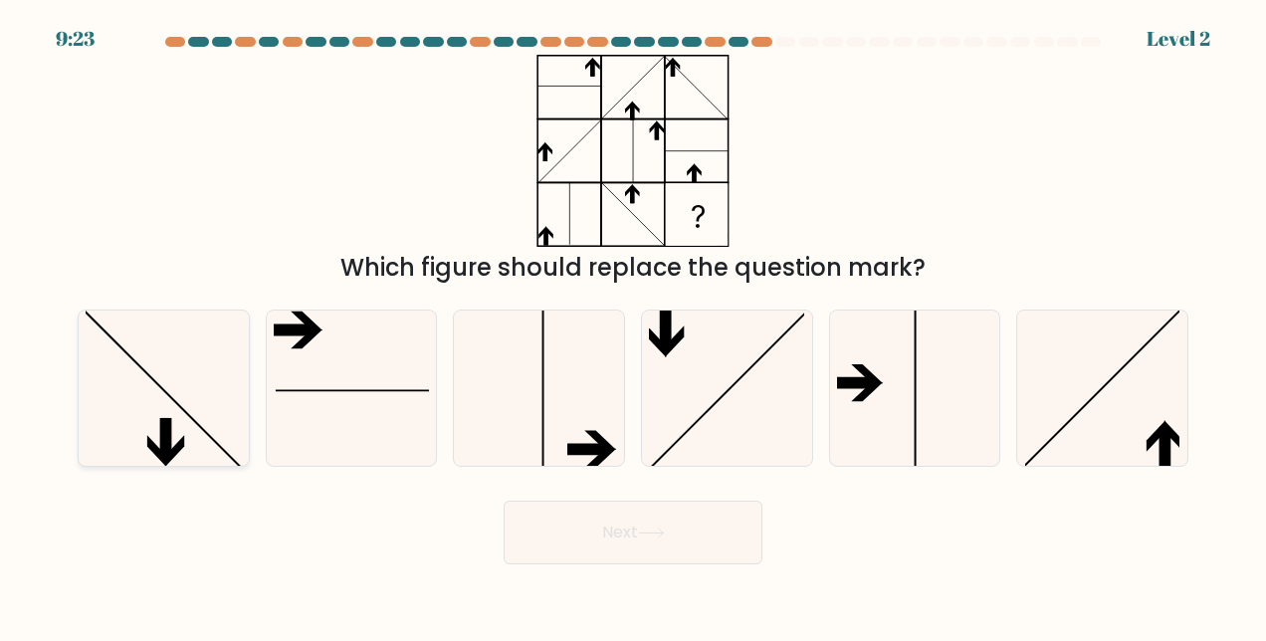
click at [197, 416] on icon at bounding box center [163, 388] width 155 height 155
click at [633, 326] on input "a." at bounding box center [633, 323] width 1 height 5
radio input "true"
click at [665, 538] on icon at bounding box center [651, 533] width 27 height 11
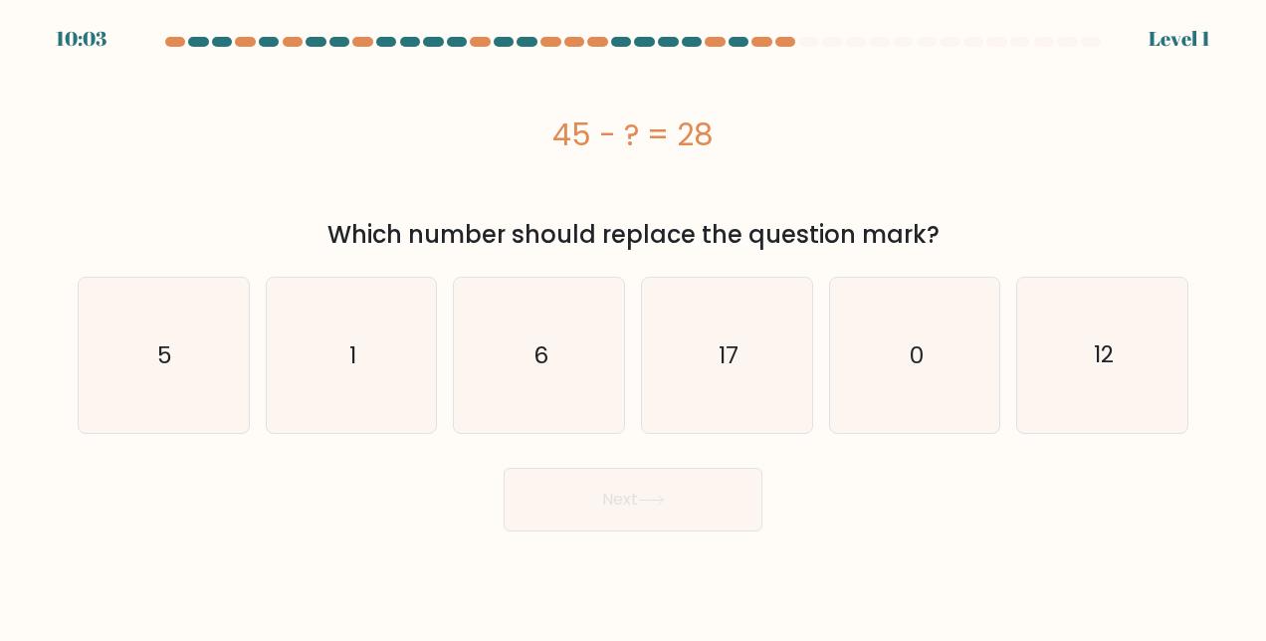
drag, startPoint x: 547, startPoint y: 134, endPoint x: 955, endPoint y: 225, distance: 418.1
click at [955, 225] on div "45 - ? = 28 Which number should replace the question mark?" at bounding box center [633, 154] width 1135 height 198
click at [702, 352] on icon "17" at bounding box center [726, 355] width 155 height 155
click at [634, 326] on input "d. 17" at bounding box center [633, 323] width 1 height 5
radio input "true"
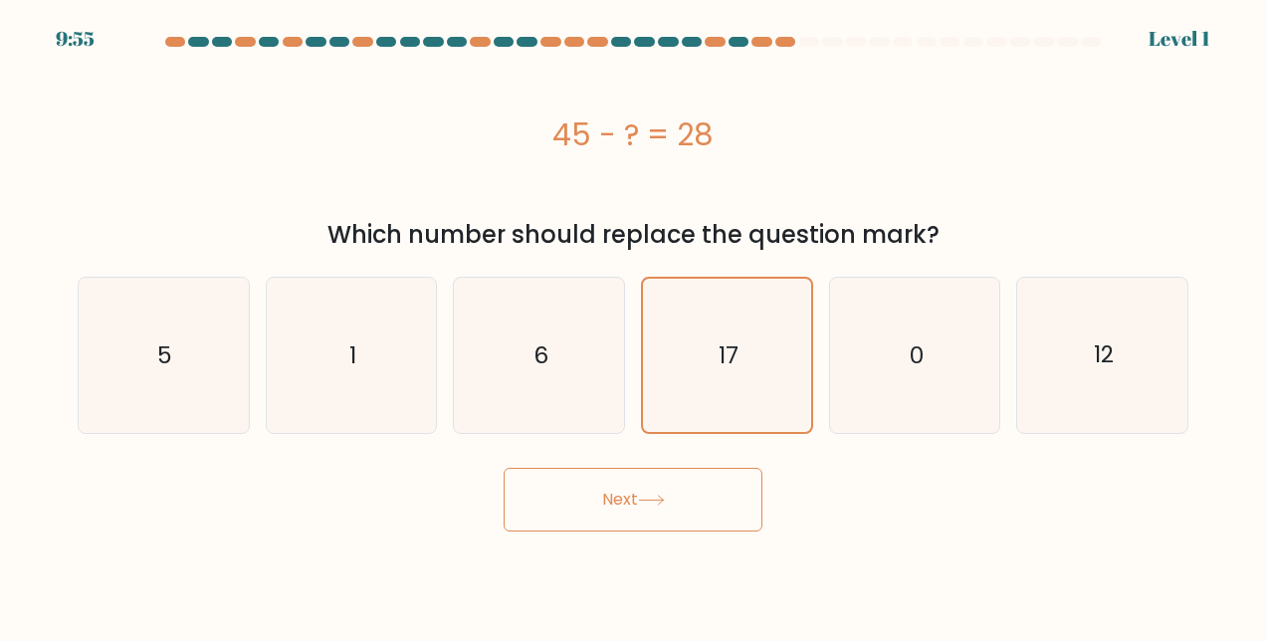
click at [659, 491] on button "Next" at bounding box center [633, 500] width 259 height 64
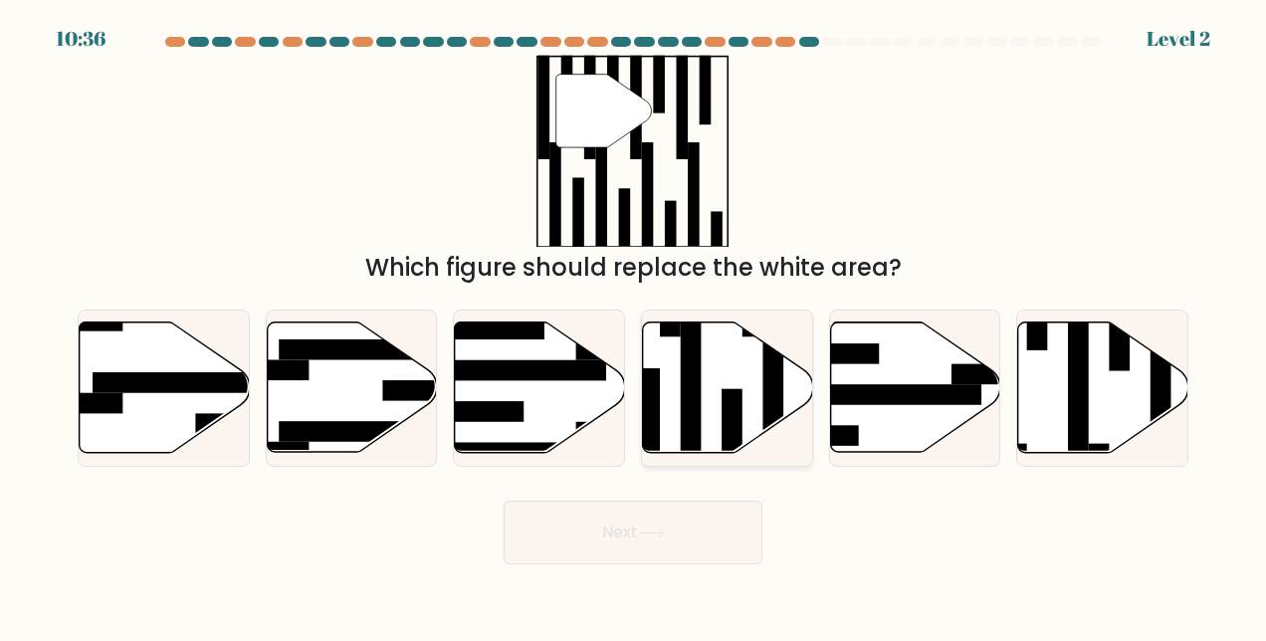
click at [695, 377] on rect at bounding box center [691, 399] width 21 height 185
click at [634, 326] on input "d." at bounding box center [633, 323] width 1 height 5
radio input "true"
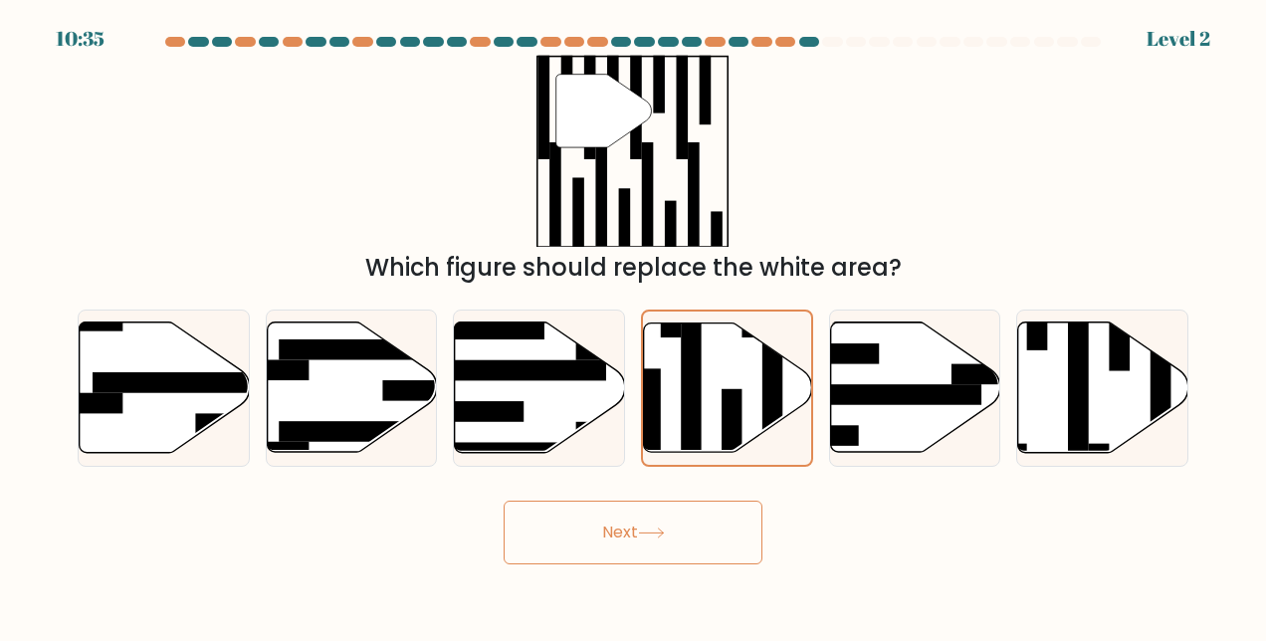
click at [661, 524] on button "Next" at bounding box center [633, 533] width 259 height 64
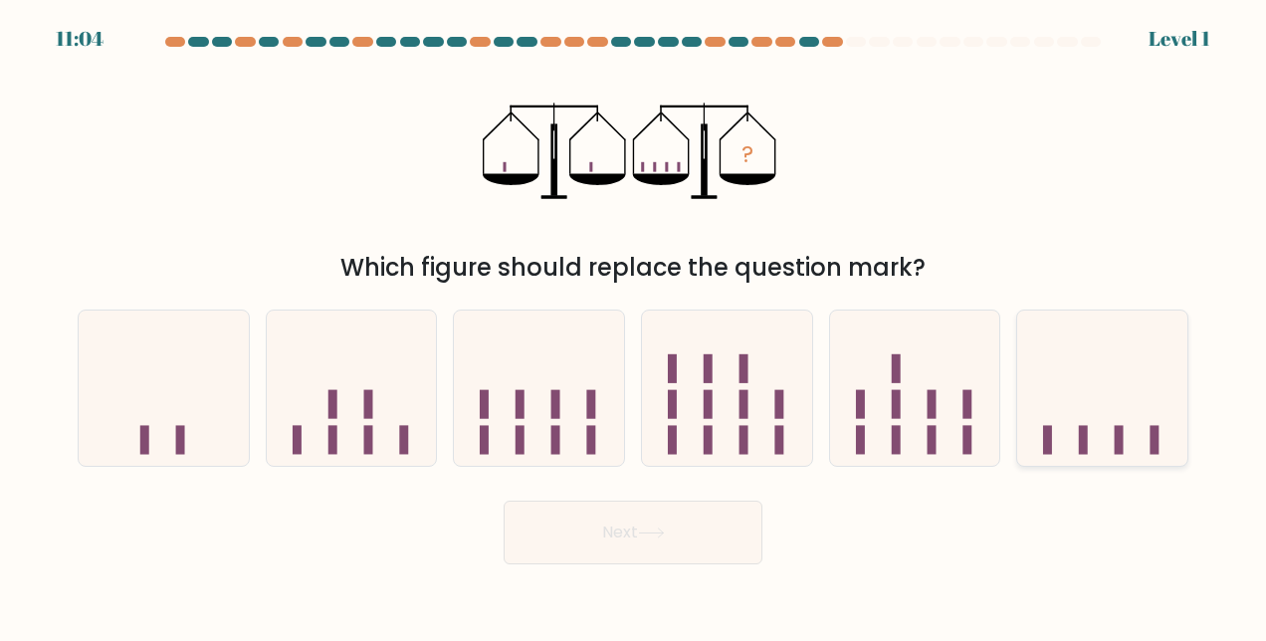
click at [1120, 435] on rect at bounding box center [1119, 439] width 9 height 29
click at [634, 326] on input "f." at bounding box center [633, 323] width 1 height 5
radio input "true"
click at [651, 531] on icon at bounding box center [651, 533] width 27 height 11
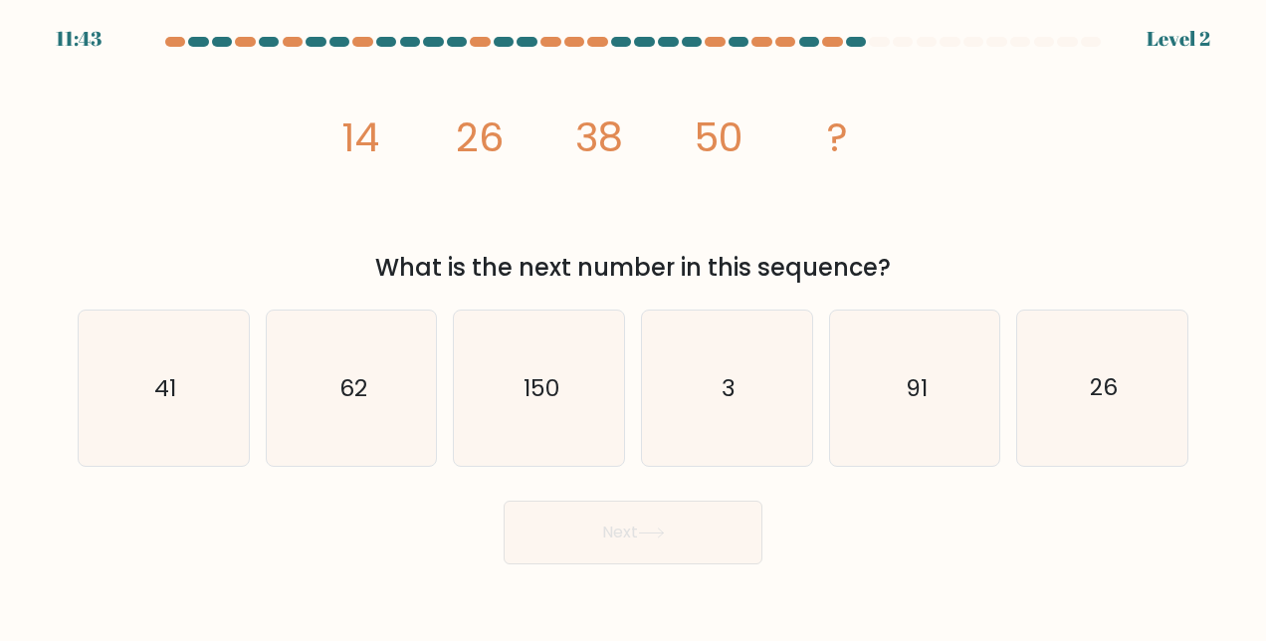
drag, startPoint x: 338, startPoint y: 138, endPoint x: 900, endPoint y: 255, distance: 574.4
click at [900, 255] on div "image/svg+xml 14 26 38 50 ? What is the next number in this sequence?" at bounding box center [633, 170] width 1135 height 231
click at [350, 398] on text "62" at bounding box center [353, 388] width 28 height 32
click at [633, 326] on input "b. 62" at bounding box center [633, 323] width 1 height 5
radio input "true"
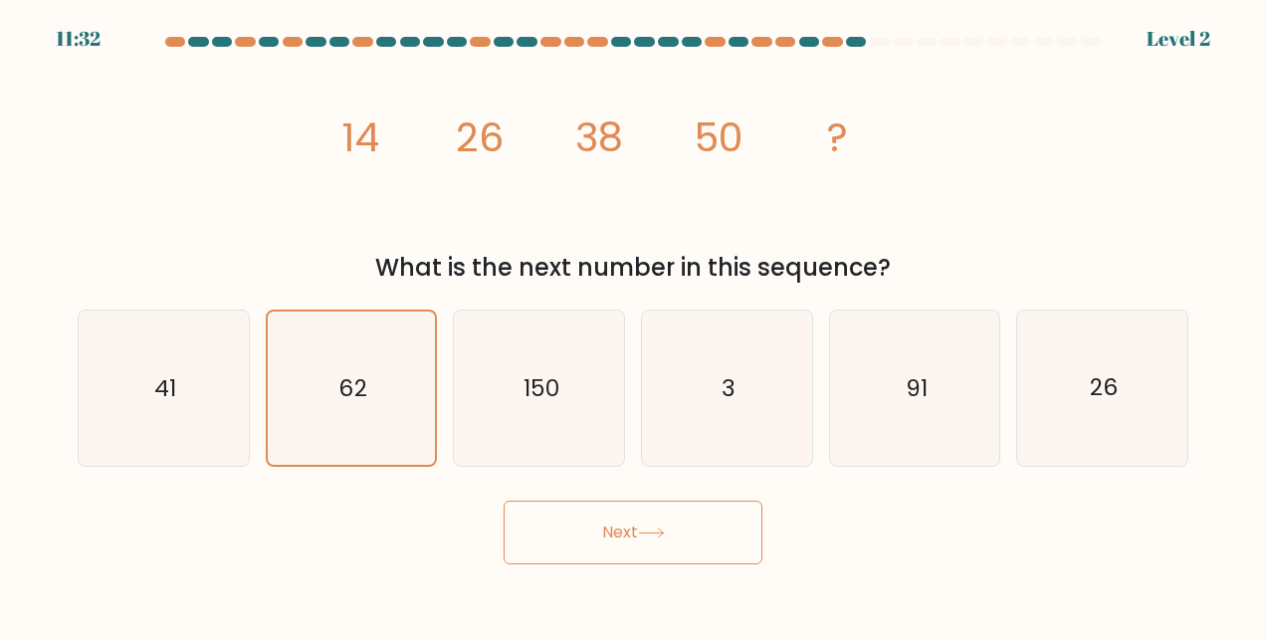
click at [644, 528] on button "Next" at bounding box center [633, 533] width 259 height 64
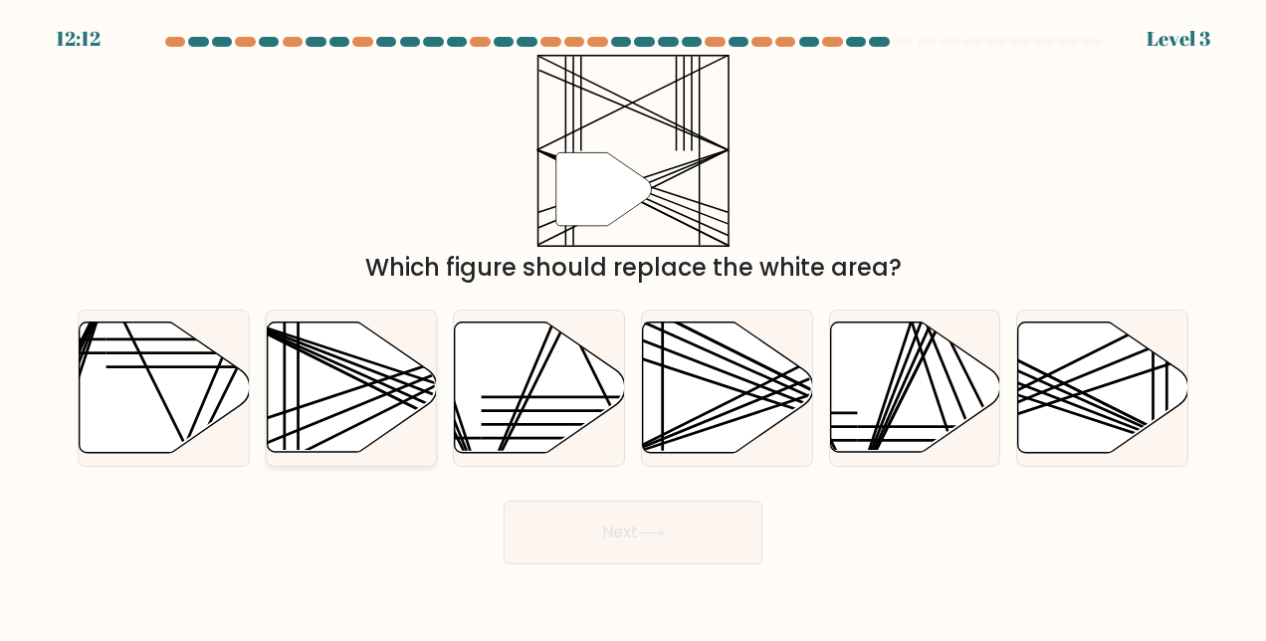
click at [378, 376] on icon at bounding box center [352, 388] width 170 height 130
click at [633, 326] on input "b." at bounding box center [633, 323] width 1 height 5
radio input "true"
click at [665, 533] on icon at bounding box center [651, 533] width 27 height 11
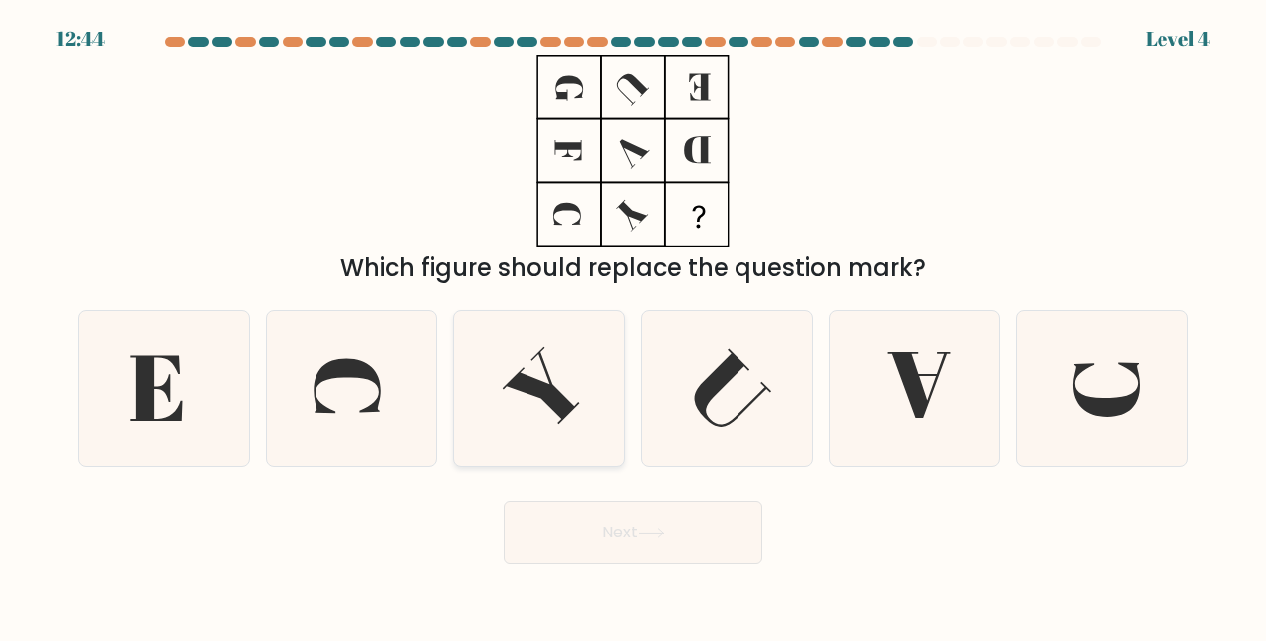
click at [553, 402] on icon at bounding box center [540, 385] width 77 height 77
click at [633, 326] on input "c." at bounding box center [633, 323] width 1 height 5
radio input "true"
click at [910, 369] on icon at bounding box center [920, 385] width 64 height 66
click at [634, 326] on input "e." at bounding box center [633, 323] width 1 height 5
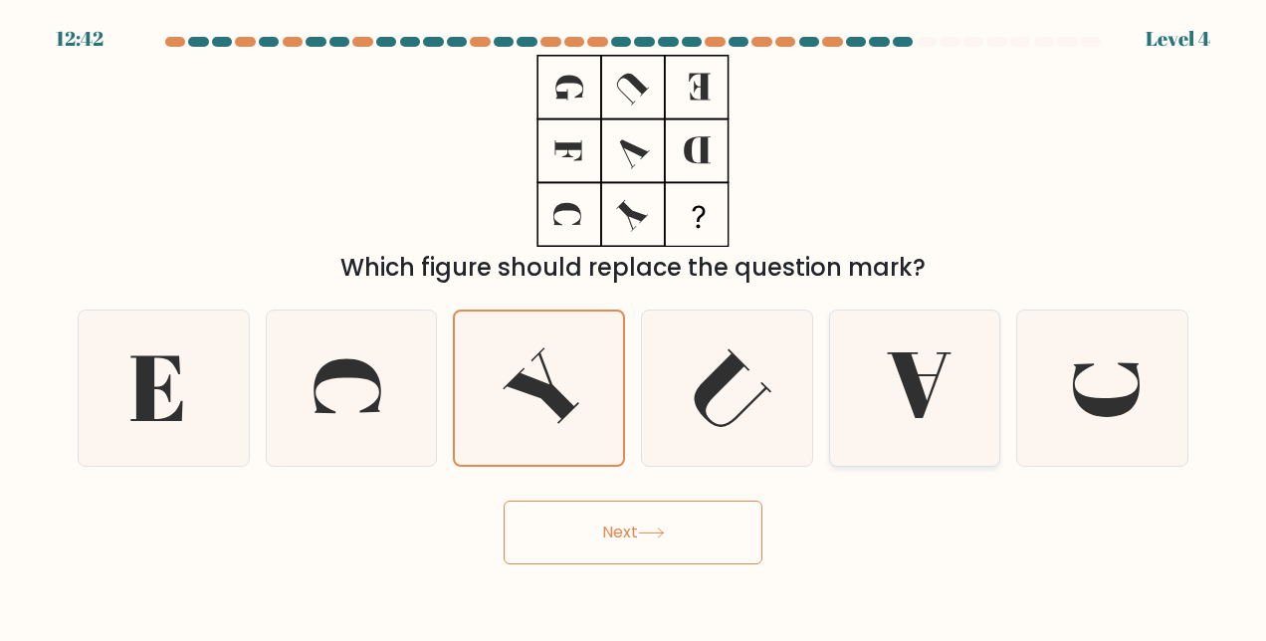
radio input "true"
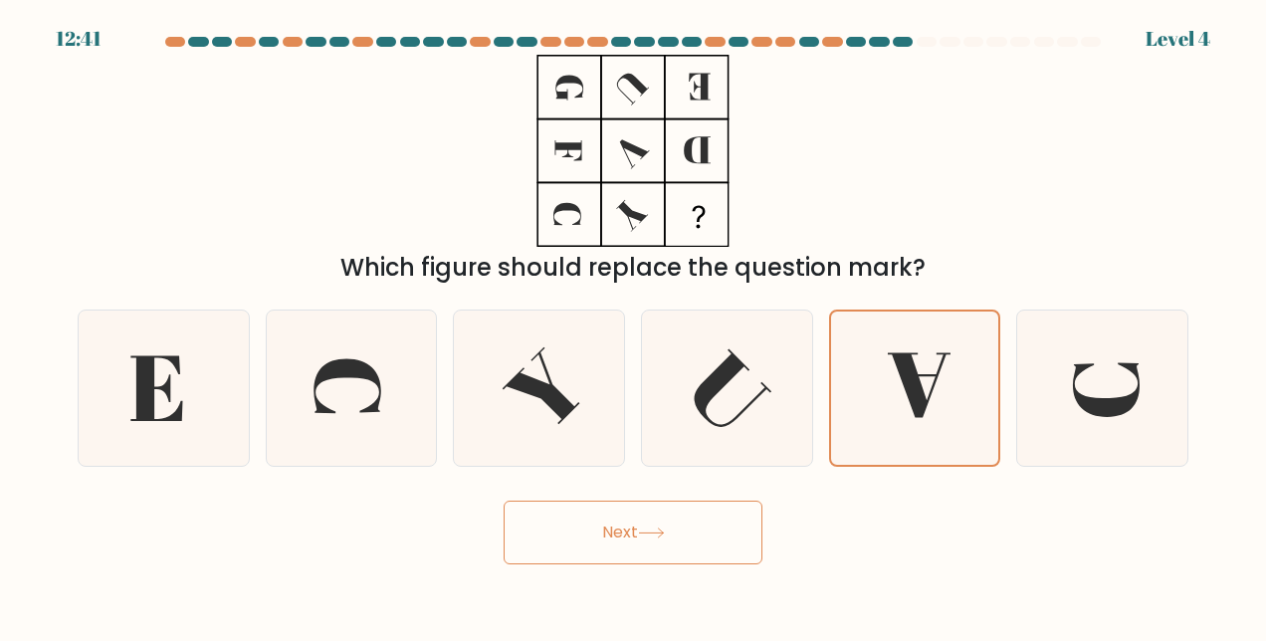
click at [657, 534] on icon at bounding box center [651, 533] width 27 height 11
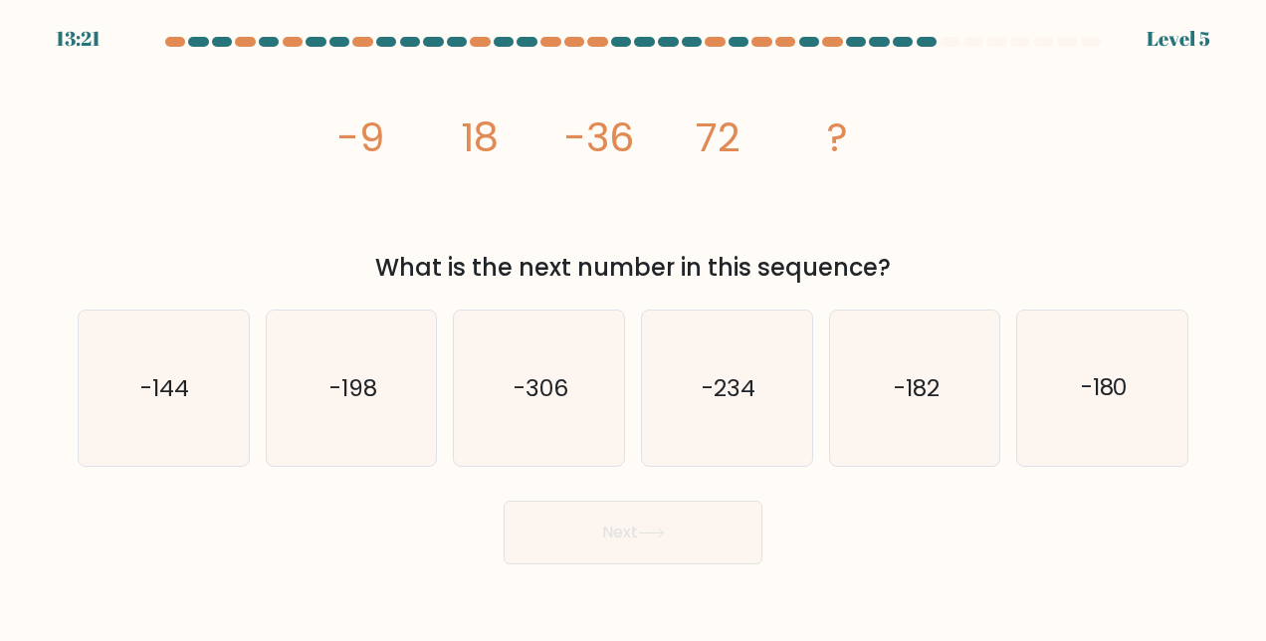
drag, startPoint x: 329, startPoint y: 131, endPoint x: 913, endPoint y: 261, distance: 598.6
click at [913, 261] on div "image/svg+xml -9 18 -36 72 ? What is the next number in this sequence?" at bounding box center [633, 170] width 1135 height 231
click at [192, 360] on icon "-144" at bounding box center [163, 388] width 155 height 155
click at [633, 326] on input "a. -144" at bounding box center [633, 323] width 1 height 5
radio input "true"
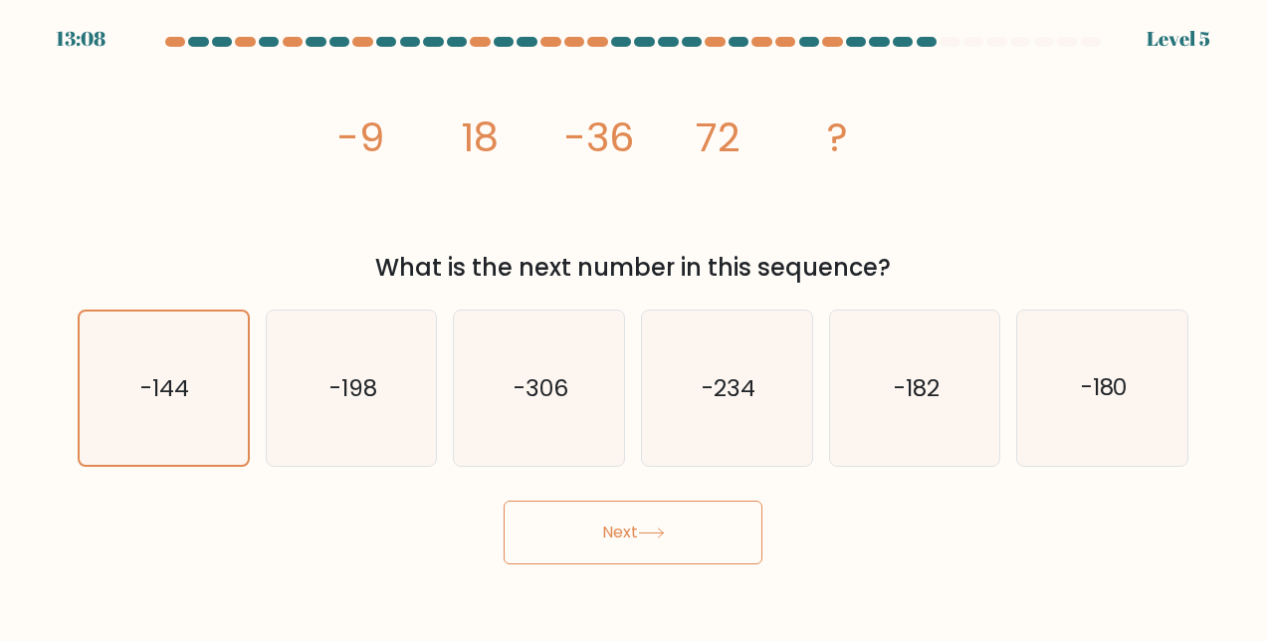
click at [654, 527] on button "Next" at bounding box center [633, 533] width 259 height 64
click at [642, 530] on button "Next" at bounding box center [633, 533] width 259 height 64
click at [624, 531] on button "Next" at bounding box center [633, 533] width 259 height 64
click at [665, 532] on icon at bounding box center [651, 533] width 27 height 11
click at [644, 528] on icon at bounding box center [651, 533] width 27 height 11
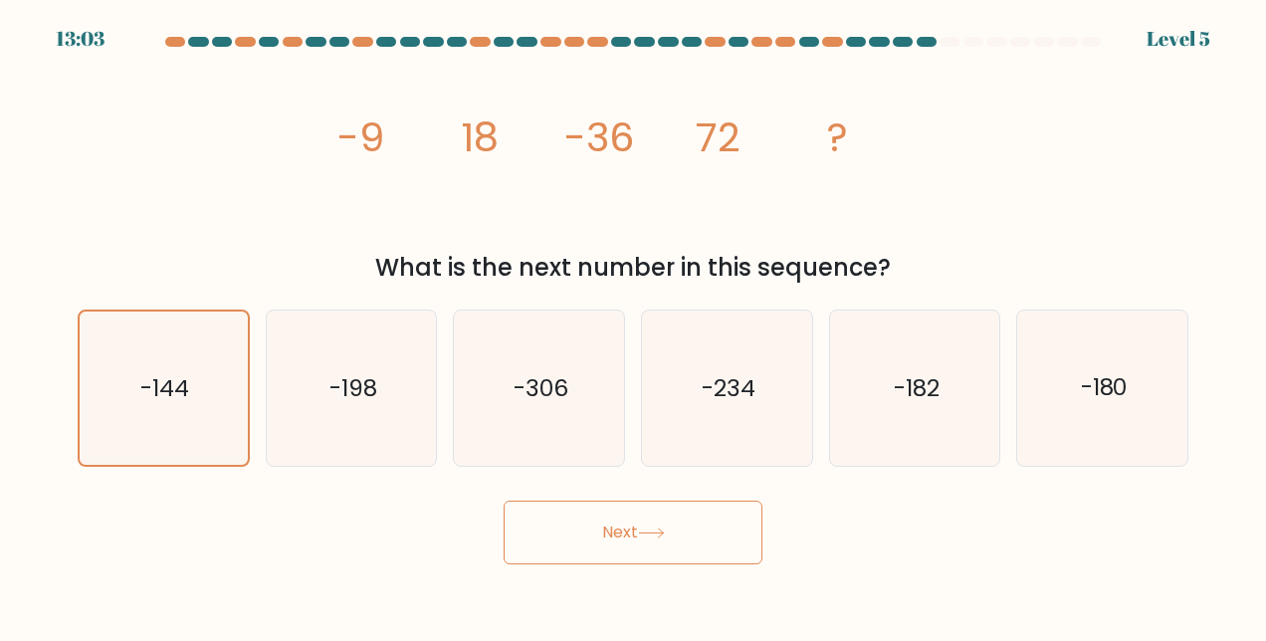
click at [637, 532] on button "Next" at bounding box center [633, 533] width 259 height 64
click at [636, 529] on button "Next" at bounding box center [633, 533] width 259 height 64
click at [675, 531] on button "Next" at bounding box center [633, 533] width 259 height 64
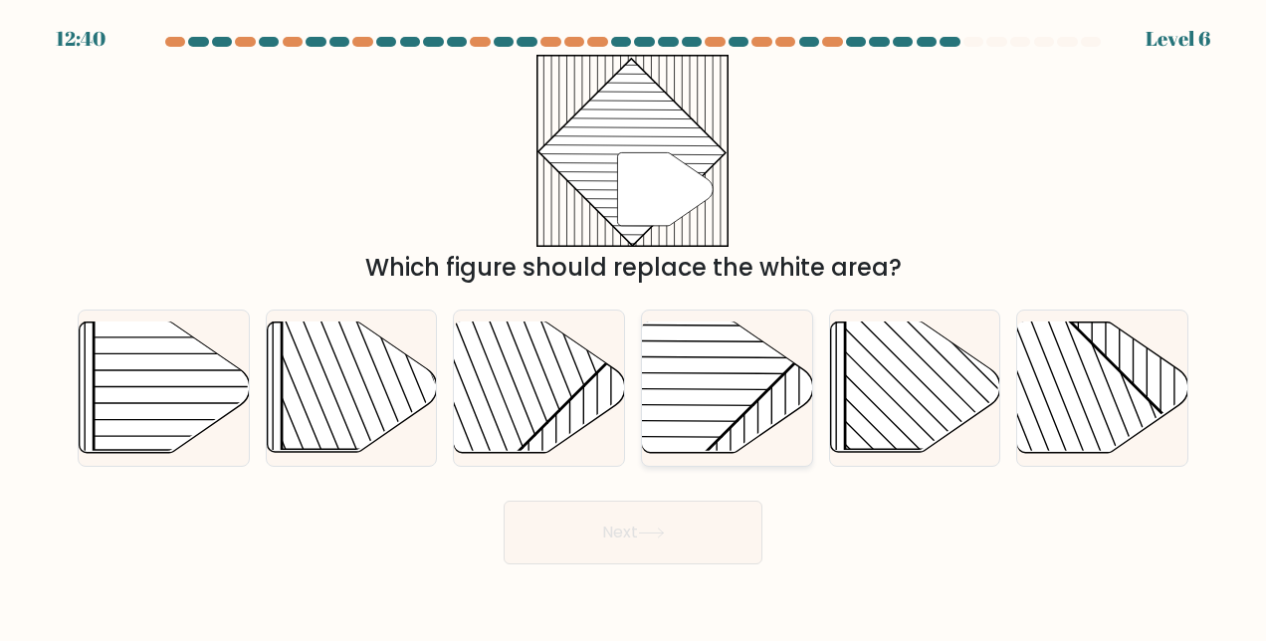
click at [721, 364] on rect at bounding box center [669, 321] width 334 height 334
click at [634, 326] on input "d." at bounding box center [633, 323] width 1 height 5
radio input "true"
click at [662, 529] on icon at bounding box center [651, 533] width 27 height 11
click at [640, 534] on button "Next" at bounding box center [633, 533] width 259 height 64
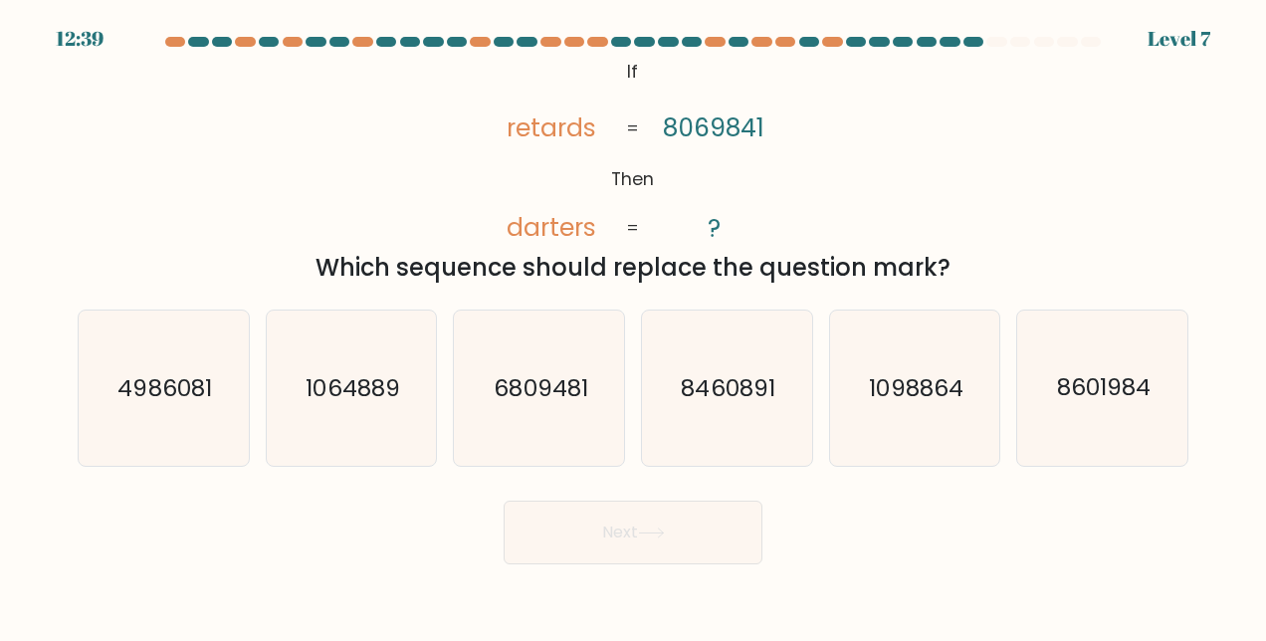
drag, startPoint x: 618, startPoint y: 64, endPoint x: 974, endPoint y: 273, distance: 412.4
click at [974, 273] on div "@import url('https://fonts.googleapis.com/css?family=Abril+Fatface:400,100,100i…" at bounding box center [633, 170] width 1135 height 231
click at [174, 388] on text "4986081" at bounding box center [165, 388] width 94 height 32
click at [633, 326] on input "a. 4986081" at bounding box center [633, 323] width 1 height 5
radio input "true"
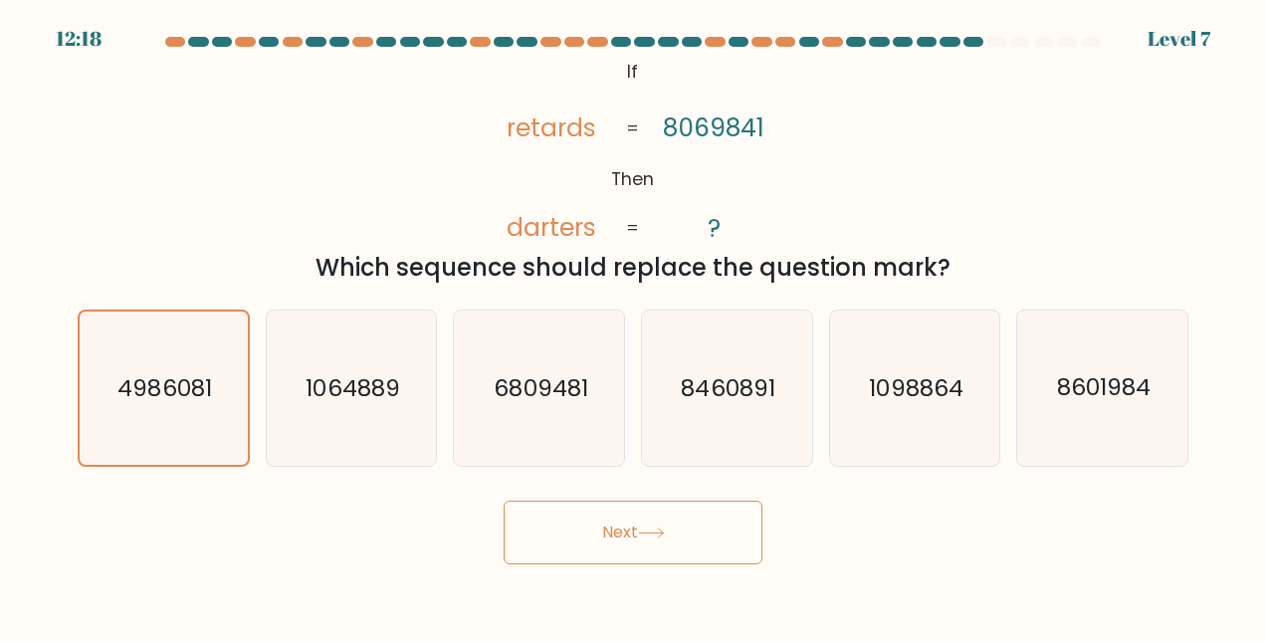
click at [642, 525] on button "Next" at bounding box center [633, 533] width 259 height 64
click at [662, 526] on button "Next" at bounding box center [633, 533] width 259 height 64
click at [665, 528] on icon at bounding box center [651, 533] width 27 height 11
click at [688, 546] on button "Next" at bounding box center [633, 533] width 259 height 64
click at [709, 527] on button "Next" at bounding box center [633, 533] width 259 height 64
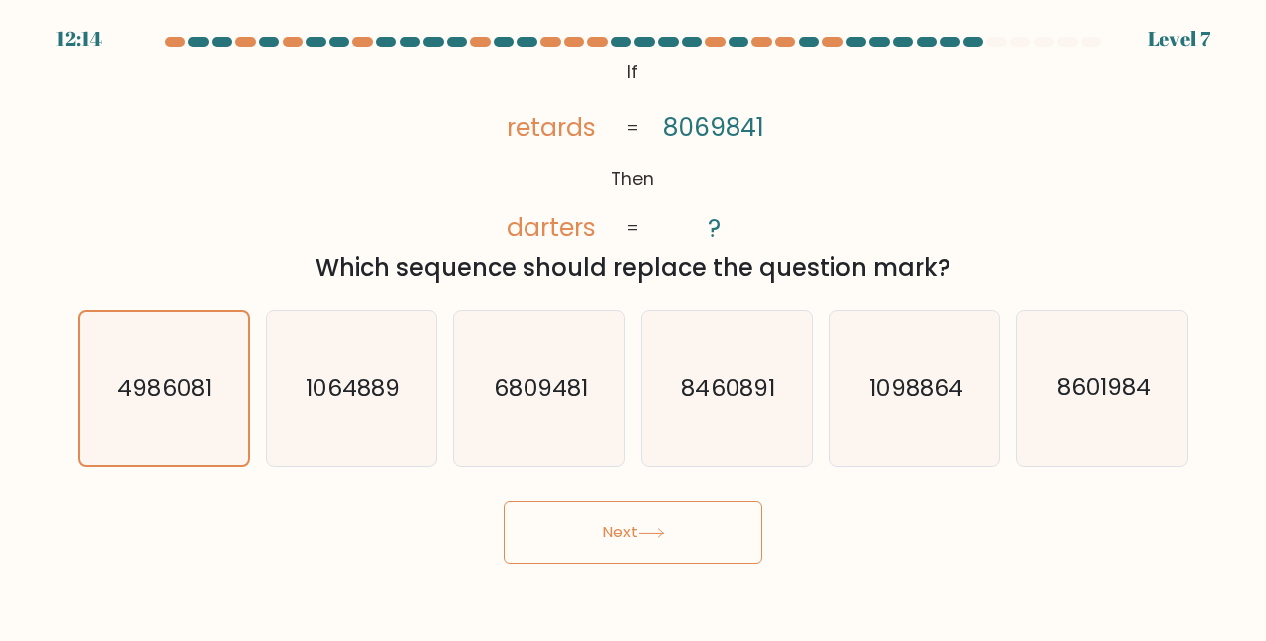
click at [755, 528] on button "Next" at bounding box center [633, 533] width 259 height 64
click at [611, 531] on button "Next" at bounding box center [633, 533] width 259 height 64
drag, startPoint x: 617, startPoint y: 525, endPoint x: 673, endPoint y: 532, distance: 56.2
click at [629, 525] on button "Next" at bounding box center [633, 533] width 259 height 64
click at [678, 531] on button "Next" at bounding box center [633, 533] width 259 height 64
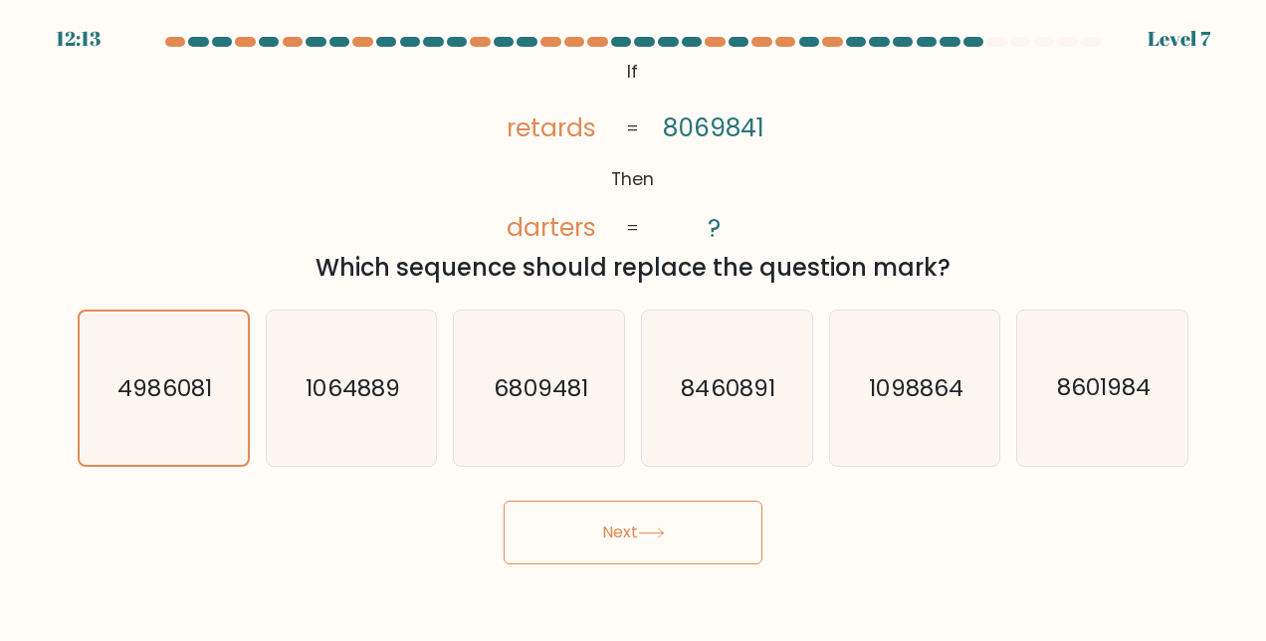
click at [680, 530] on button "Next" at bounding box center [633, 533] width 259 height 64
click at [641, 530] on button "Next" at bounding box center [633, 533] width 259 height 64
click at [640, 530] on button "Next" at bounding box center [633, 533] width 259 height 64
drag, startPoint x: 683, startPoint y: 535, endPoint x: 671, endPoint y: 535, distance: 11.9
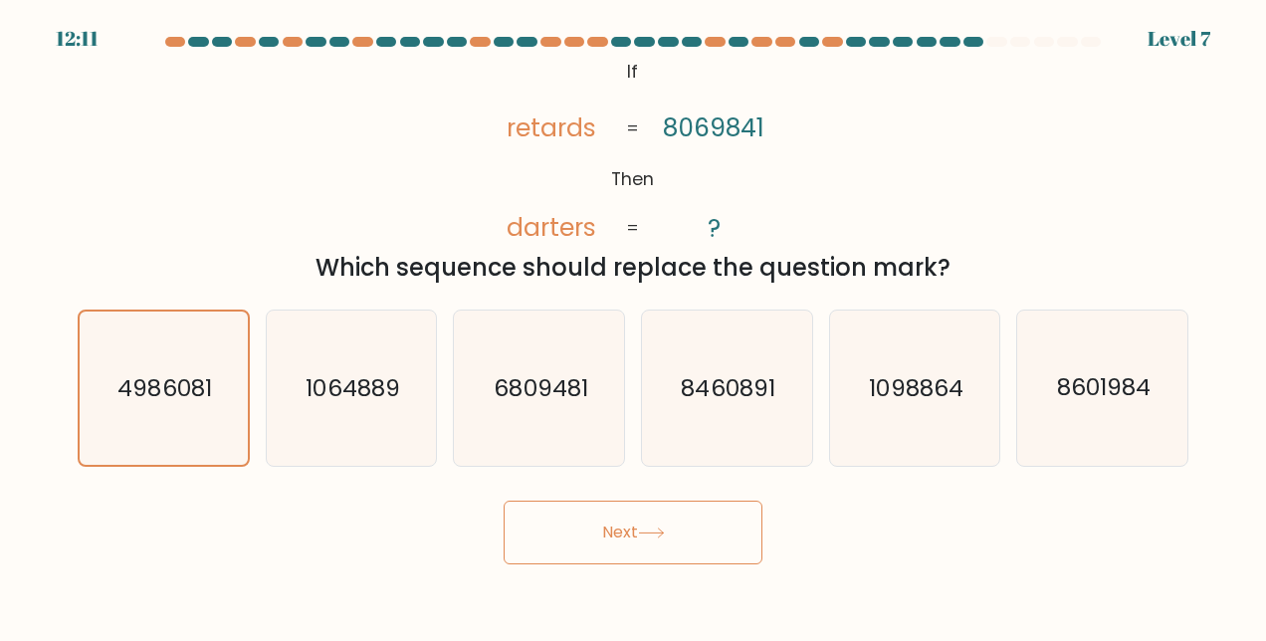
click at [677, 535] on button "Next" at bounding box center [633, 533] width 259 height 64
click at [620, 527] on button "Next" at bounding box center [633, 533] width 259 height 64
click at [658, 536] on icon at bounding box center [651, 533] width 27 height 11
click at [663, 534] on icon at bounding box center [651, 533] width 27 height 11
click at [663, 532] on icon at bounding box center [651, 533] width 27 height 11
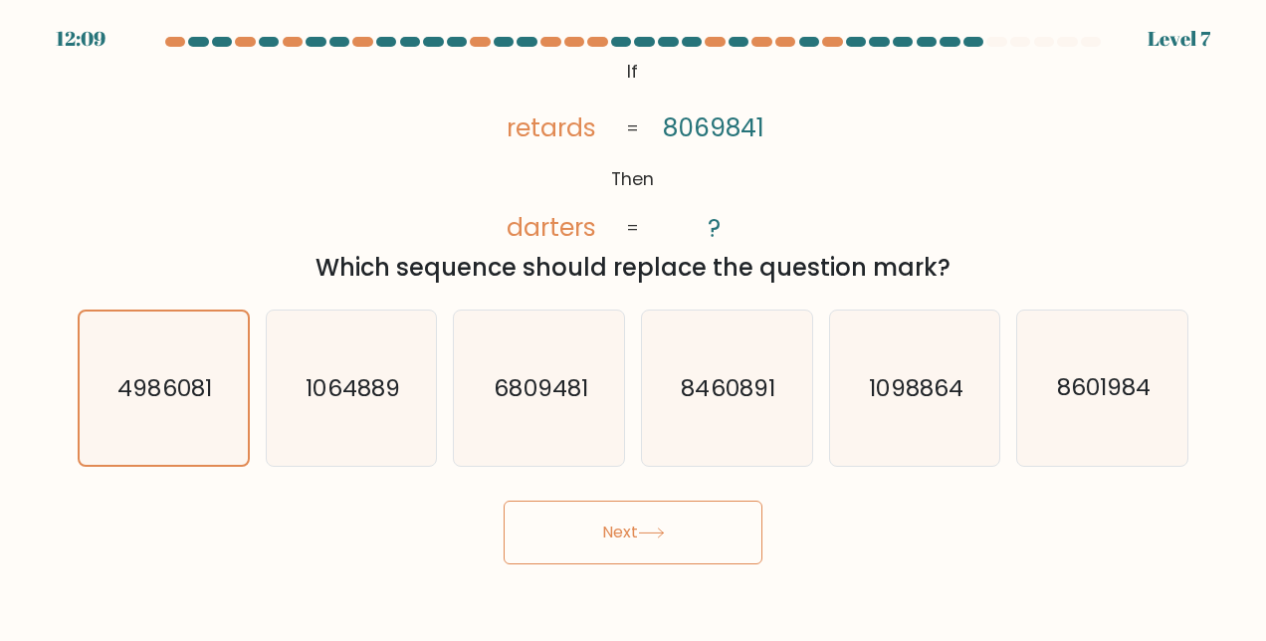
click at [664, 532] on icon at bounding box center [651, 533] width 27 height 11
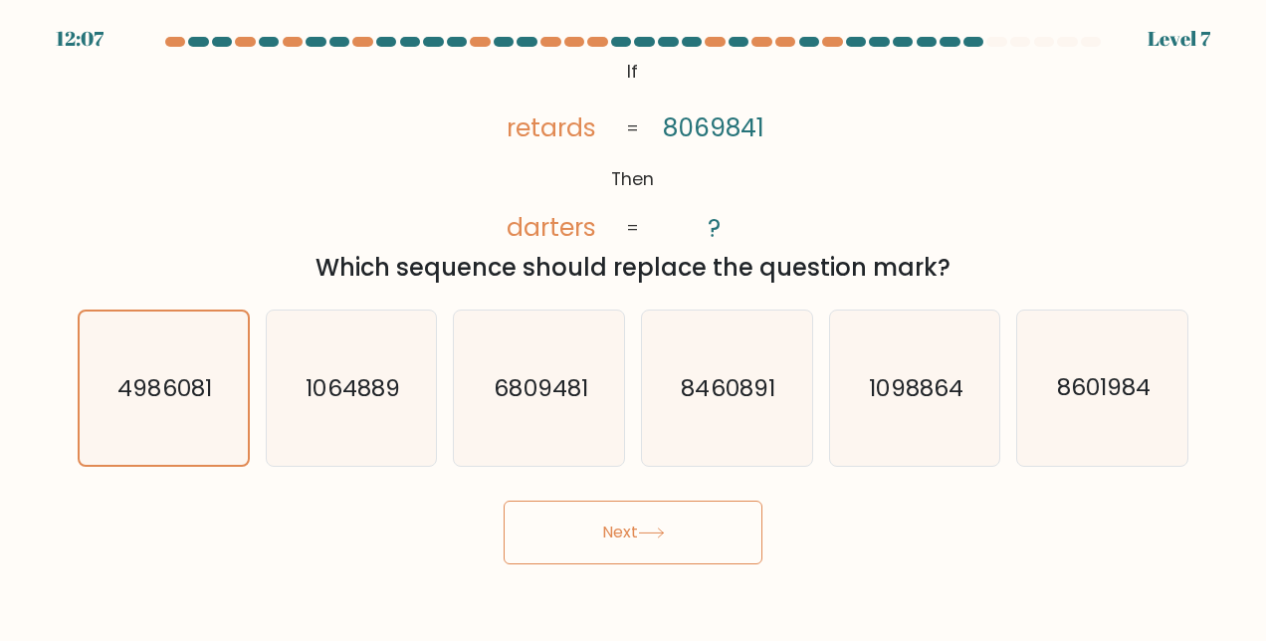
click at [664, 526] on button "Next" at bounding box center [633, 533] width 259 height 64
click at [651, 546] on button "Next" at bounding box center [633, 533] width 259 height 64
click at [647, 537] on icon at bounding box center [651, 533] width 27 height 11
click at [649, 533] on icon at bounding box center [651, 533] width 24 height 9
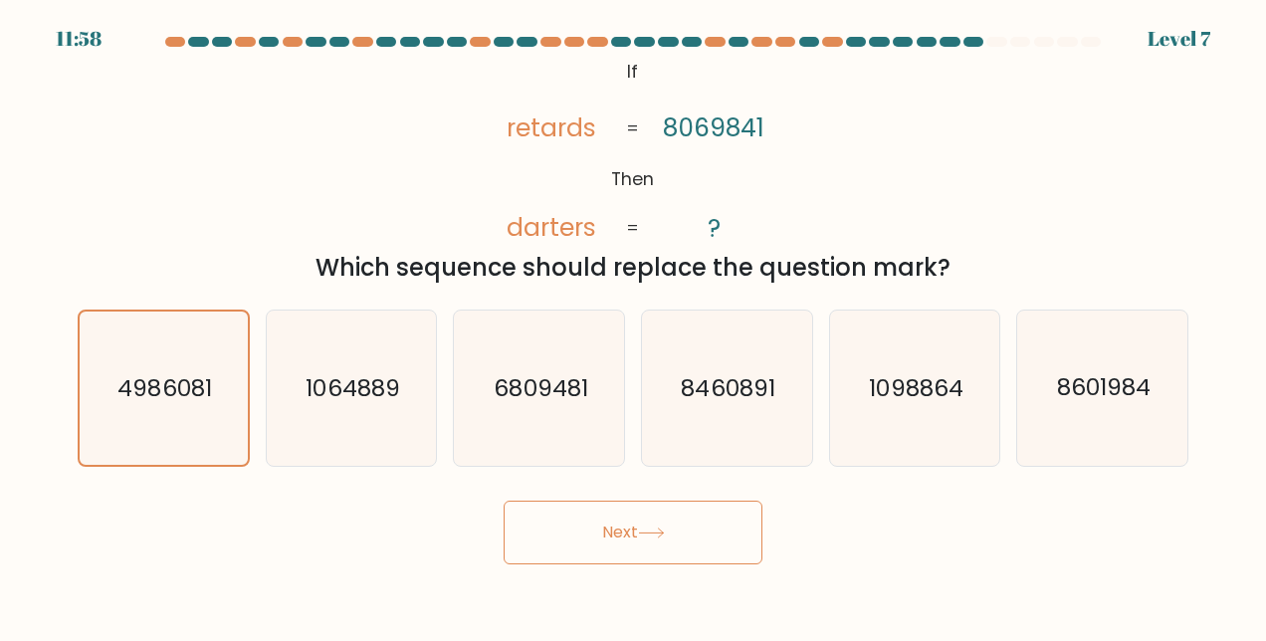
click at [659, 537] on icon at bounding box center [651, 533] width 27 height 11
click at [630, 524] on button "Next" at bounding box center [633, 533] width 259 height 64
click at [634, 521] on button "Next" at bounding box center [633, 533] width 259 height 64
click at [639, 535] on button "Next" at bounding box center [633, 533] width 259 height 64
click at [646, 529] on icon at bounding box center [651, 533] width 27 height 11
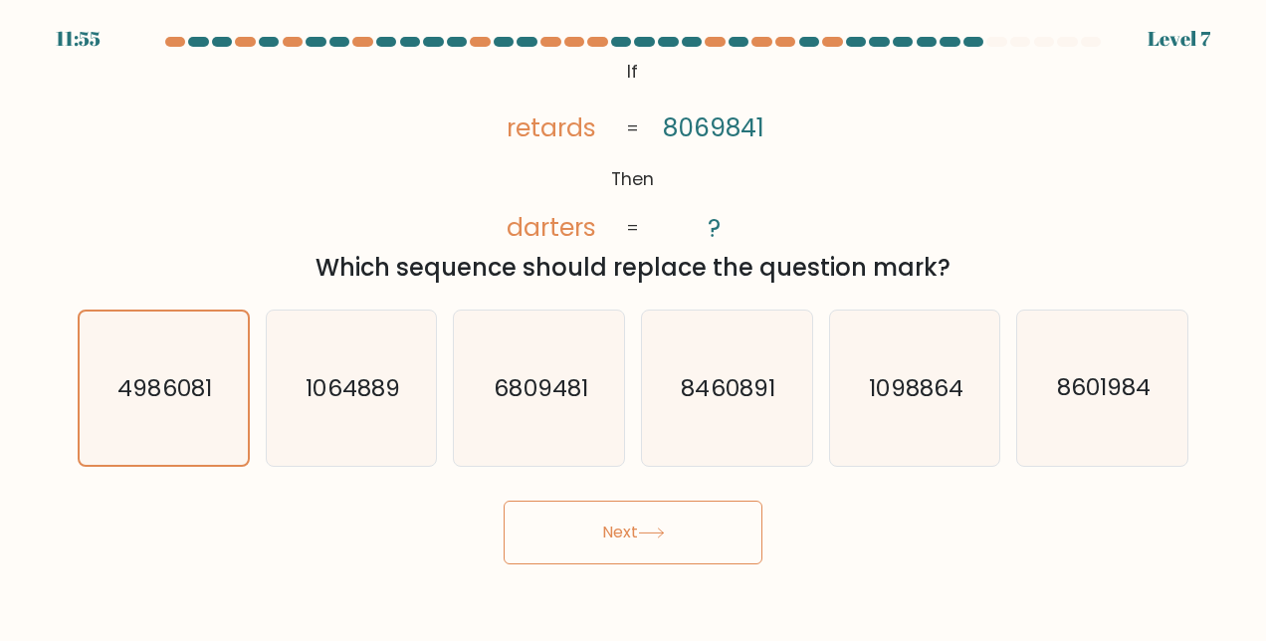
click at [657, 524] on button "Next" at bounding box center [633, 533] width 259 height 64
click at [660, 531] on icon at bounding box center [651, 533] width 27 height 11
click at [661, 529] on icon at bounding box center [651, 533] width 27 height 11
click at [620, 530] on button "Next" at bounding box center [633, 533] width 259 height 64
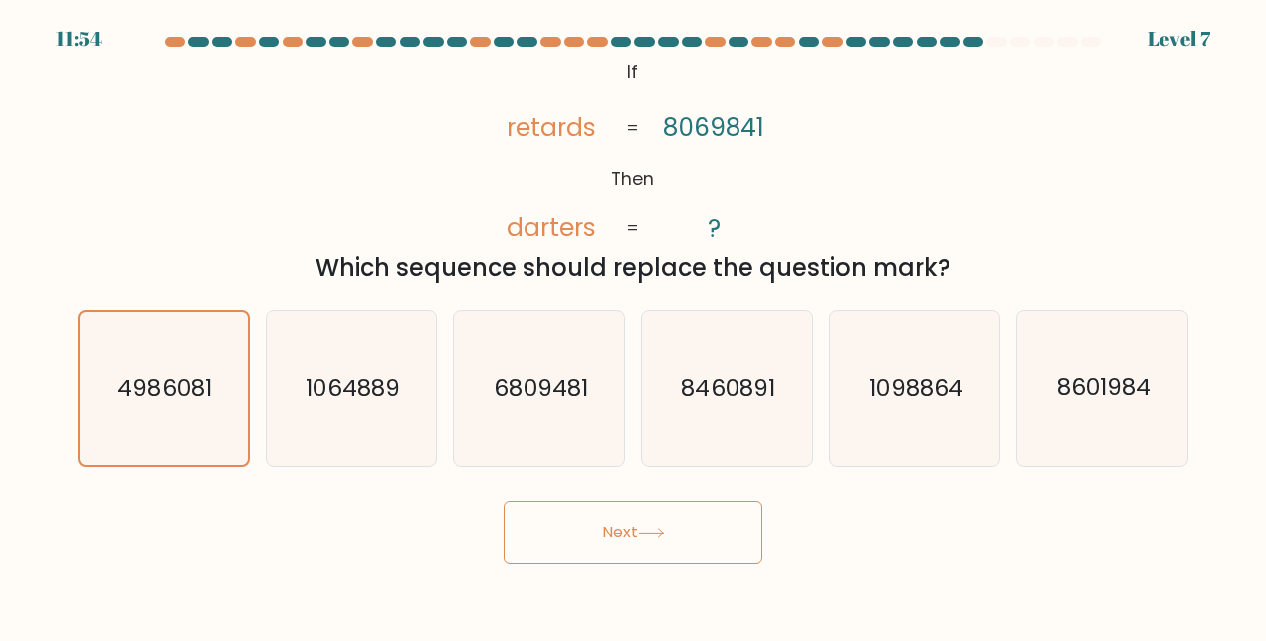
click at [619, 530] on button "Next" at bounding box center [633, 533] width 259 height 64
click at [632, 520] on button "Next" at bounding box center [633, 533] width 259 height 64
click at [629, 528] on button "Next" at bounding box center [633, 533] width 259 height 64
click at [624, 530] on button "Next" at bounding box center [633, 533] width 259 height 64
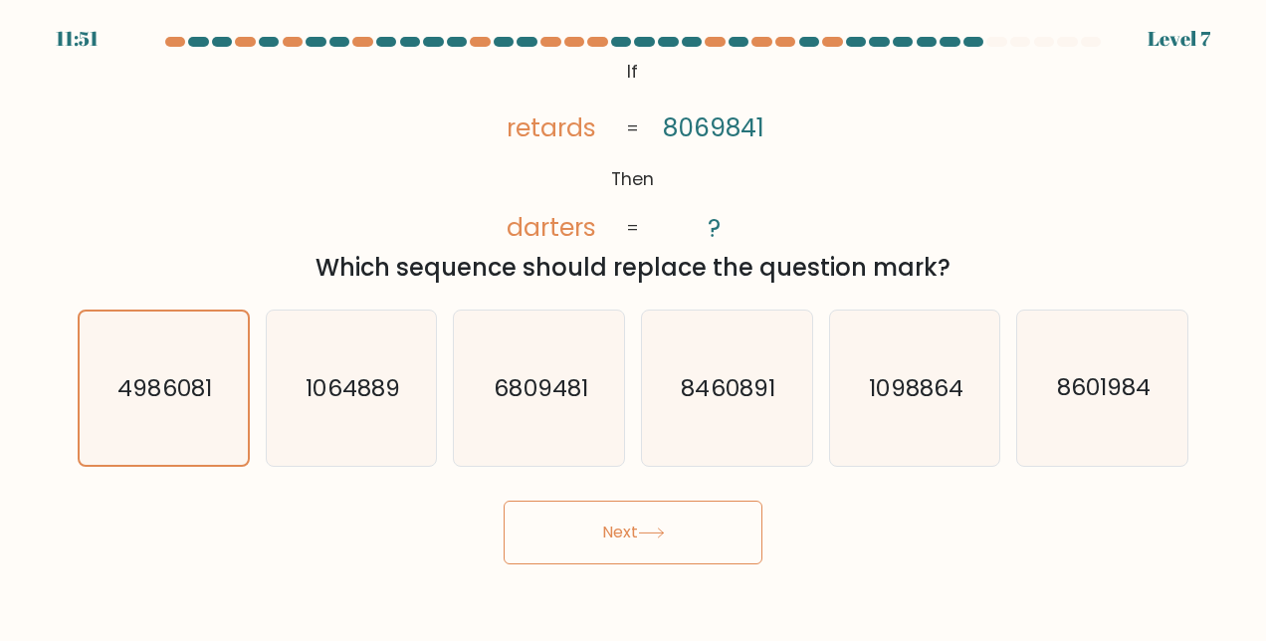
click at [624, 530] on button "Next" at bounding box center [633, 533] width 259 height 64
click at [647, 530] on icon at bounding box center [651, 533] width 27 height 11
click at [665, 528] on icon at bounding box center [651, 533] width 27 height 11
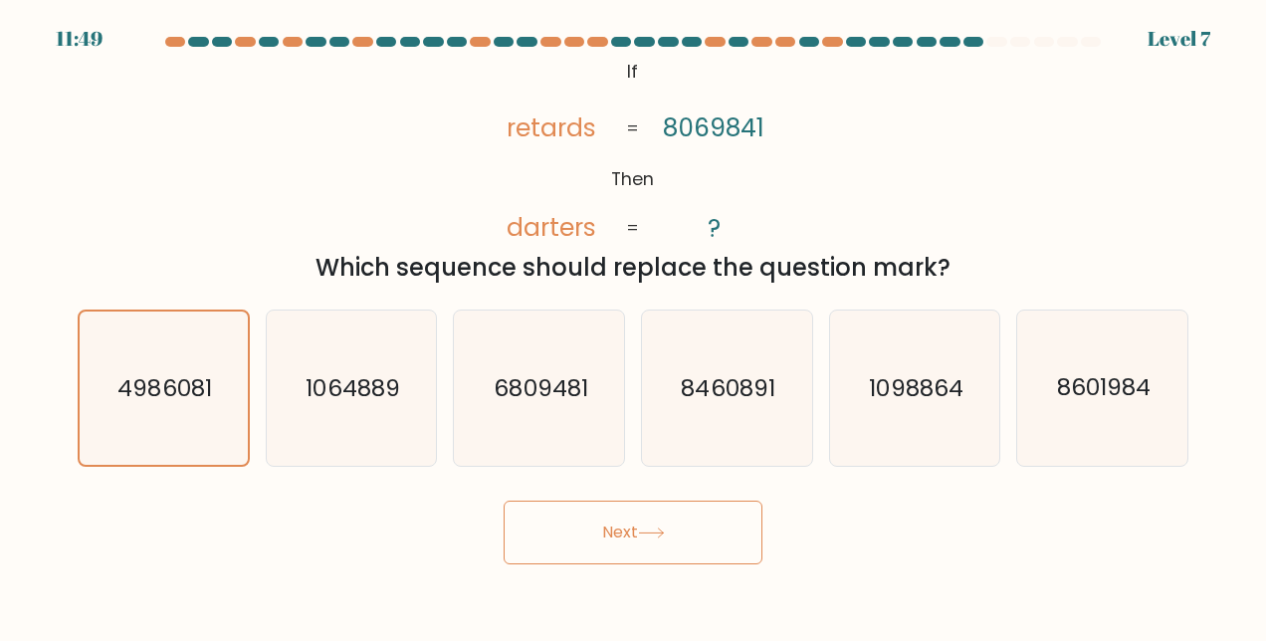
click at [665, 528] on icon at bounding box center [651, 533] width 27 height 11
click at [646, 511] on button "Next" at bounding box center [633, 533] width 259 height 64
click at [661, 534] on icon at bounding box center [651, 533] width 27 height 11
click at [504, 501] on button "Next" at bounding box center [633, 533] width 259 height 64
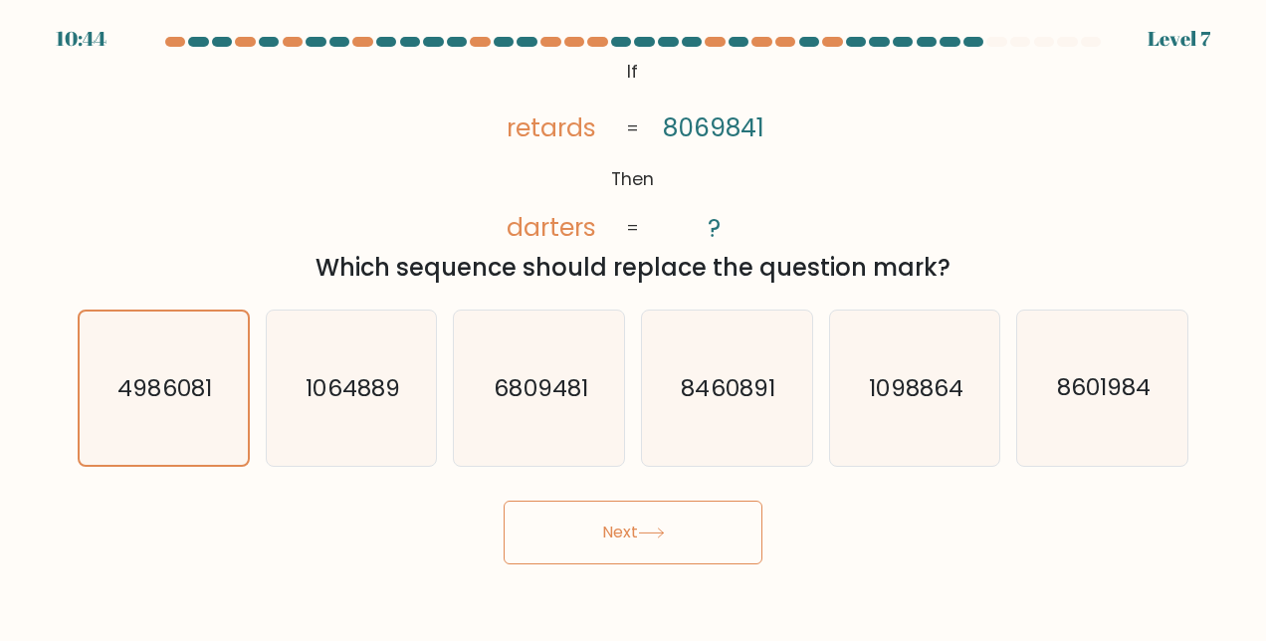
click at [504, 501] on button "Next" at bounding box center [633, 533] width 259 height 64
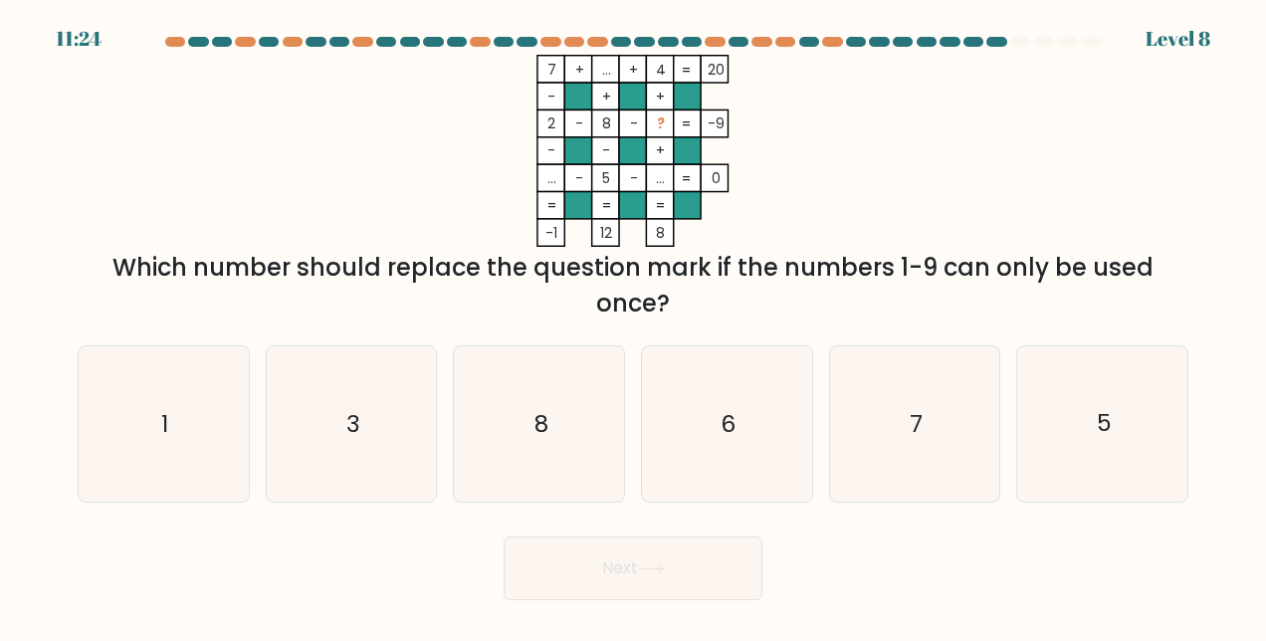
drag, startPoint x: 544, startPoint y: 64, endPoint x: 826, endPoint y: 309, distance: 374.1
click at [826, 309] on div "7 + ... + 4 20 - + + 2 - 8 - ? -9 - - + ... - 5 - ... = 0 = = = = -1 12 8 = Whi…" at bounding box center [633, 188] width 1135 height 267
click at [763, 446] on icon "6" at bounding box center [726, 423] width 155 height 155
click at [634, 326] on input "d. 6" at bounding box center [633, 323] width 1 height 5
radio input "true"
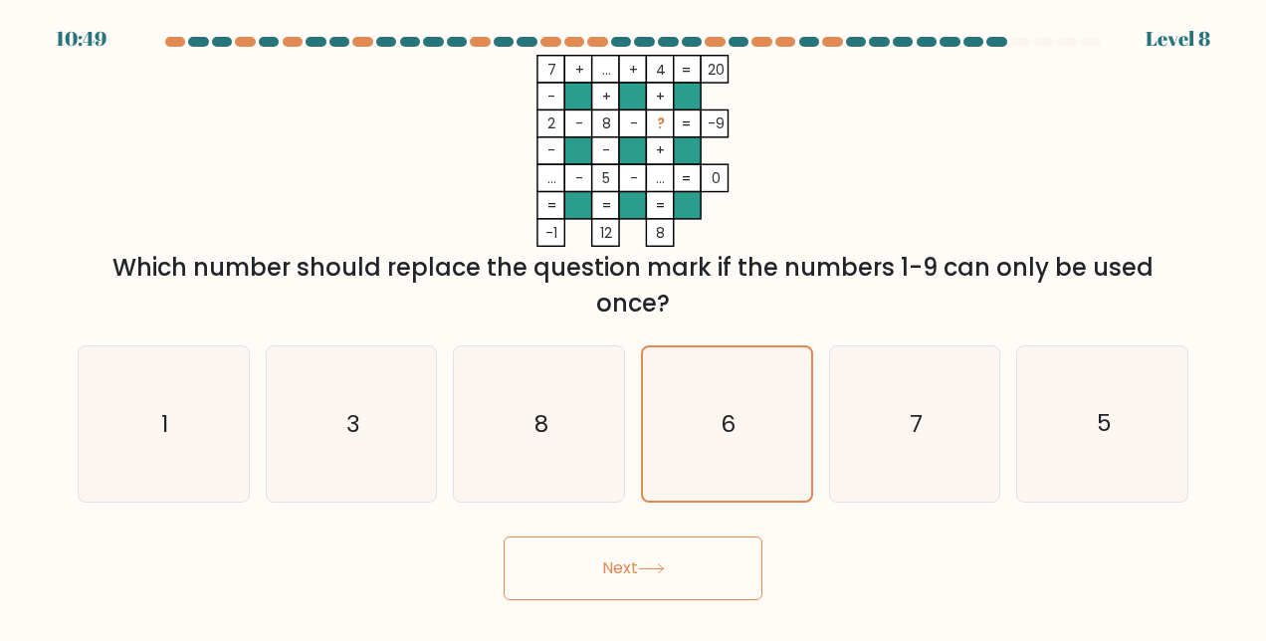
click at [659, 565] on icon at bounding box center [651, 568] width 27 height 11
click at [662, 565] on icon at bounding box center [651, 568] width 27 height 11
click at [675, 563] on button "Next" at bounding box center [633, 569] width 259 height 64
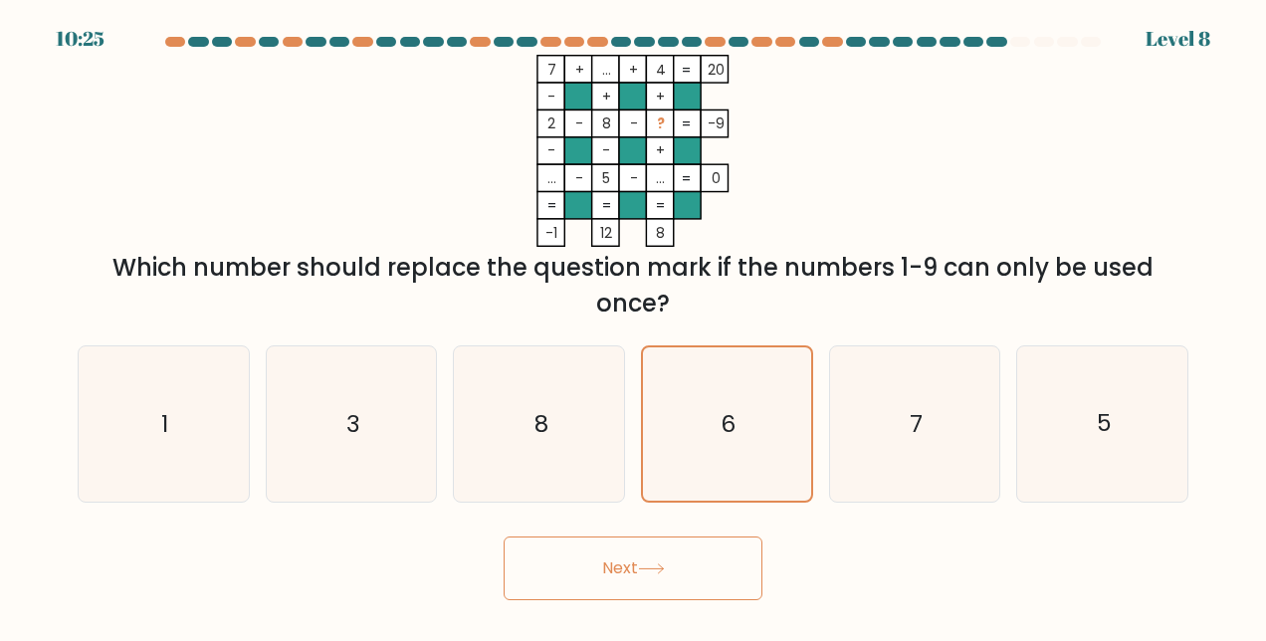
click at [634, 573] on button "Next" at bounding box center [633, 569] width 259 height 64
click at [663, 560] on button "Next" at bounding box center [633, 569] width 259 height 64
click at [658, 565] on icon at bounding box center [651, 568] width 27 height 11
click at [723, 416] on text "6" at bounding box center [728, 424] width 15 height 32
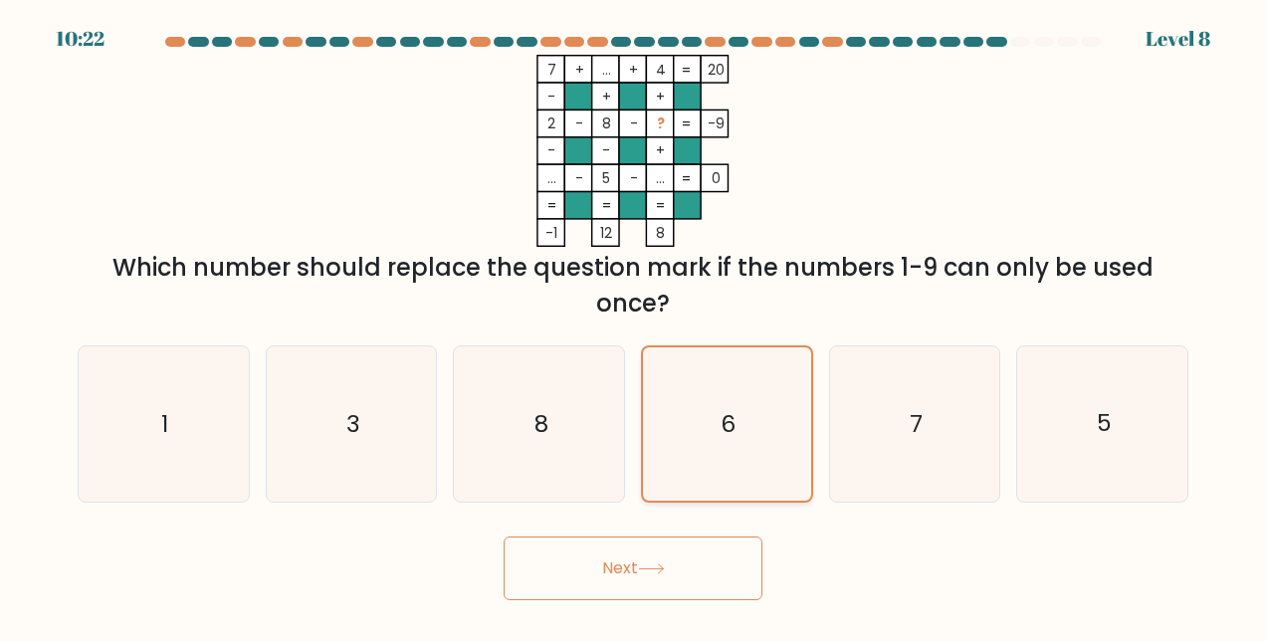
click at [634, 326] on input "d. 6" at bounding box center [633, 323] width 1 height 5
click at [661, 567] on icon at bounding box center [651, 568] width 27 height 11
click at [673, 558] on button "Next" at bounding box center [633, 569] width 259 height 64
click at [656, 562] on button "Next" at bounding box center [633, 569] width 259 height 64
click at [657, 561] on button "Next" at bounding box center [633, 569] width 259 height 64
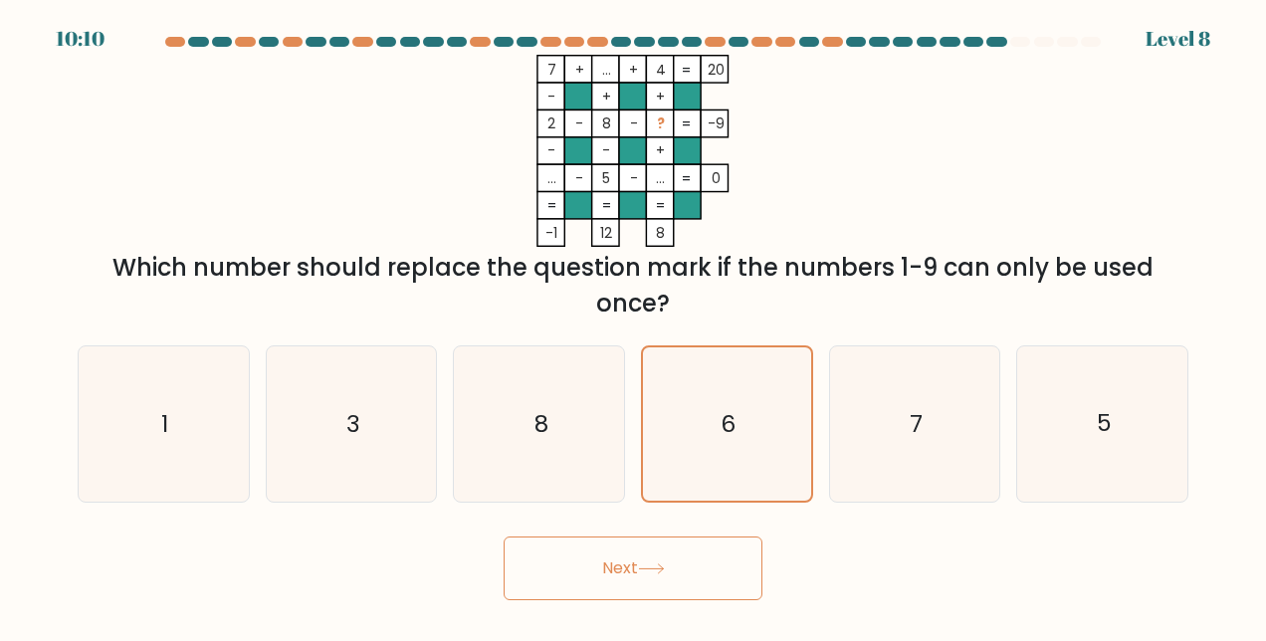
click at [656, 563] on icon at bounding box center [651, 568] width 27 height 11
click at [653, 565] on icon at bounding box center [651, 568] width 27 height 11
click at [645, 568] on icon at bounding box center [651, 568] width 24 height 9
click at [658, 559] on button "Next" at bounding box center [633, 569] width 259 height 64
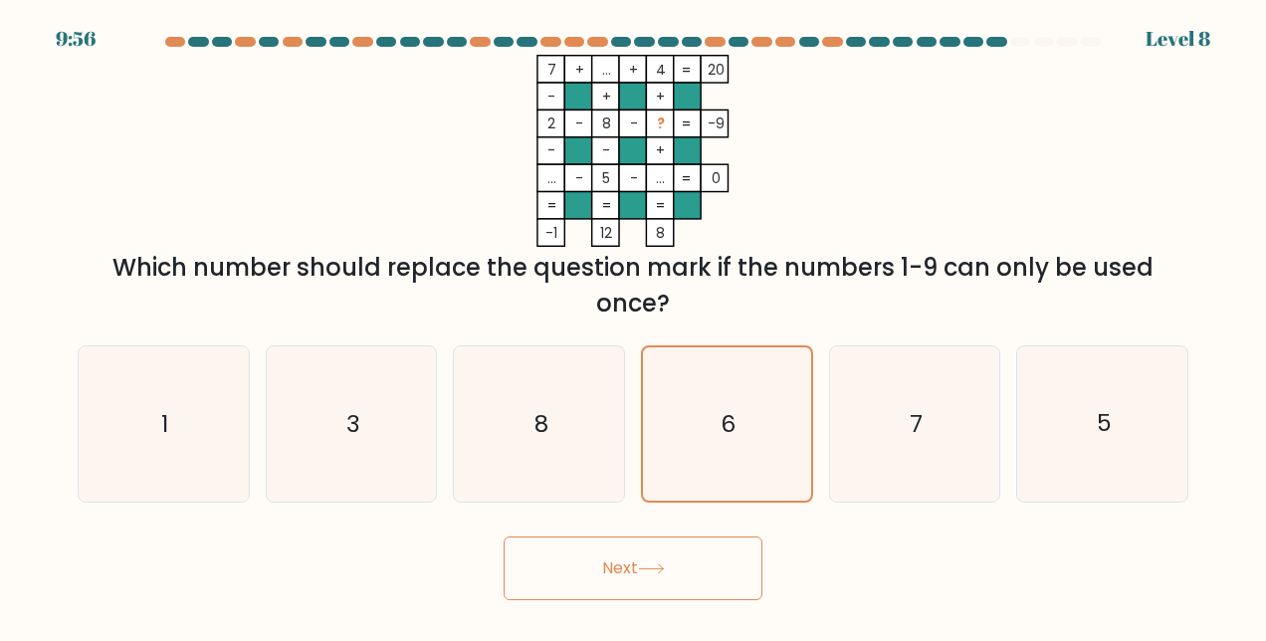
click at [642, 563] on button "Next" at bounding box center [633, 569] width 259 height 64
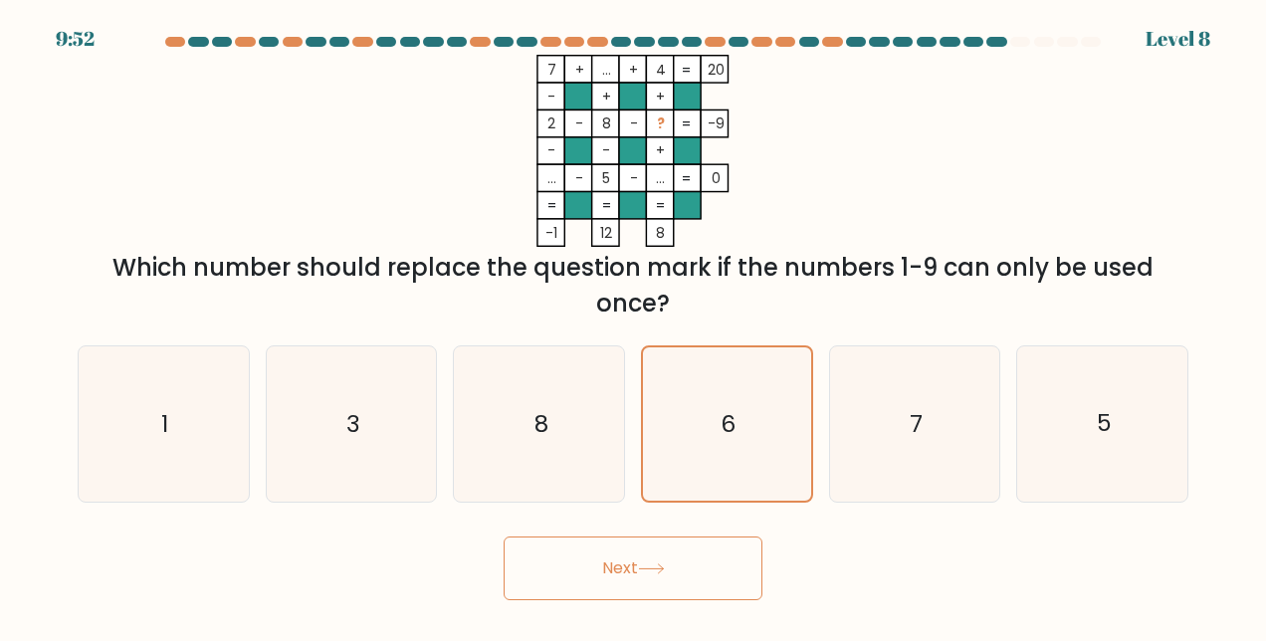
click at [642, 563] on button "Next" at bounding box center [633, 569] width 259 height 64
click at [643, 563] on button "Next" at bounding box center [633, 569] width 259 height 64
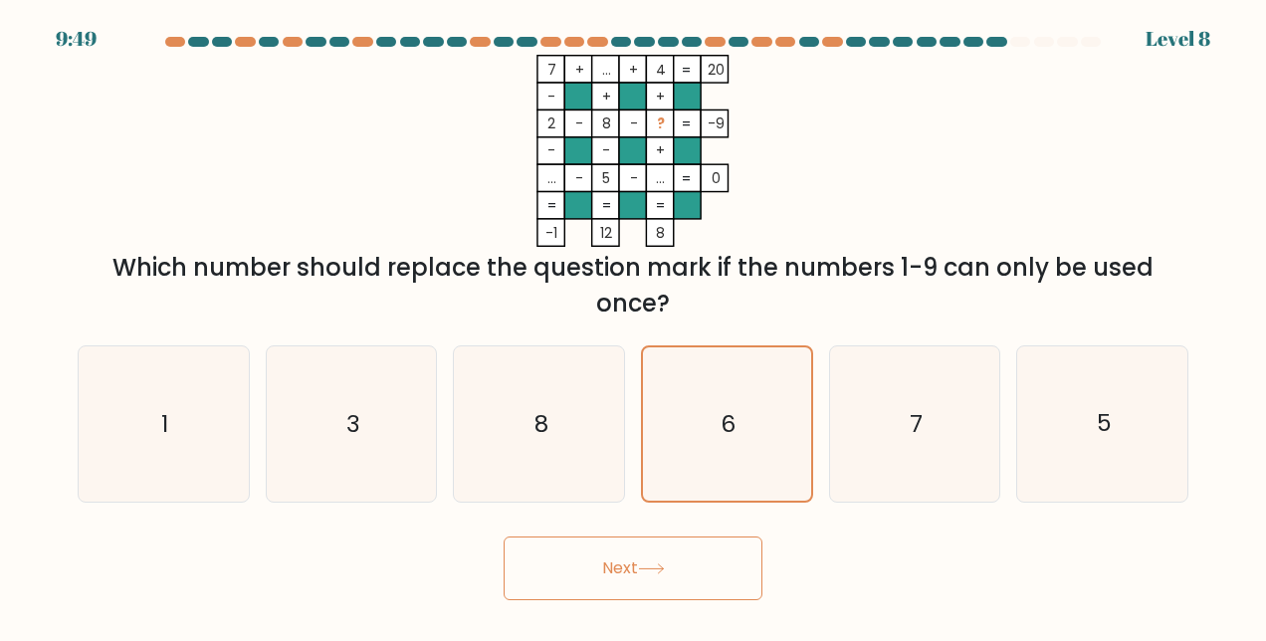
click at [643, 563] on button "Next" at bounding box center [633, 569] width 259 height 64
click at [645, 562] on button "Next" at bounding box center [633, 569] width 259 height 64
click at [658, 567] on icon at bounding box center [651, 568] width 27 height 11
click at [661, 566] on icon at bounding box center [651, 568] width 27 height 11
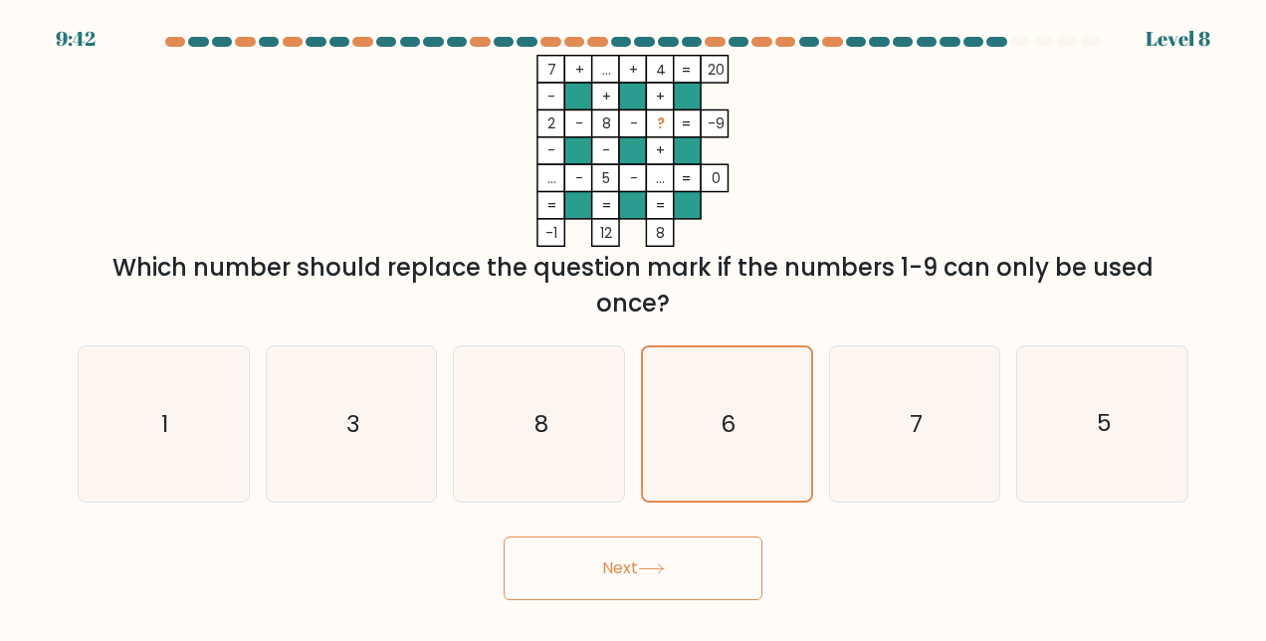
click at [661, 566] on icon at bounding box center [651, 568] width 27 height 11
click at [662, 565] on icon at bounding box center [651, 568] width 27 height 11
click at [663, 565] on icon at bounding box center [651, 568] width 27 height 11
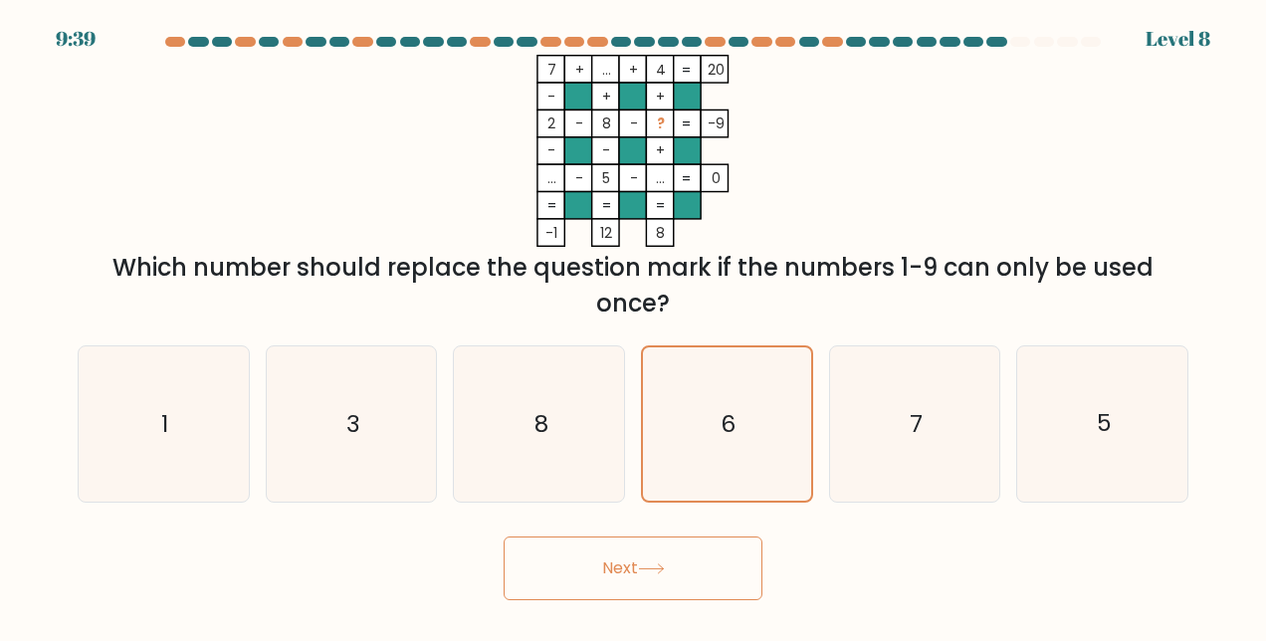
click at [504, 537] on button "Next" at bounding box center [633, 569] width 259 height 64
click at [665, 563] on icon at bounding box center [651, 568] width 27 height 11
click at [624, 563] on button "Next" at bounding box center [633, 569] width 259 height 64
click at [616, 563] on button "Next" at bounding box center [633, 569] width 259 height 64
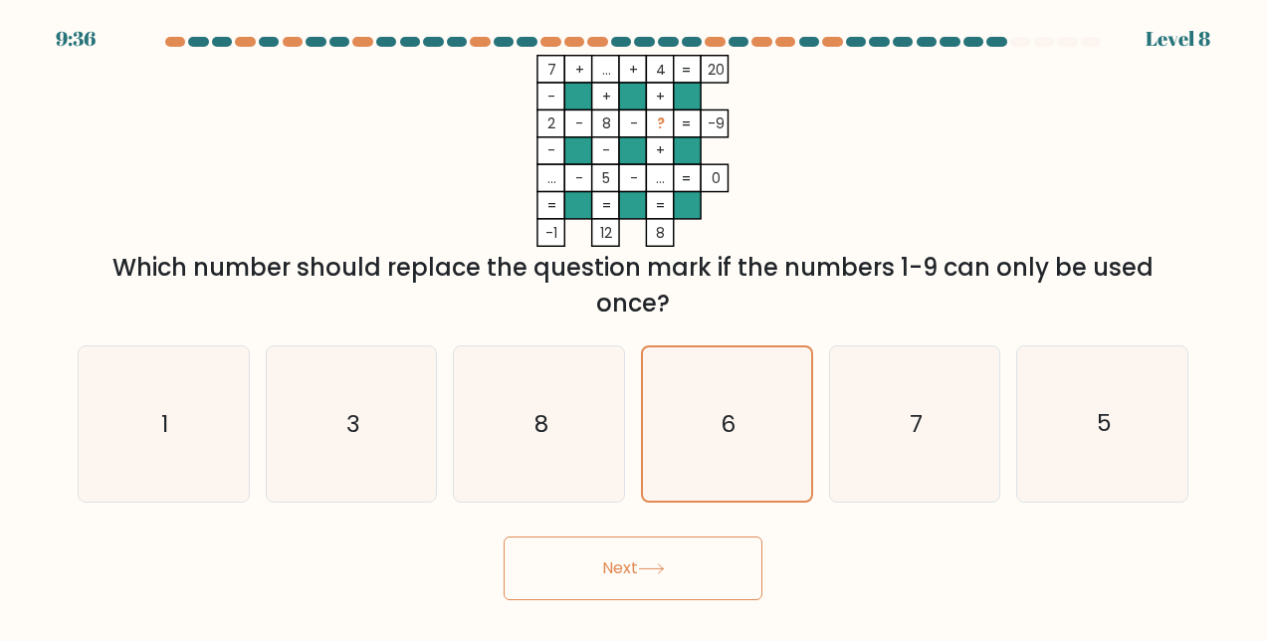
click at [616, 563] on button "Next" at bounding box center [633, 569] width 259 height 64
click at [615, 560] on button "Next" at bounding box center [633, 569] width 259 height 64
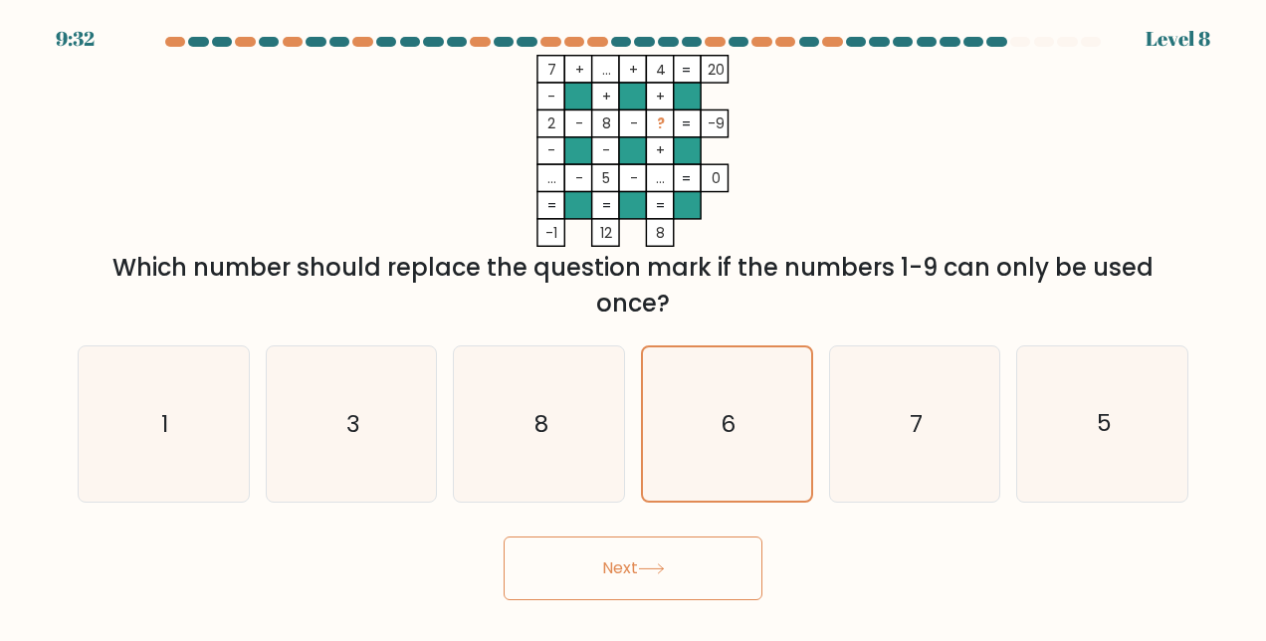
drag, startPoint x: 615, startPoint y: 560, endPoint x: 645, endPoint y: 573, distance: 33.0
click at [613, 563] on button "Next" at bounding box center [633, 569] width 259 height 64
click at [649, 570] on icon at bounding box center [651, 568] width 27 height 11
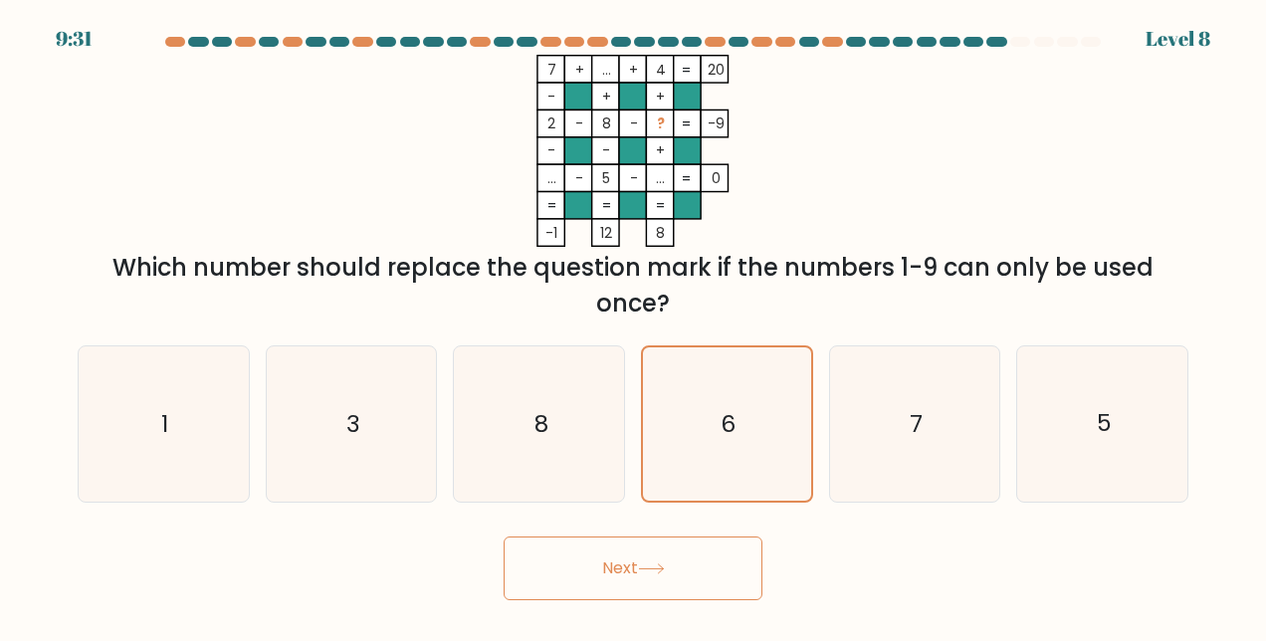
click at [649, 570] on icon at bounding box center [651, 568] width 27 height 11
click at [649, 569] on icon at bounding box center [651, 568] width 27 height 11
click at [637, 562] on button "Next" at bounding box center [633, 569] width 259 height 64
click at [596, 577] on button "Next" at bounding box center [633, 569] width 259 height 64
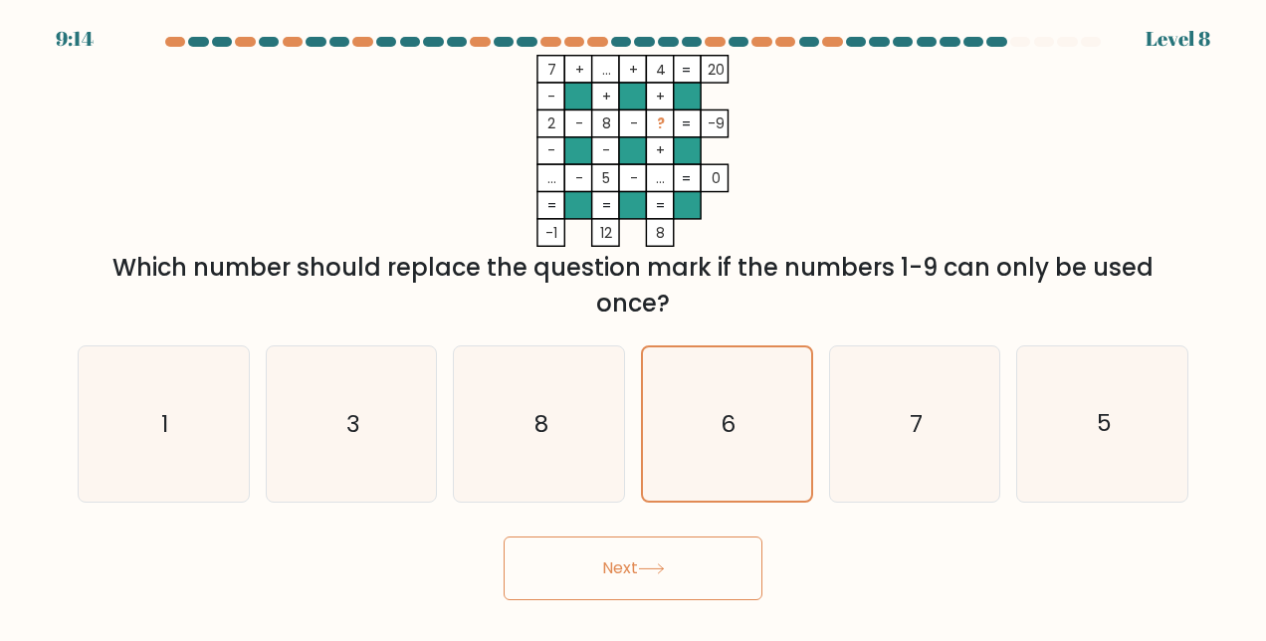
click at [605, 569] on button "Next" at bounding box center [633, 569] width 259 height 64
click at [603, 571] on button "Next" at bounding box center [633, 569] width 259 height 64
click at [642, 561] on button "Next" at bounding box center [633, 569] width 259 height 64
click at [661, 563] on button "Next" at bounding box center [633, 569] width 259 height 64
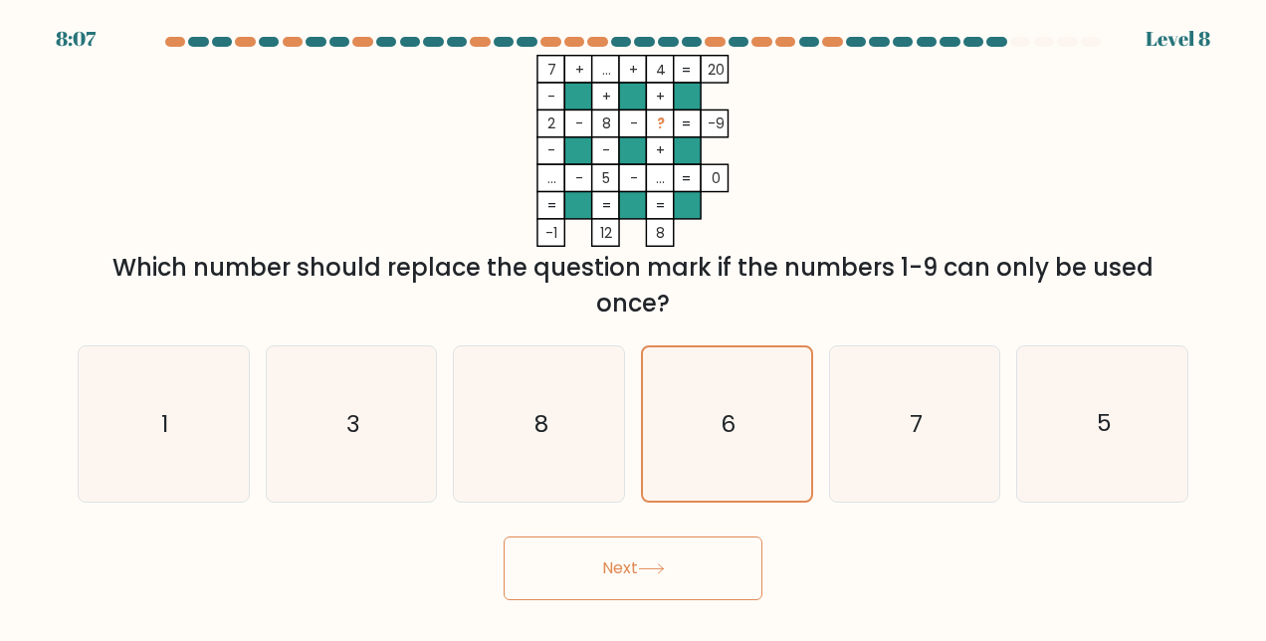
click at [665, 569] on icon at bounding box center [651, 568] width 27 height 11
click at [672, 569] on button "Next" at bounding box center [633, 569] width 259 height 64
click at [673, 567] on button "Next" at bounding box center [633, 569] width 259 height 64
click at [665, 569] on icon at bounding box center [651, 568] width 27 height 11
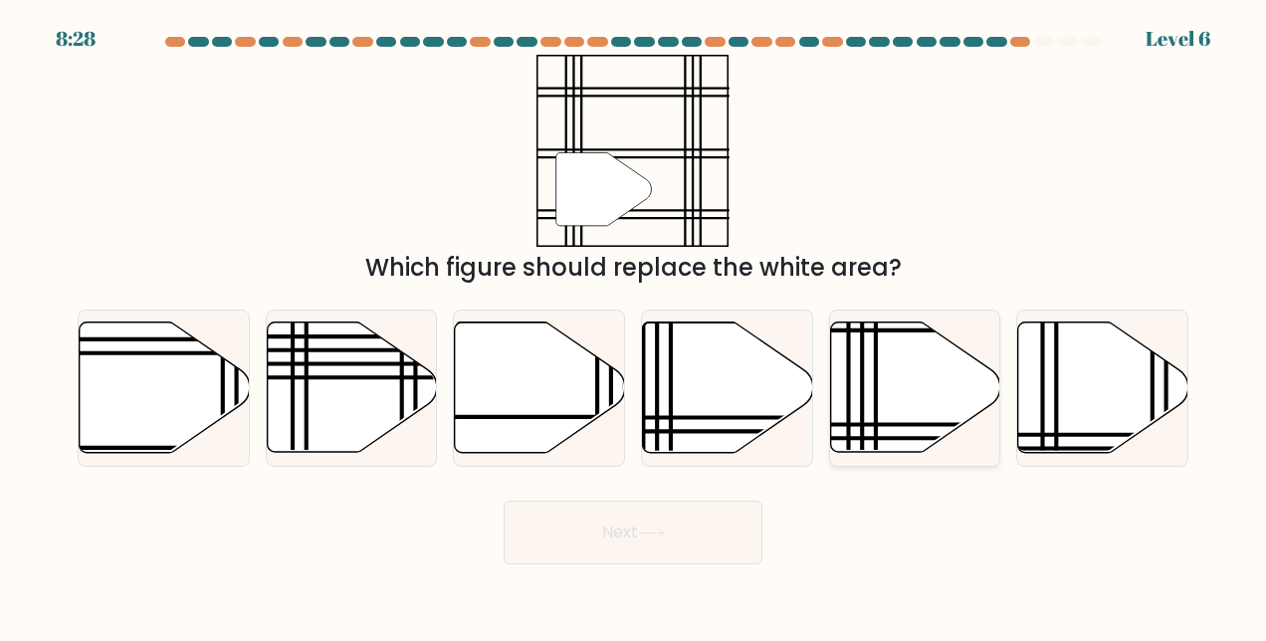
click at [872, 371] on icon at bounding box center [915, 388] width 170 height 130
click at [634, 326] on input "e." at bounding box center [633, 323] width 1 height 5
radio input "true"
click at [665, 526] on button "Next" at bounding box center [633, 533] width 259 height 64
click at [661, 532] on icon at bounding box center [651, 533] width 27 height 11
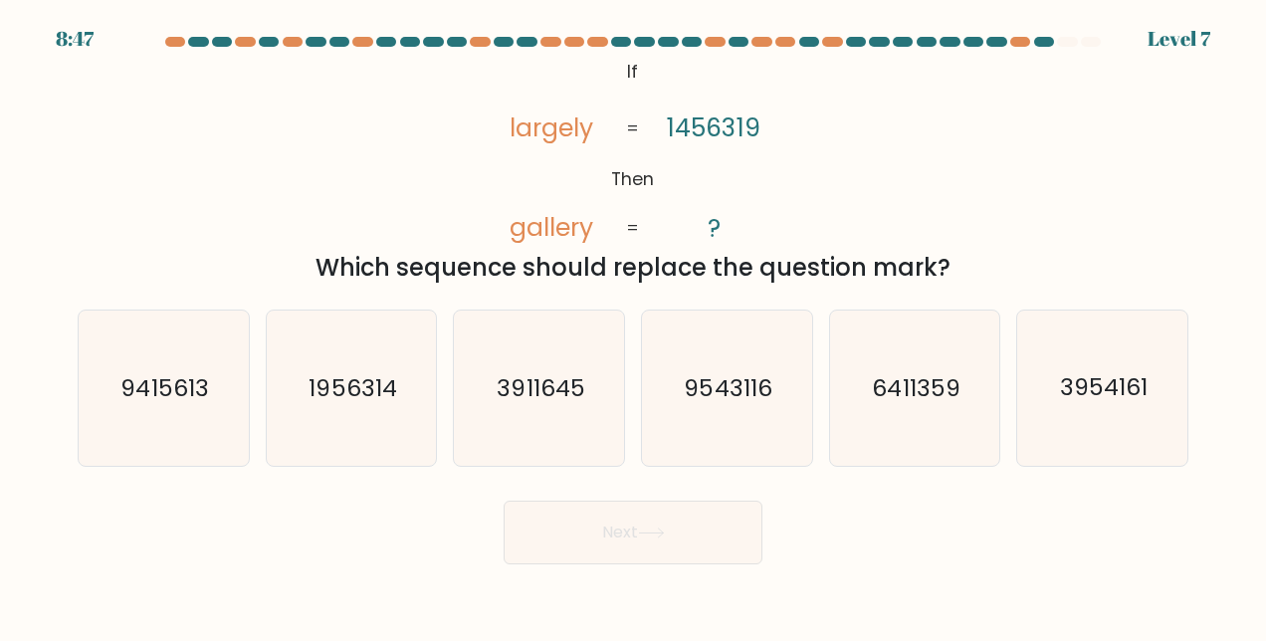
drag, startPoint x: 627, startPoint y: 67, endPoint x: 970, endPoint y: 260, distance: 393.2
click at [970, 260] on div "@import url('https://fonts.googleapis.com/css?family=Abril+Fatface:400,100,100i…" at bounding box center [633, 170] width 1135 height 231
click at [932, 401] on text "6411359" at bounding box center [917, 388] width 88 height 32
click at [634, 326] on input "e. 6411359" at bounding box center [633, 323] width 1 height 5
radio input "true"
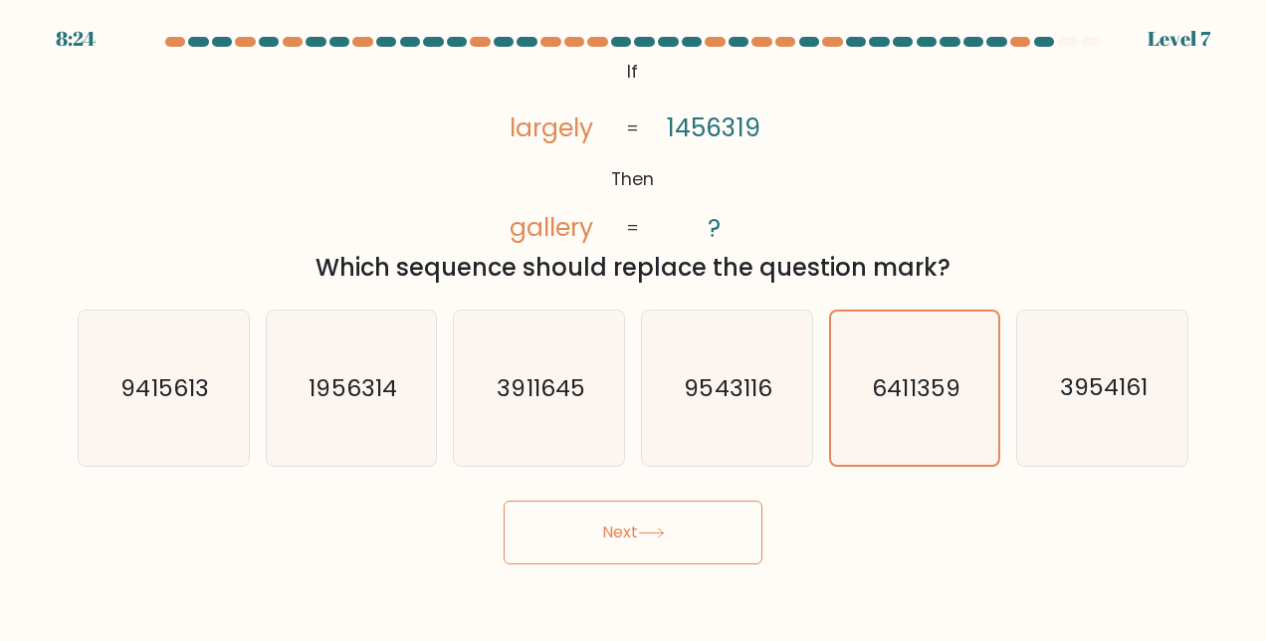
click at [664, 530] on icon at bounding box center [651, 533] width 27 height 11
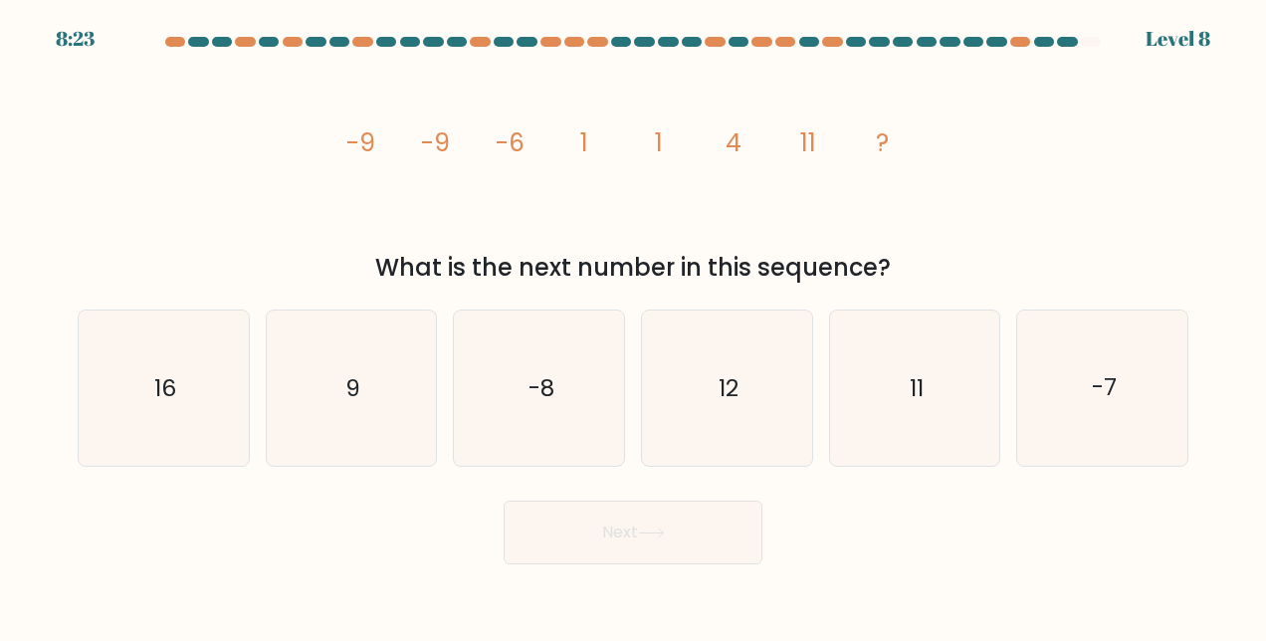
click at [658, 530] on icon at bounding box center [651, 533] width 27 height 11
drag, startPoint x: 342, startPoint y: 145, endPoint x: 926, endPoint y: 277, distance: 598.0
click at [926, 277] on div "image/svg+xml -9 -9 -6 1 1 4 11 ? What is the next number in this sequence?" at bounding box center [633, 170] width 1135 height 231
click at [900, 388] on icon "11" at bounding box center [914, 388] width 155 height 155
click at [634, 326] on input "e. 11" at bounding box center [633, 323] width 1 height 5
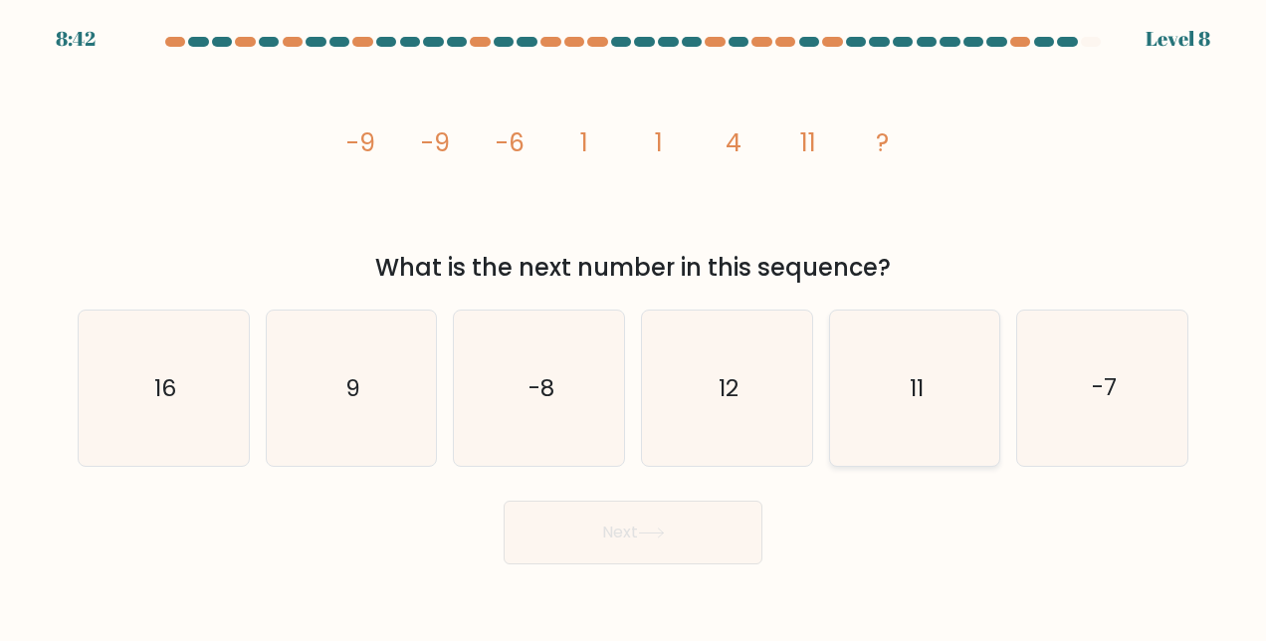
radio input "true"
click at [651, 532] on icon at bounding box center [651, 533] width 27 height 11
click at [663, 533] on icon at bounding box center [651, 533] width 24 height 9
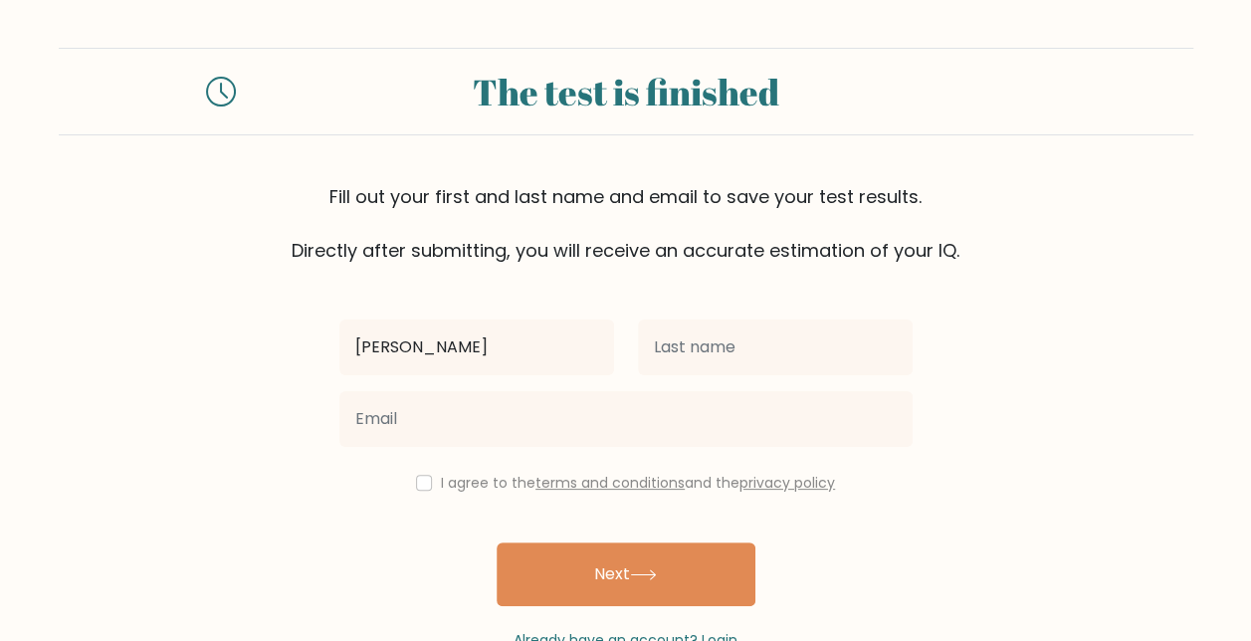
type input "[PERSON_NAME]"
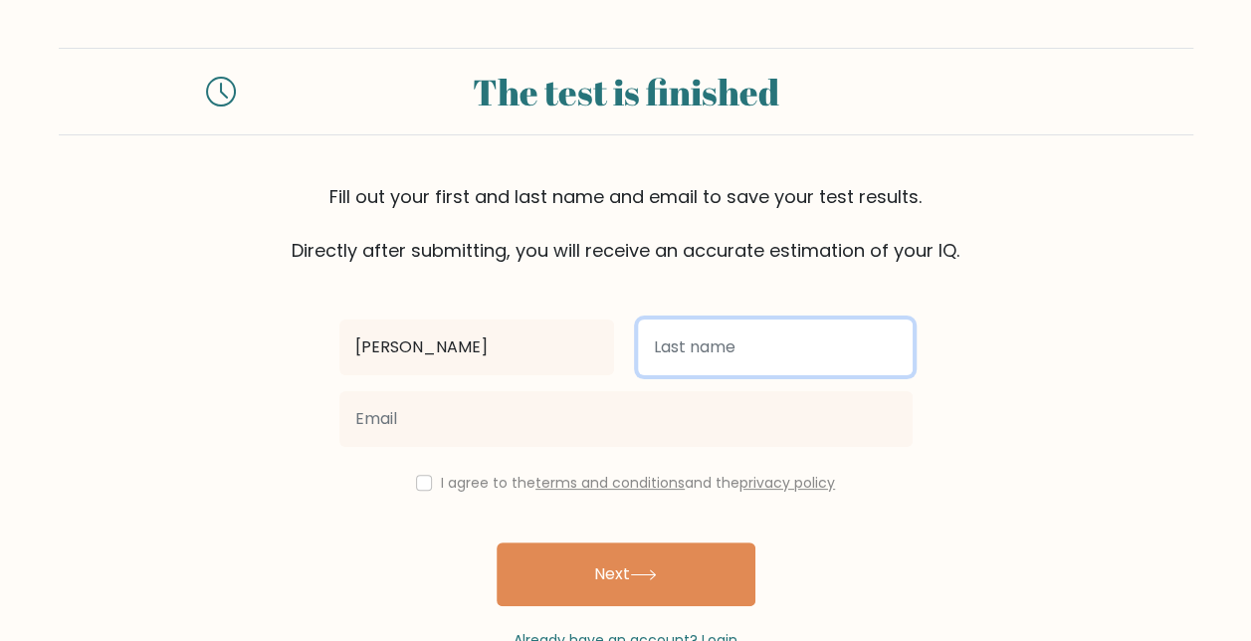
type input "Villegas"
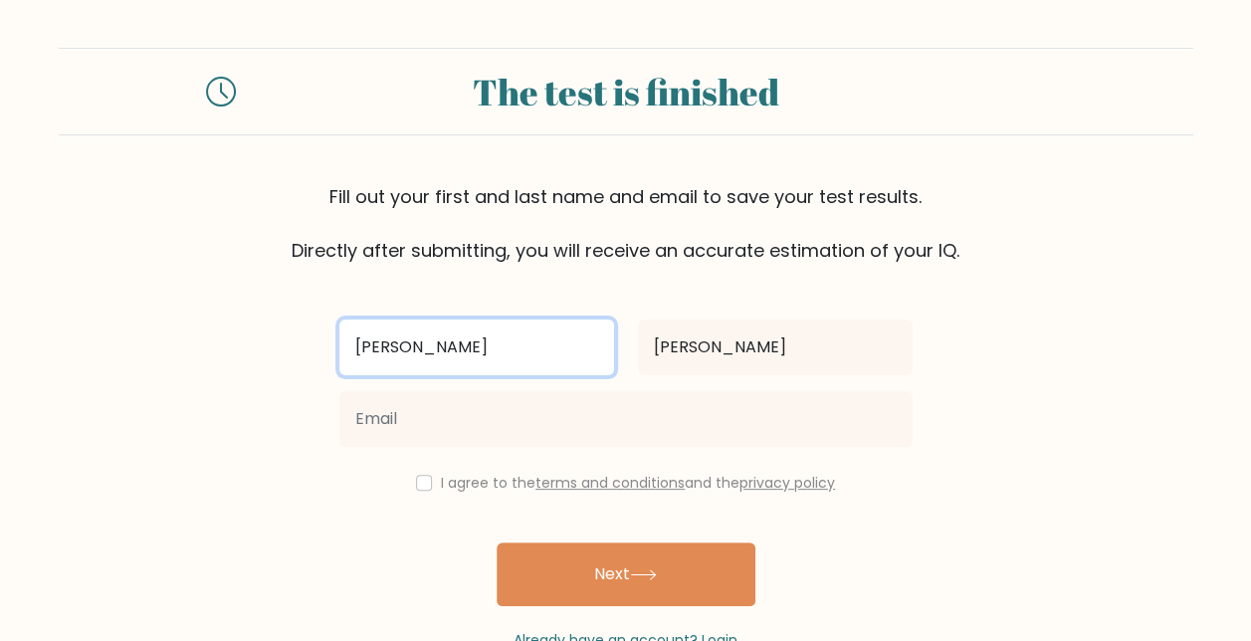
type input "[PERSON_NAME]"
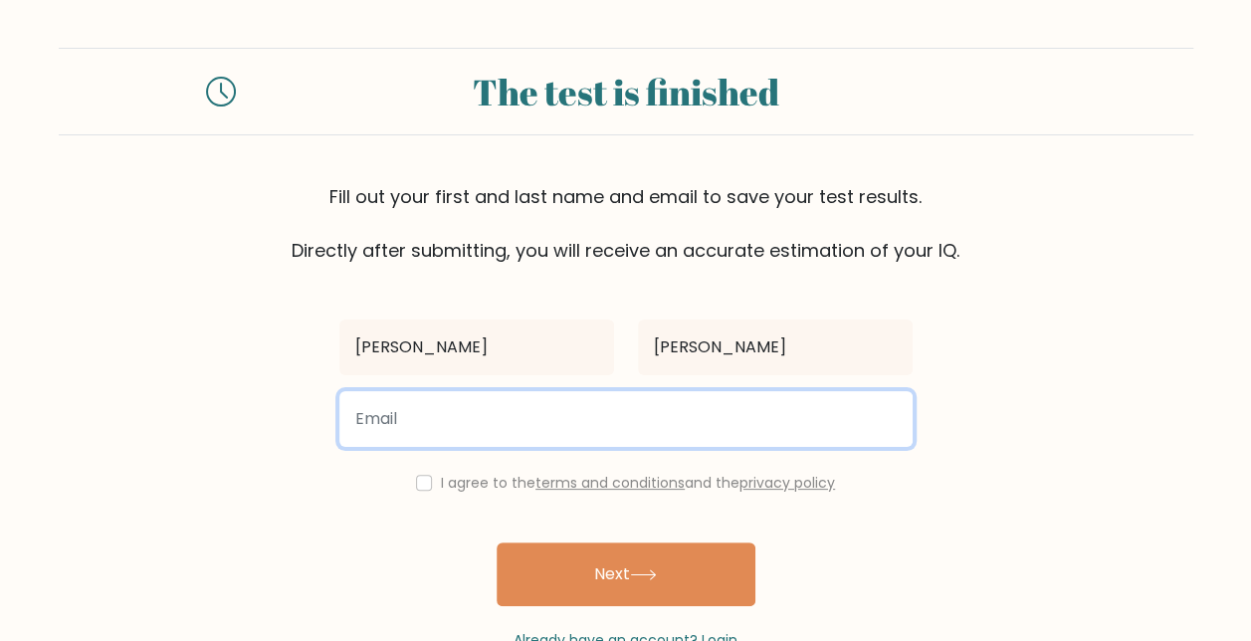
click at [584, 419] on input "email" at bounding box center [625, 419] width 573 height 56
type input "y"
type input "marianneimperial61@gmail.com"
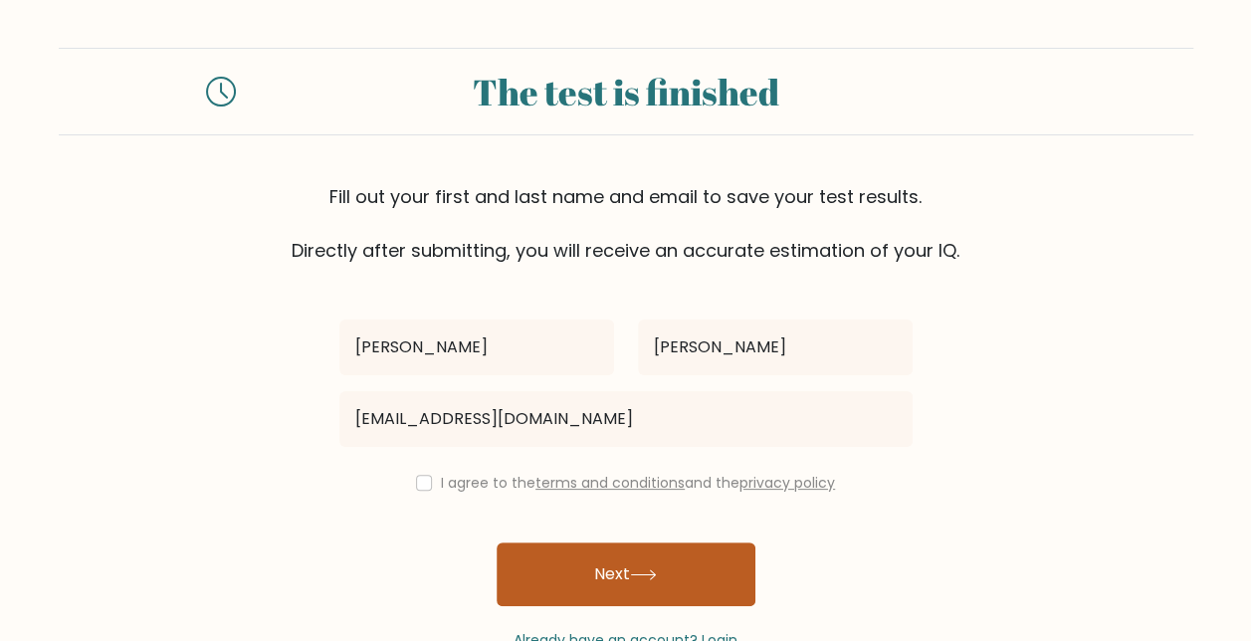
click at [620, 579] on button "Next" at bounding box center [626, 575] width 259 height 64
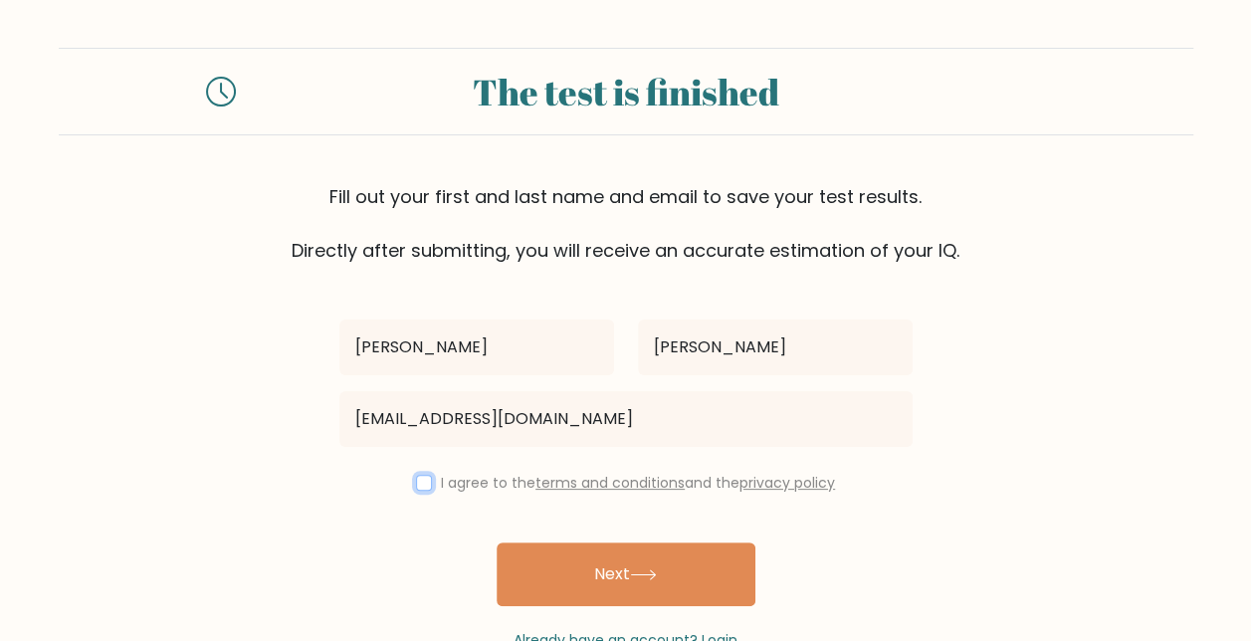
click at [420, 486] on input "checkbox" at bounding box center [424, 483] width 16 height 16
checkbox input "true"
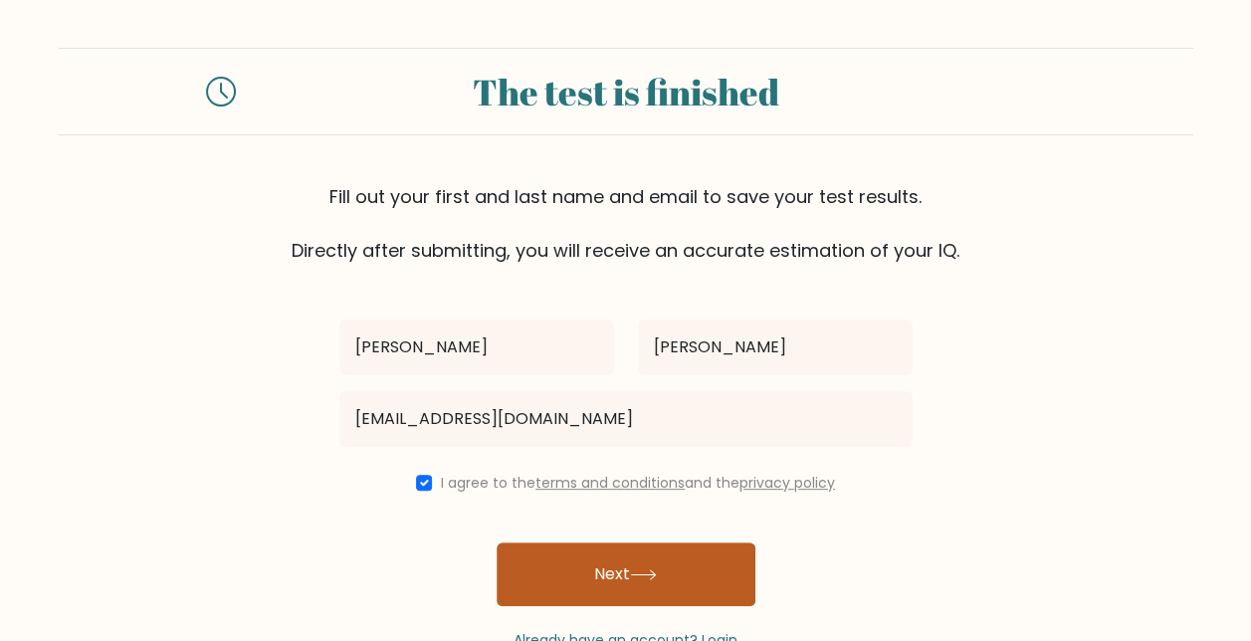
click at [597, 563] on button "Next" at bounding box center [626, 575] width 259 height 64
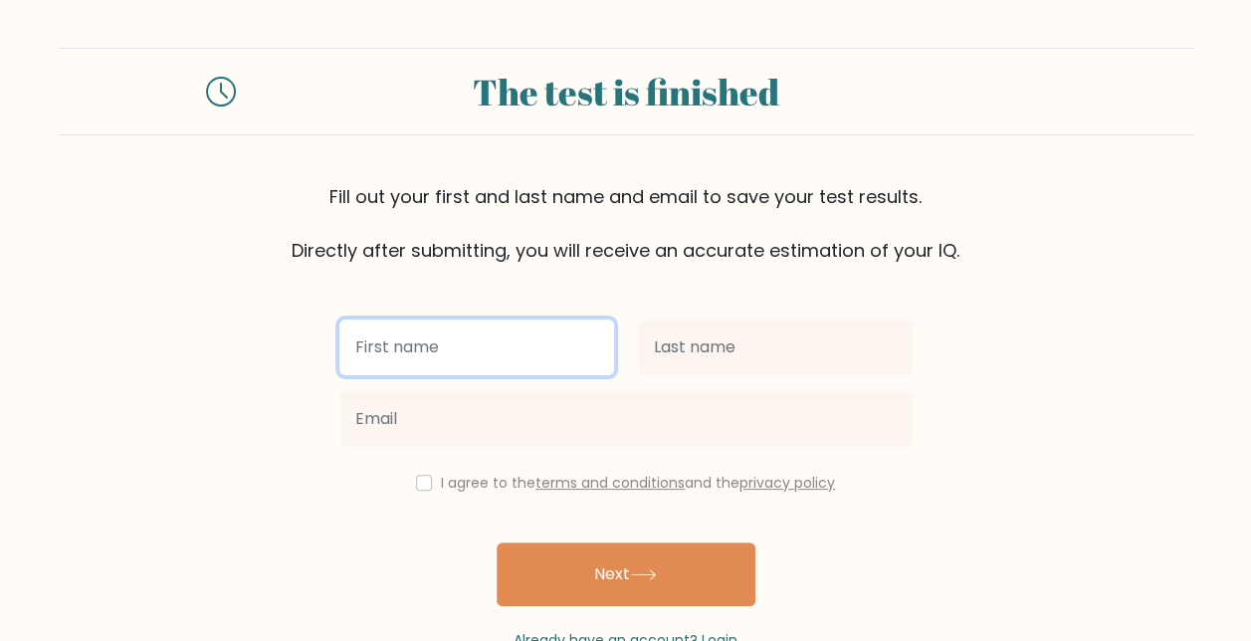
click at [515, 353] on input "text" at bounding box center [476, 348] width 275 height 56
type input "[PERSON_NAME]"
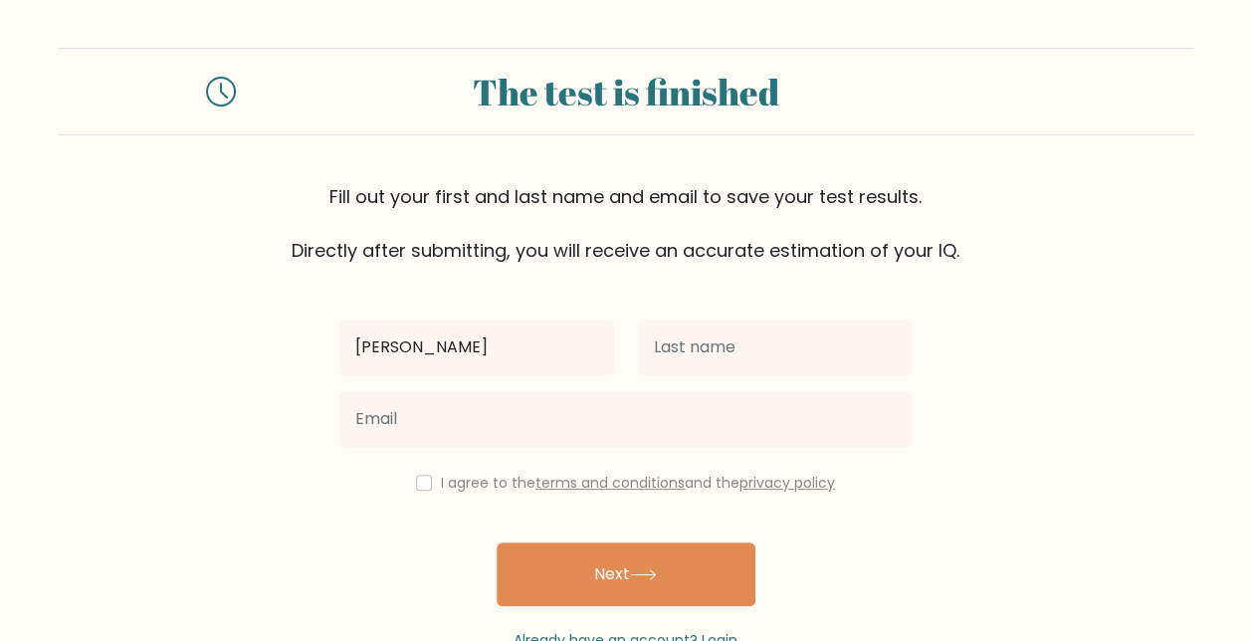
type input "[PERSON_NAME]"
type input "[EMAIL_ADDRESS][DOMAIN_NAME]"
click at [432, 485] on div "I agree to the terms and conditions and the privacy policy" at bounding box center [626, 483] width 597 height 24
click at [423, 479] on input "checkbox" at bounding box center [424, 483] width 16 height 16
checkbox input "true"
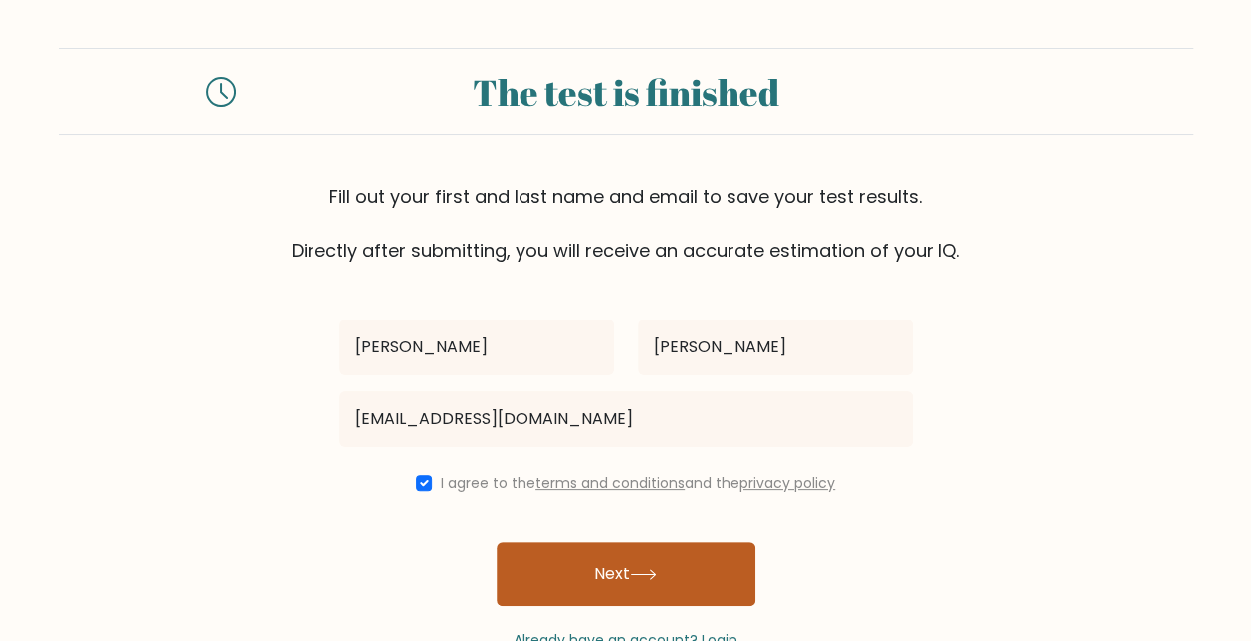
click at [619, 558] on button "Next" at bounding box center [626, 575] width 259 height 64
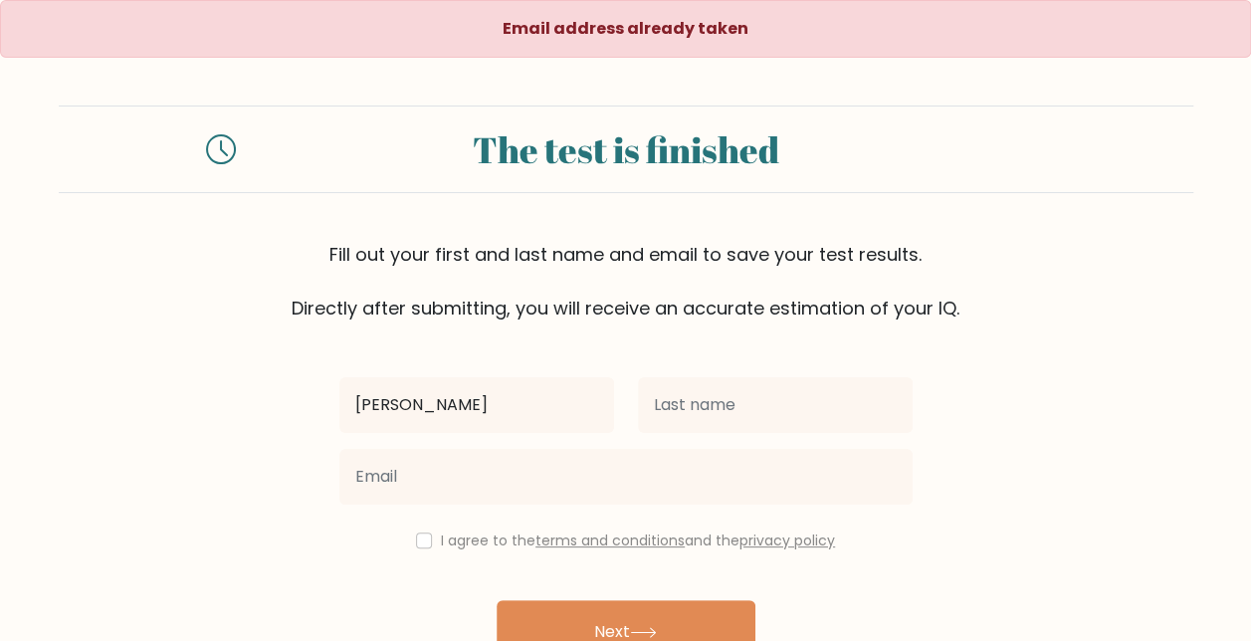
type input "[PERSON_NAME]"
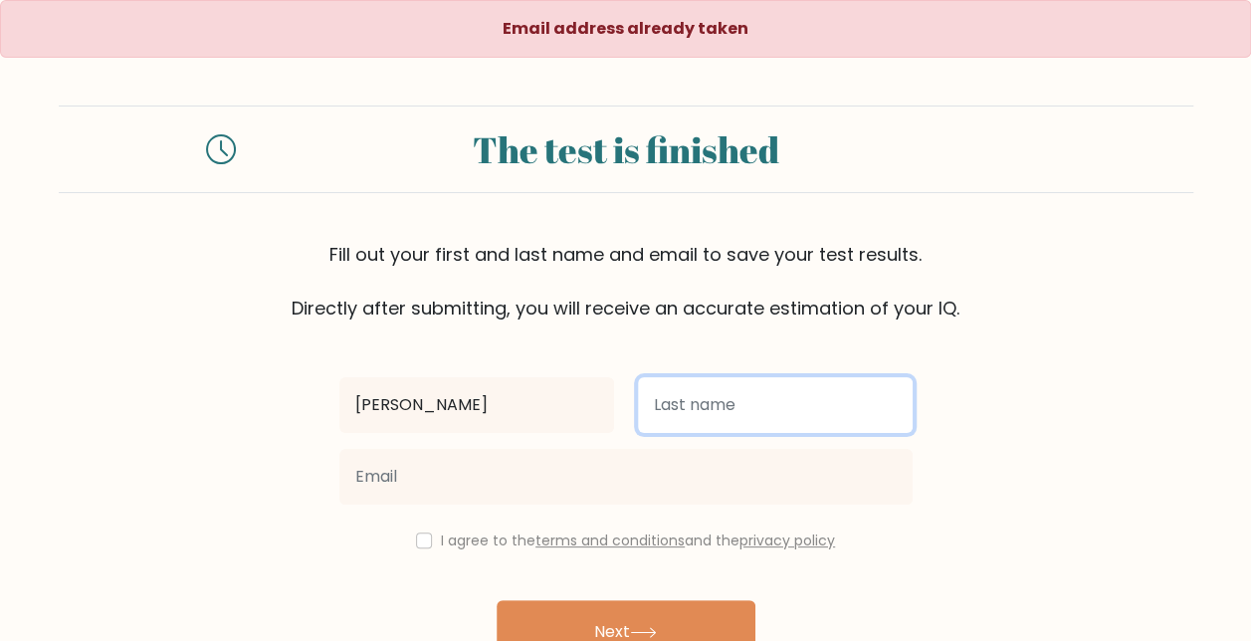
type input "[PERSON_NAME]"
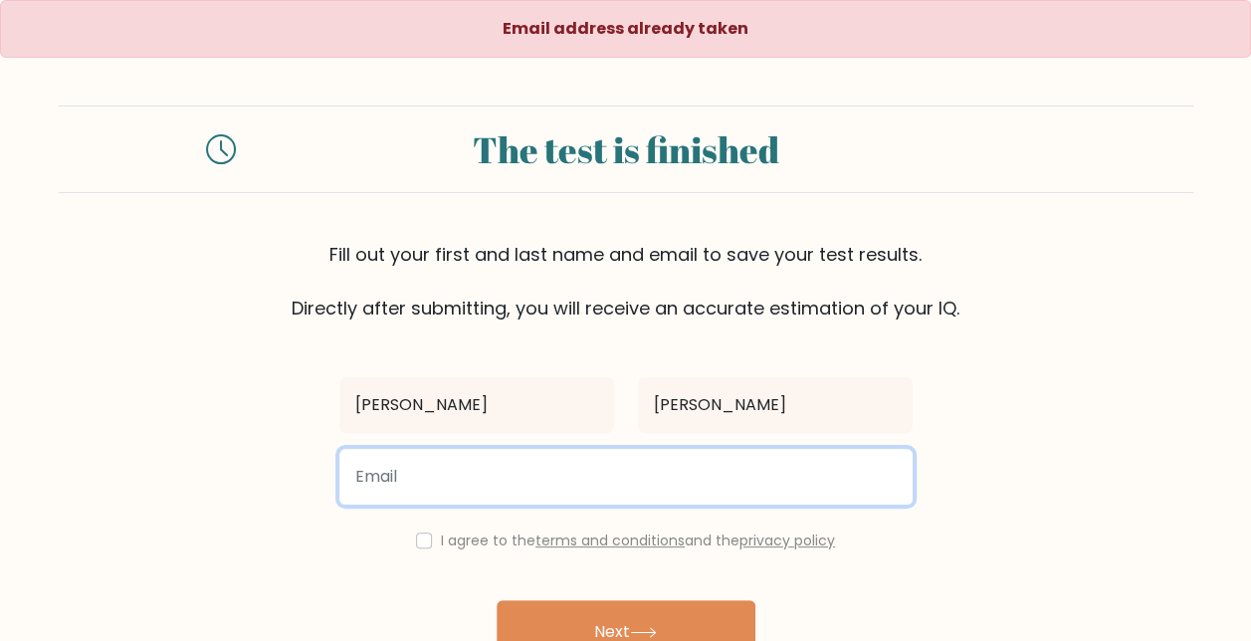
type input "[EMAIL_ADDRESS][DOMAIN_NAME]"
drag, startPoint x: 639, startPoint y: 476, endPoint x: 295, endPoint y: 468, distance: 344.6
click at [295, 468] on form "The test is finished Fill out your first and last name and email to save your t…" at bounding box center [625, 407] width 1251 height 603
paste input "[EMAIL_ADDRESS][DOMAIN_NAME]"
type input "[EMAIL_ADDRESS][DOMAIN_NAME]"
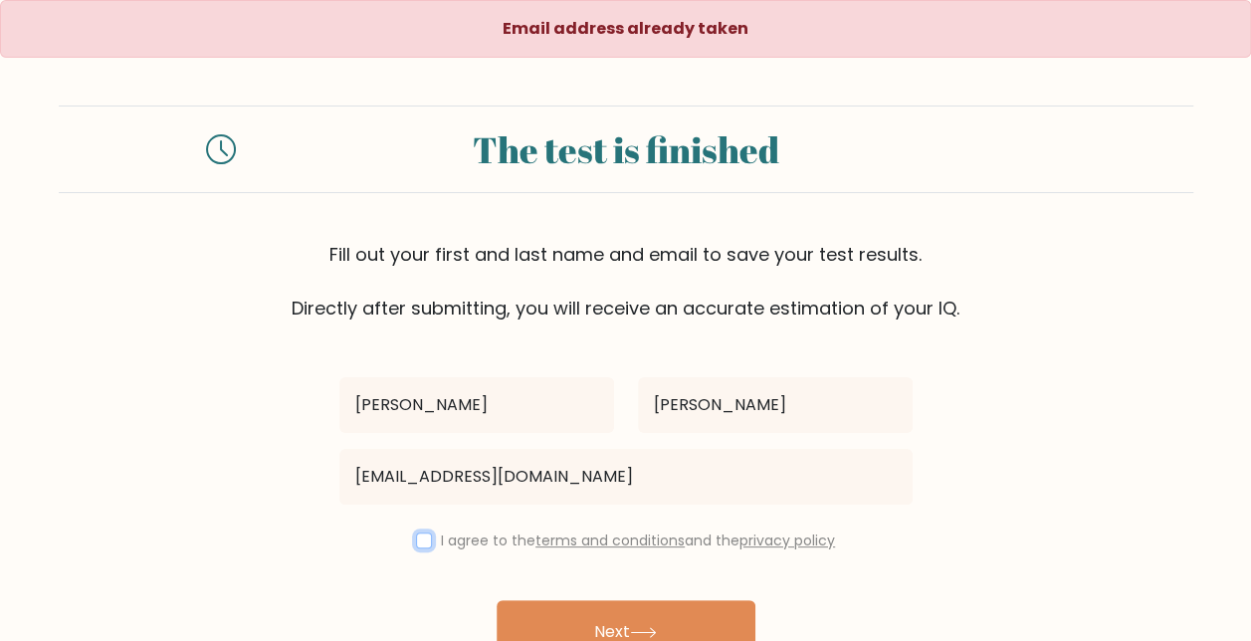
drag, startPoint x: 424, startPoint y: 541, endPoint x: 457, endPoint y: 552, distance: 34.6
click at [424, 541] on input "checkbox" at bounding box center [424, 541] width 16 height 16
checkbox input "true"
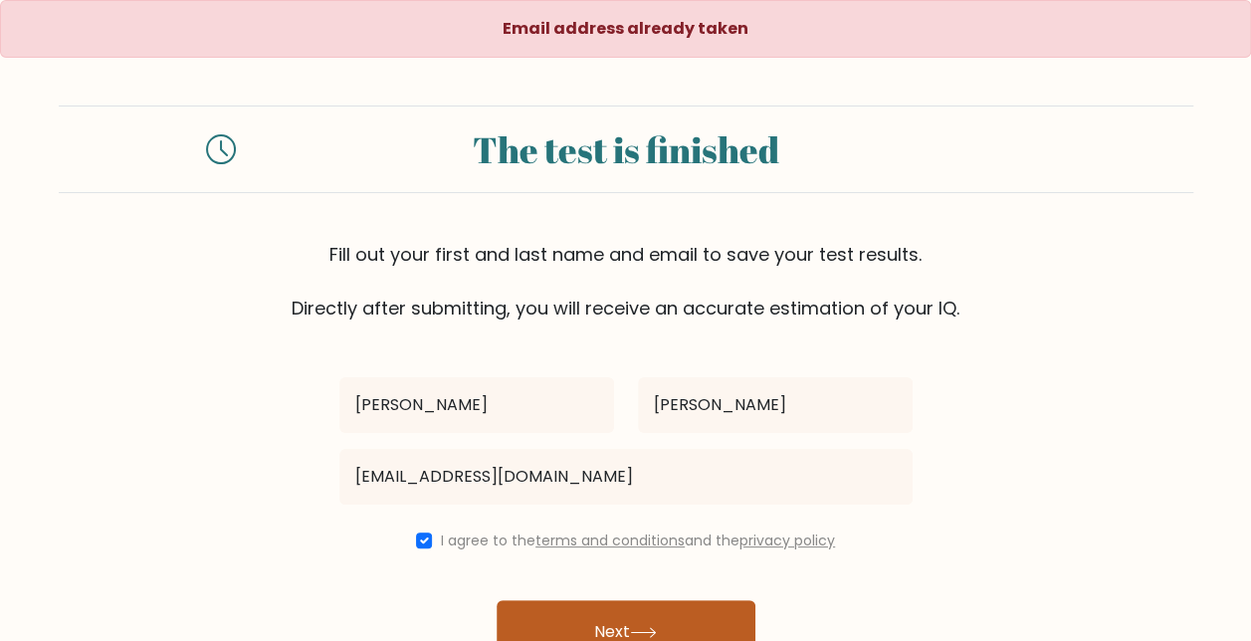
click at [624, 613] on button "Next" at bounding box center [626, 632] width 259 height 64
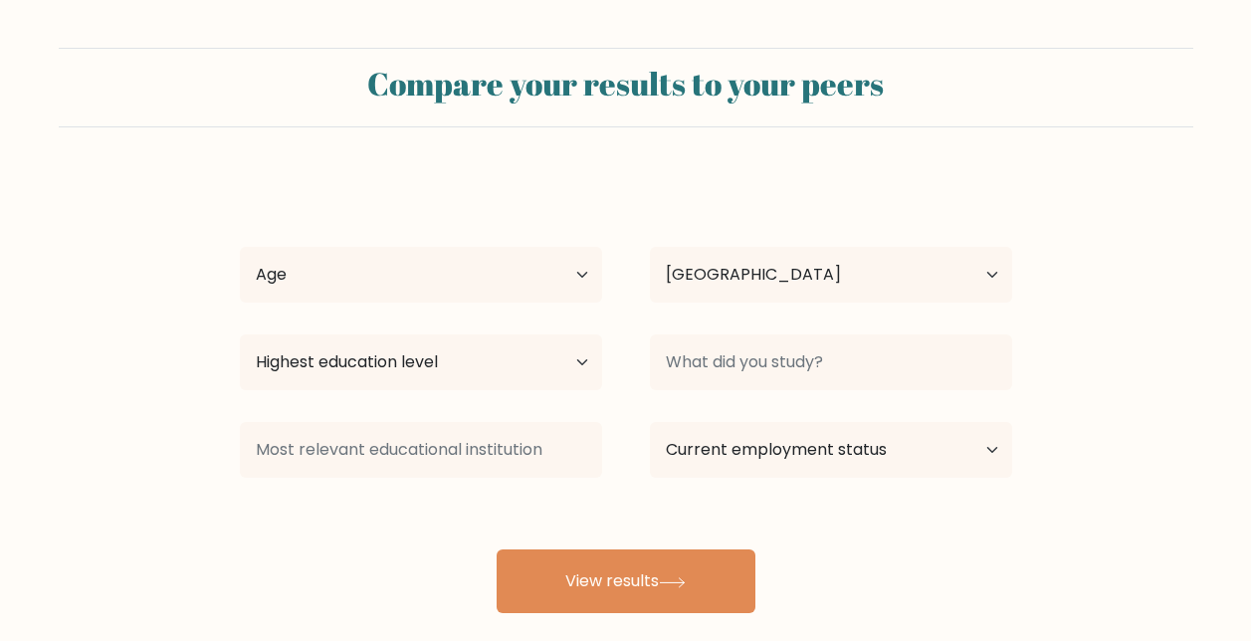
select select "PH"
click at [548, 278] on select "Age Under [DEMOGRAPHIC_DATA] [DEMOGRAPHIC_DATA] [DEMOGRAPHIC_DATA] [DEMOGRAPHIC…" at bounding box center [421, 275] width 362 height 56
select select "25_34"
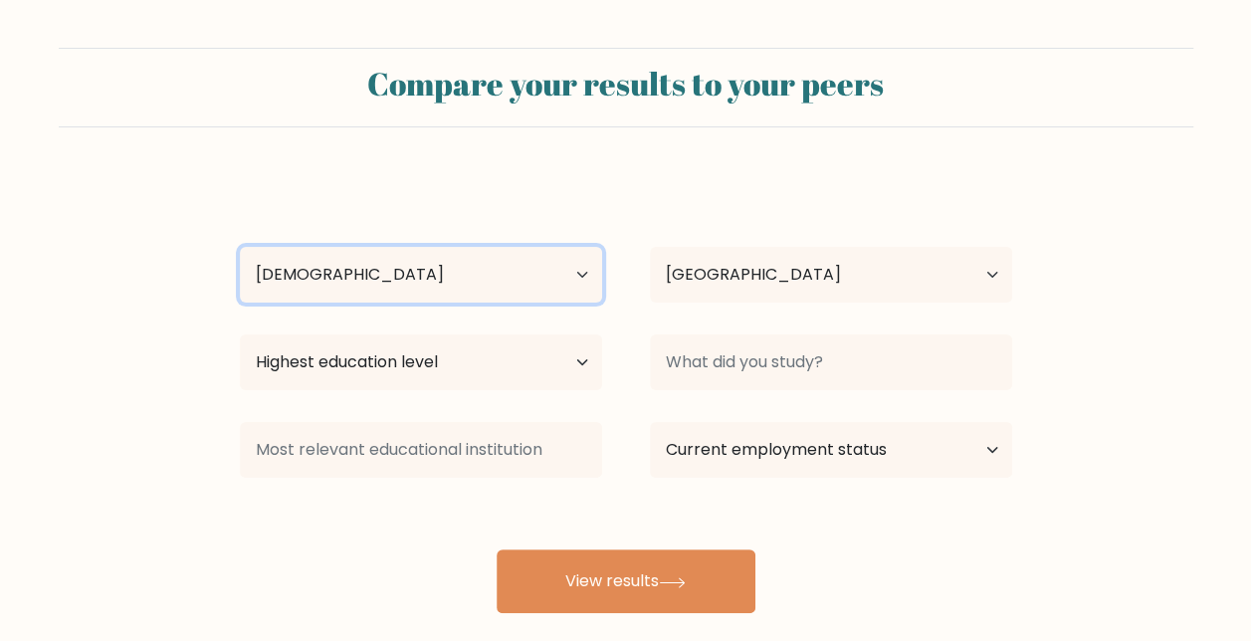
click at [240, 247] on select "Age Under [DEMOGRAPHIC_DATA] [DEMOGRAPHIC_DATA] [DEMOGRAPHIC_DATA] [DEMOGRAPHIC…" at bounding box center [421, 275] width 362 height 56
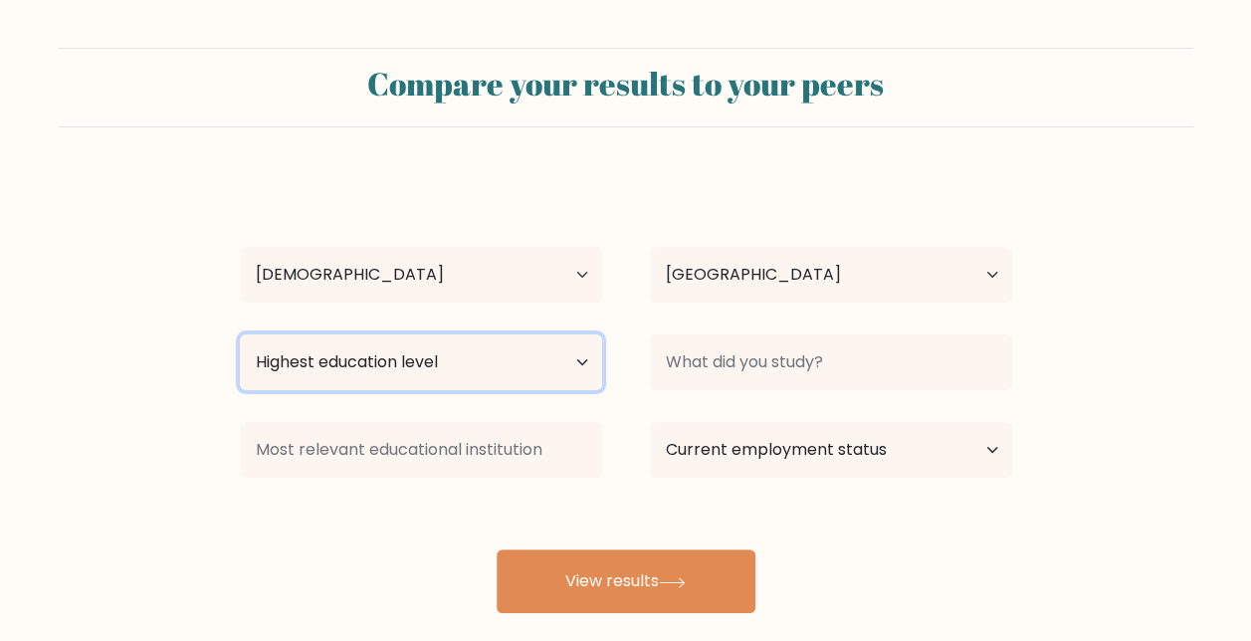
click at [470, 363] on select "Highest education level No schooling Primary Lower Secondary Upper Secondary Oc…" at bounding box center [421, 363] width 362 height 56
select select "bachelors_degree"
click at [240, 335] on select "Highest education level No schooling Primary Lower Secondary Upper Secondary Oc…" at bounding box center [421, 363] width 362 height 56
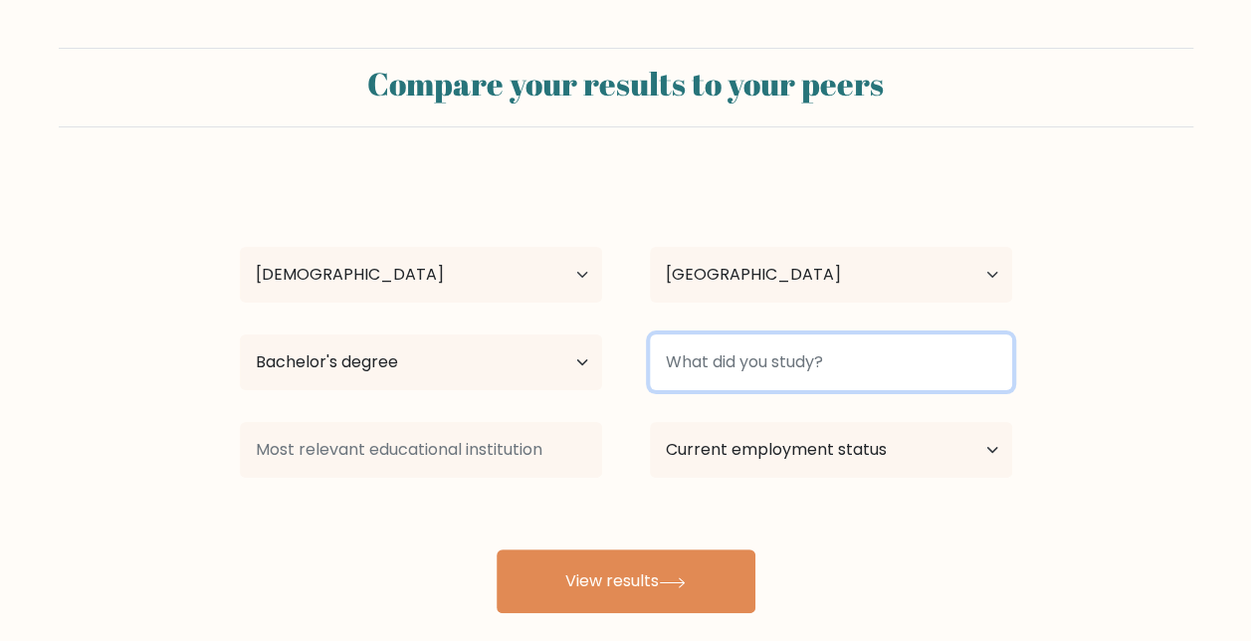
click at [809, 360] on input at bounding box center [831, 363] width 362 height 56
type input "business ad"
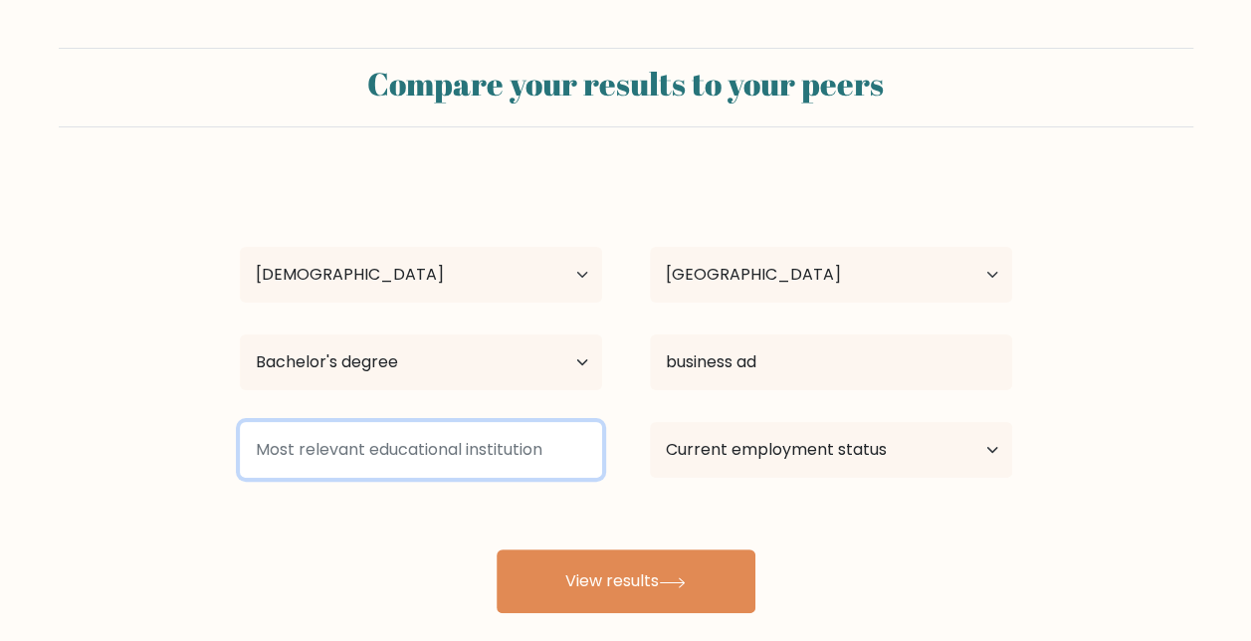
click at [433, 439] on input at bounding box center [421, 450] width 362 height 56
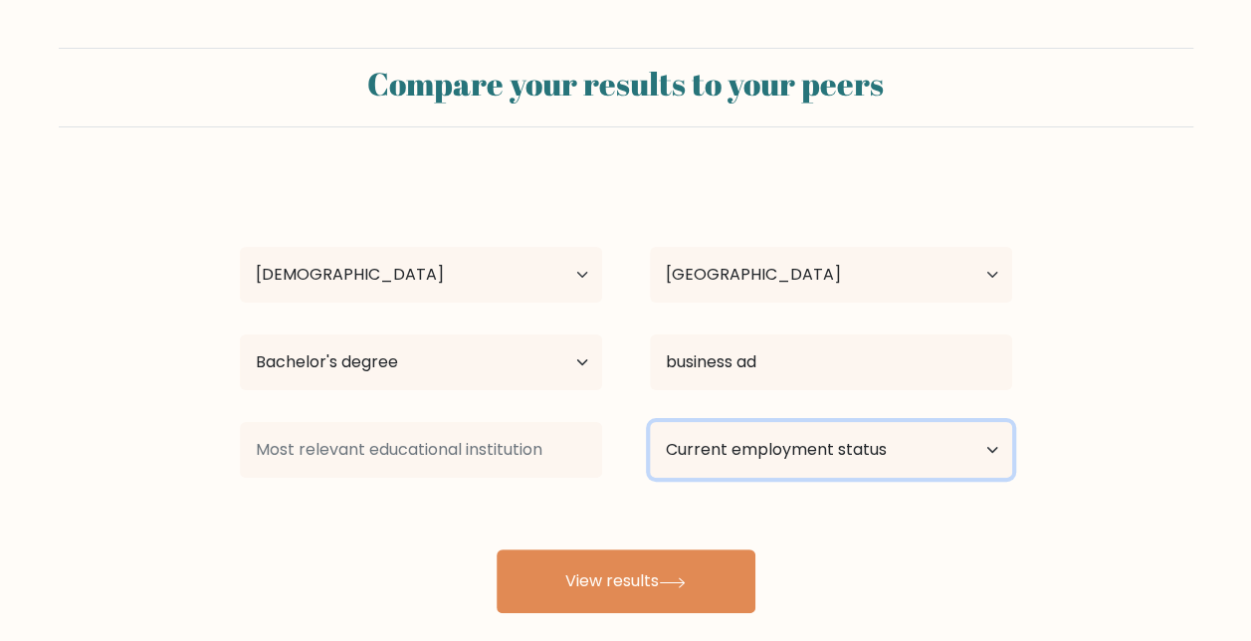
click at [787, 456] on select "Current employment status Employed Student Retired Other / prefer not to answer" at bounding box center [831, 450] width 362 height 56
select select "employed"
click at [650, 422] on select "Current employment status Employed Student Retired Other / prefer not to answer" at bounding box center [831, 450] width 362 height 56
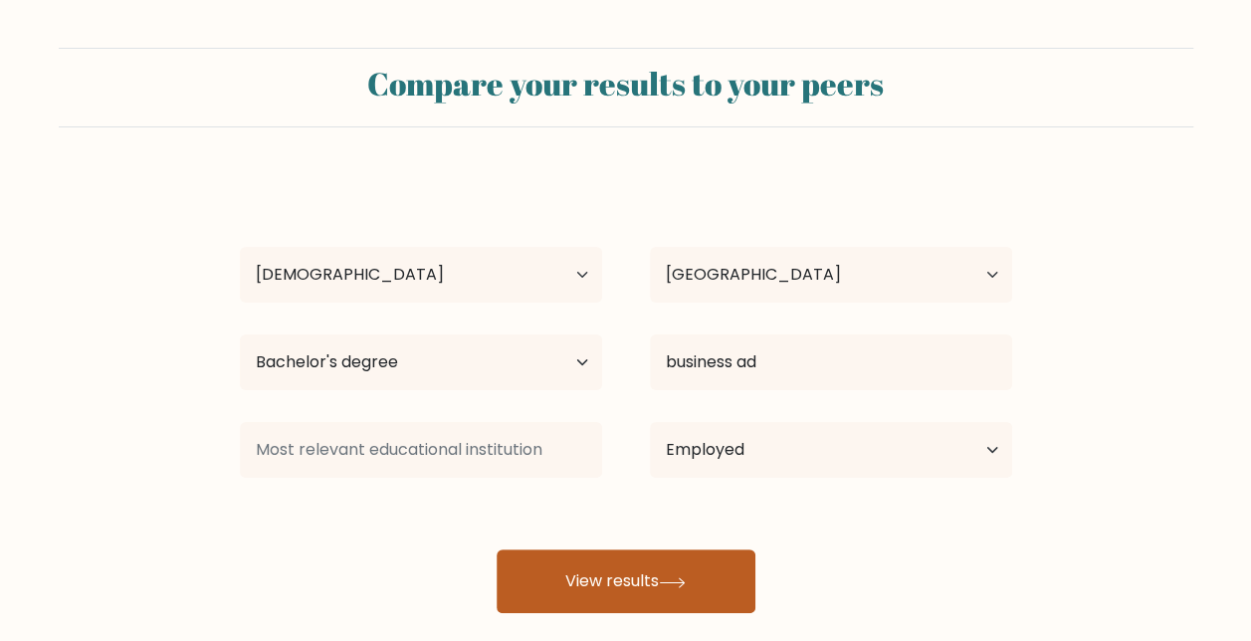
click at [635, 577] on button "View results" at bounding box center [626, 582] width 259 height 64
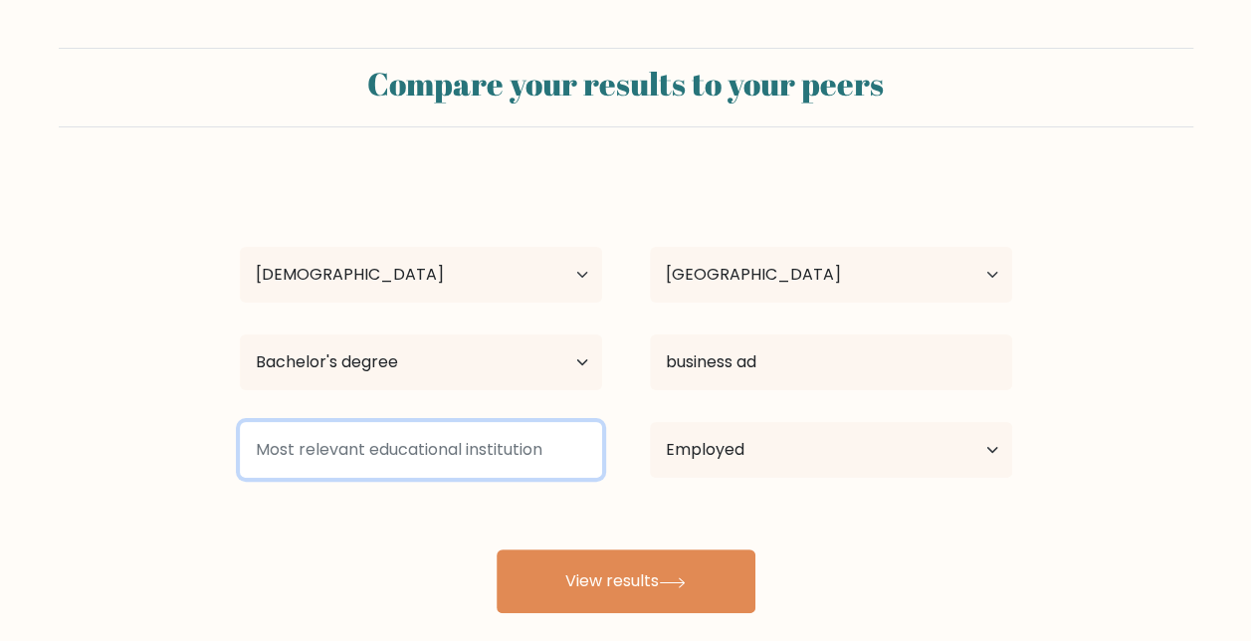
click at [414, 454] on input at bounding box center [421, 450] width 362 height 56
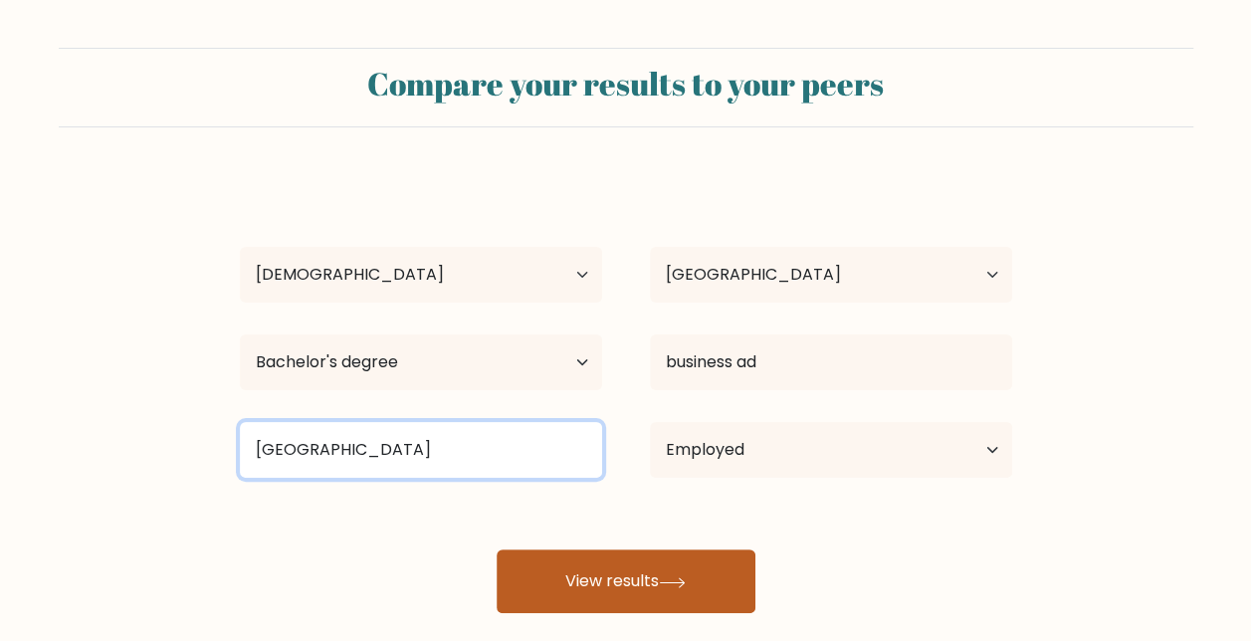
type input "[GEOGRAPHIC_DATA]"
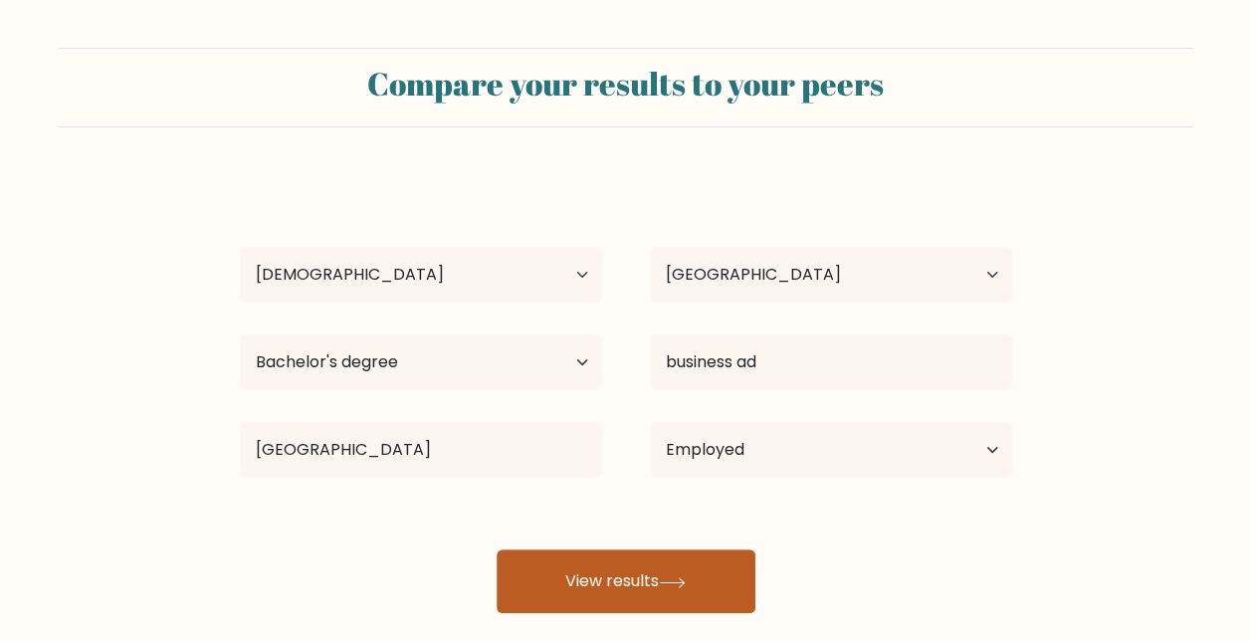
click at [681, 569] on button "View results" at bounding box center [626, 582] width 259 height 64
